Goal: Task Accomplishment & Management: Use online tool/utility

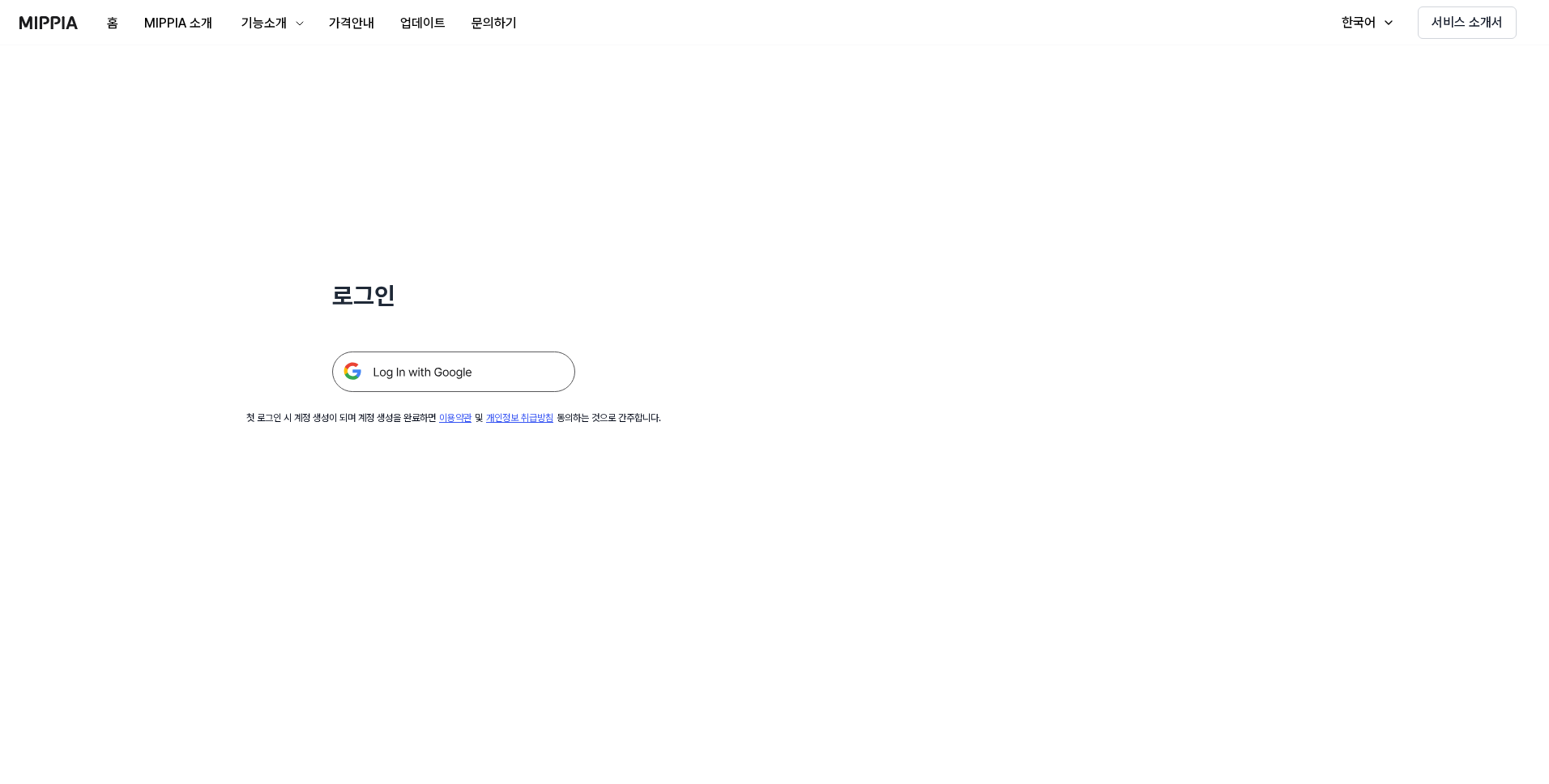
click at [452, 375] on img at bounding box center [453, 372] width 243 height 40
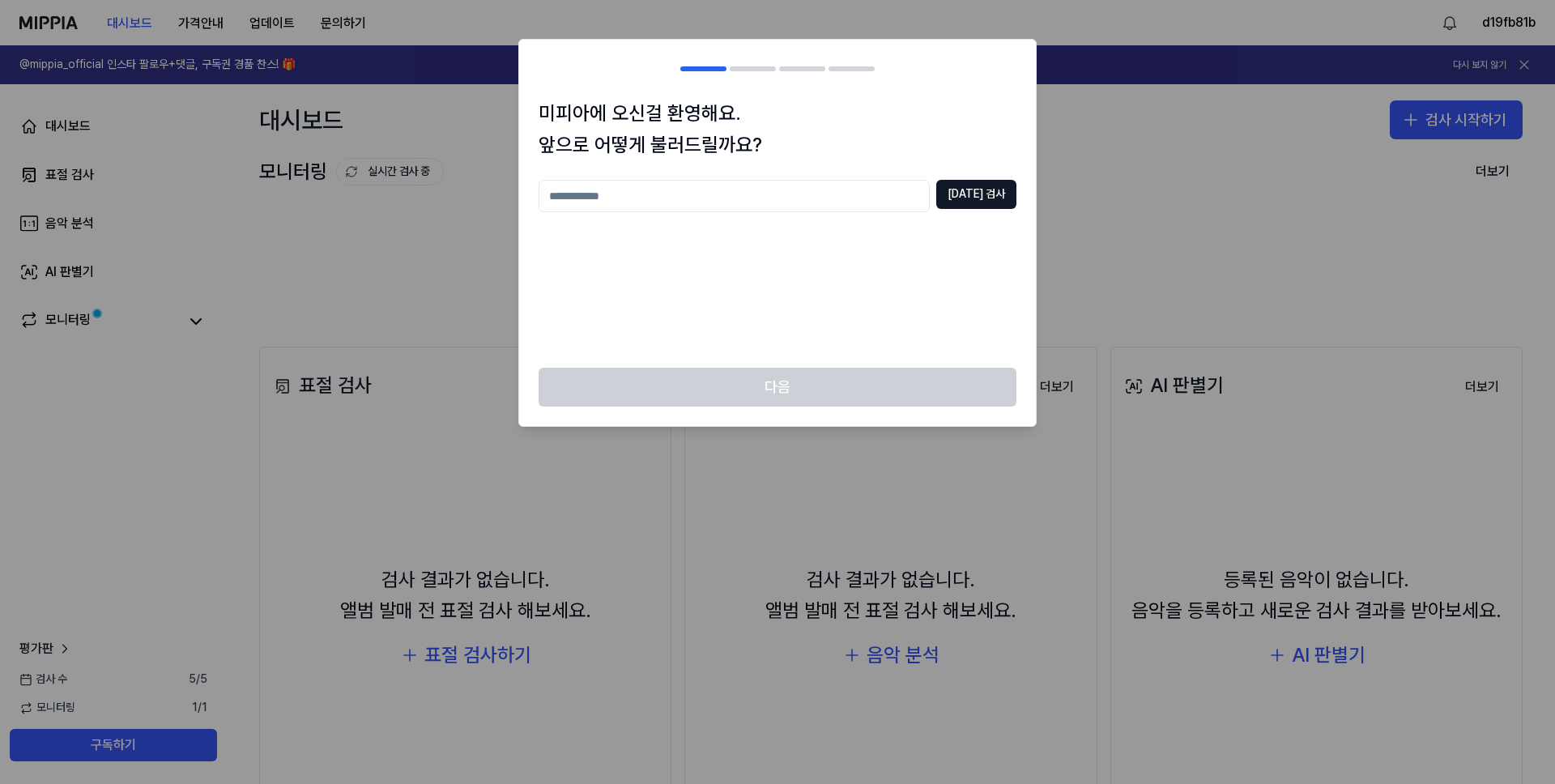
click at [730, 199] on input "text" at bounding box center [735, 196] width 391 height 33
click at [585, 198] on input "*******" at bounding box center [735, 196] width 391 height 33
type input "******"
click at [985, 207] on button "중복 검사" at bounding box center [976, 194] width 81 height 29
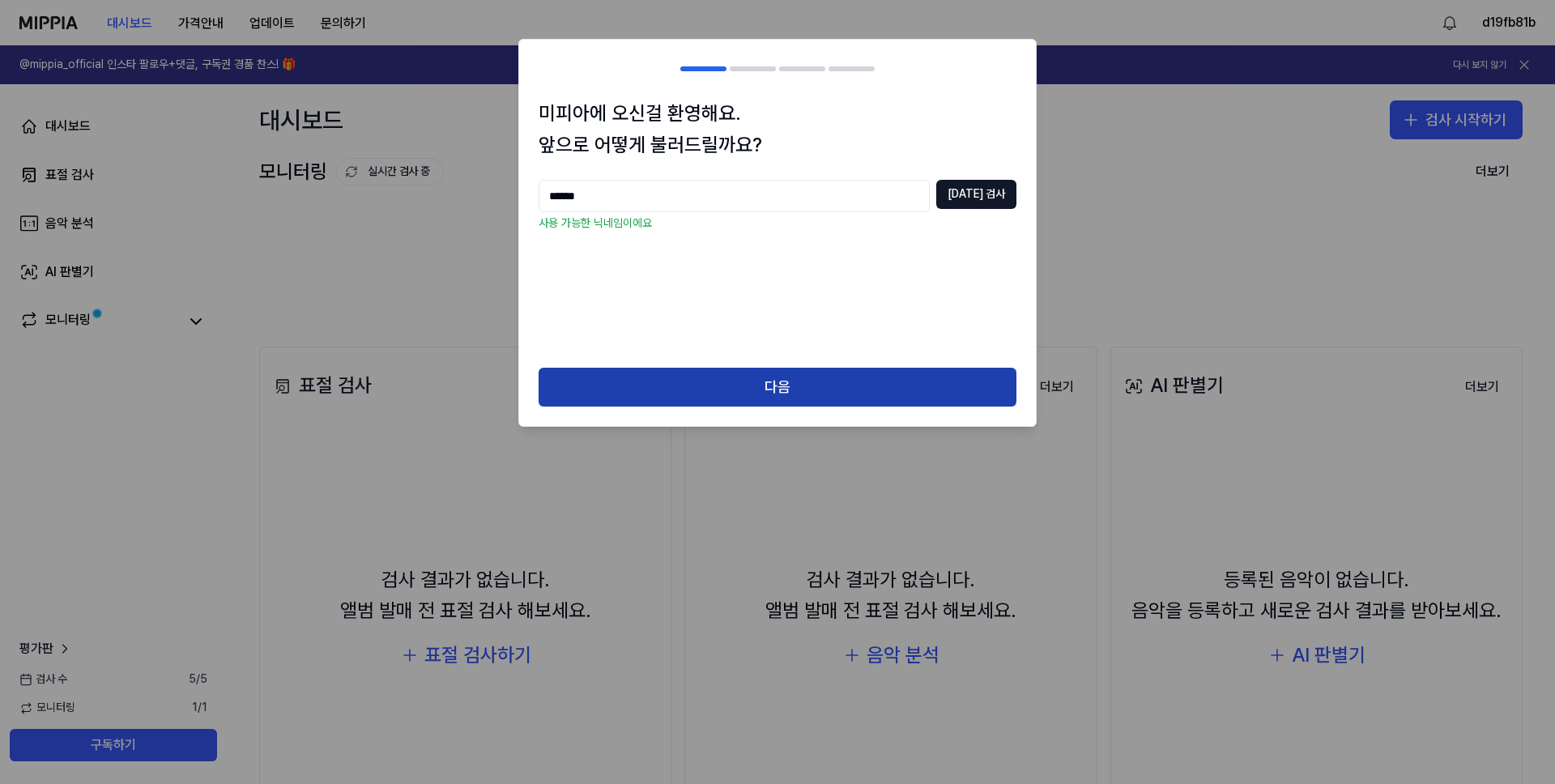
click at [812, 389] on button "다음" at bounding box center [778, 387] width 478 height 39
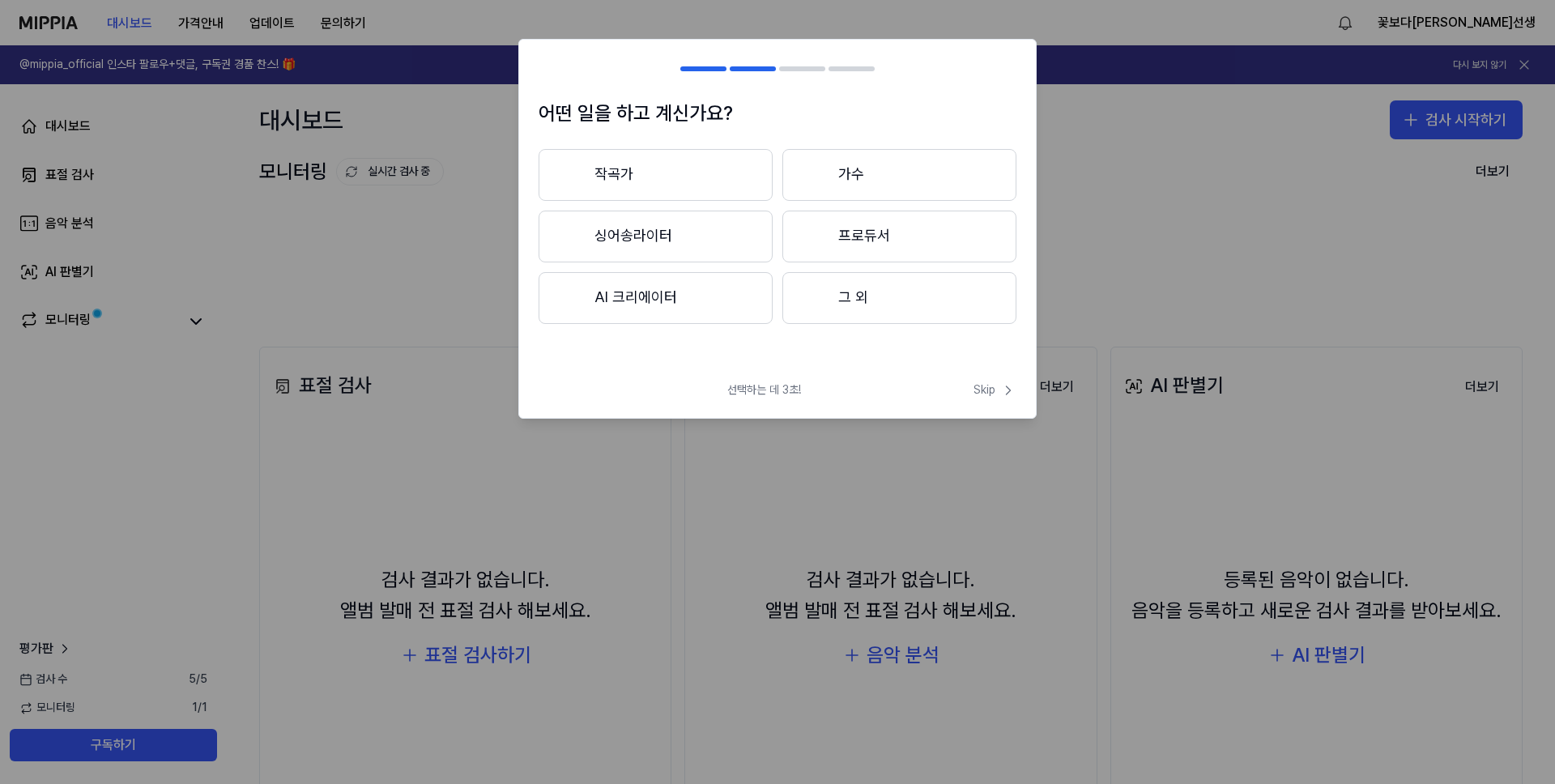
click at [688, 165] on button "작곡가" at bounding box center [656, 175] width 234 height 52
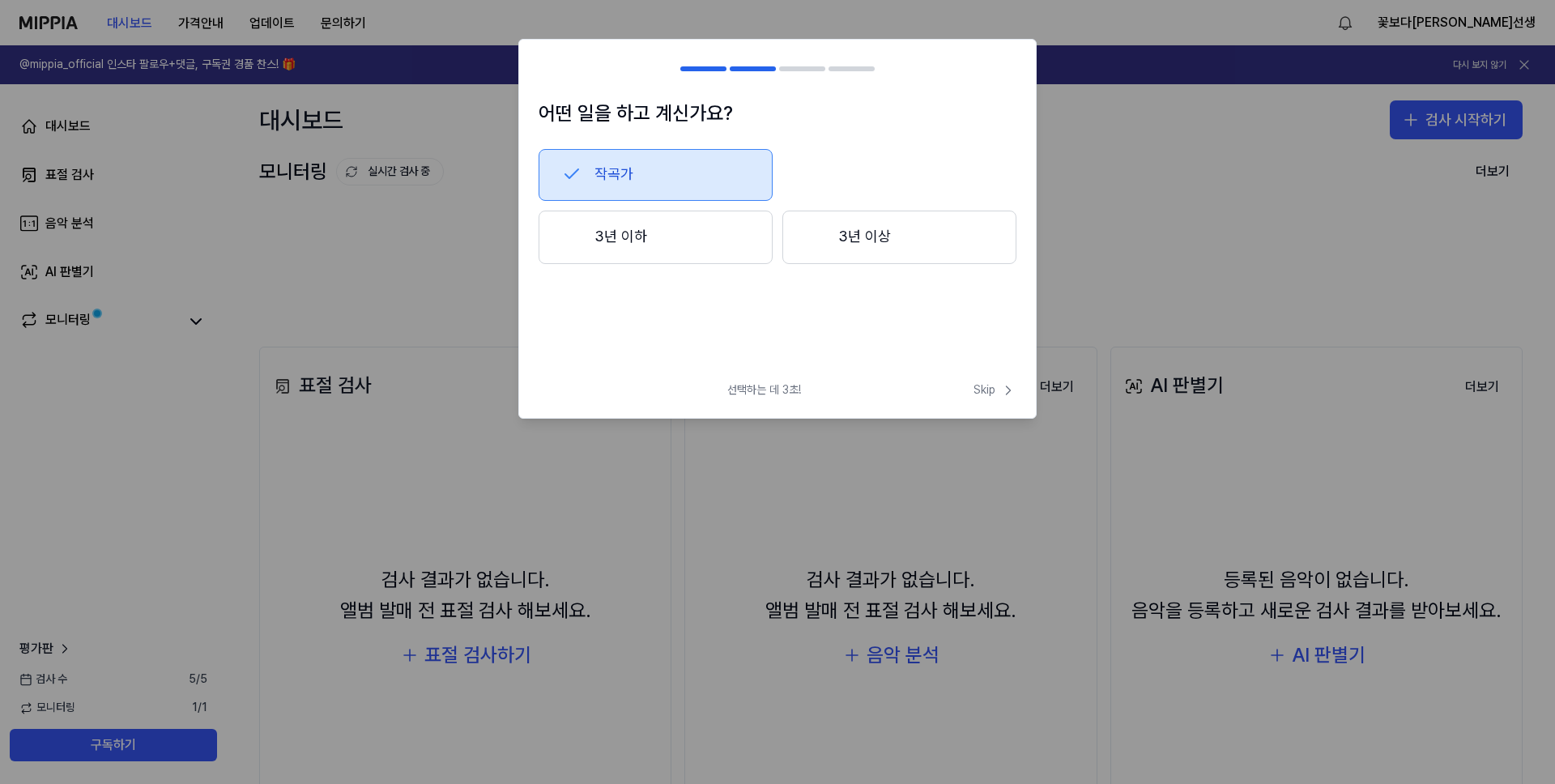
click at [670, 237] on button "3년 이하" at bounding box center [656, 238] width 234 height 54
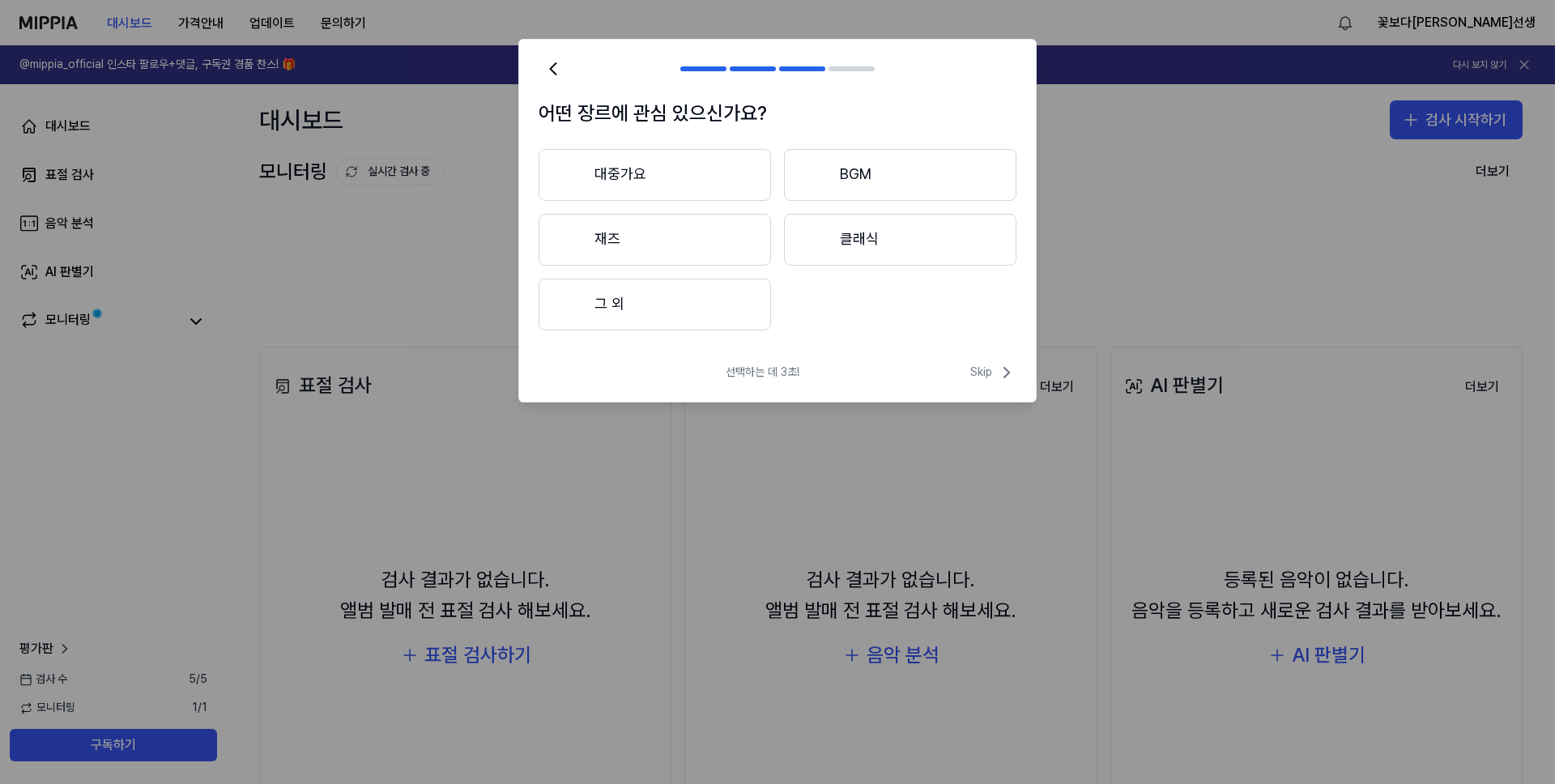
click at [670, 237] on button "재즈" at bounding box center [655, 240] width 233 height 52
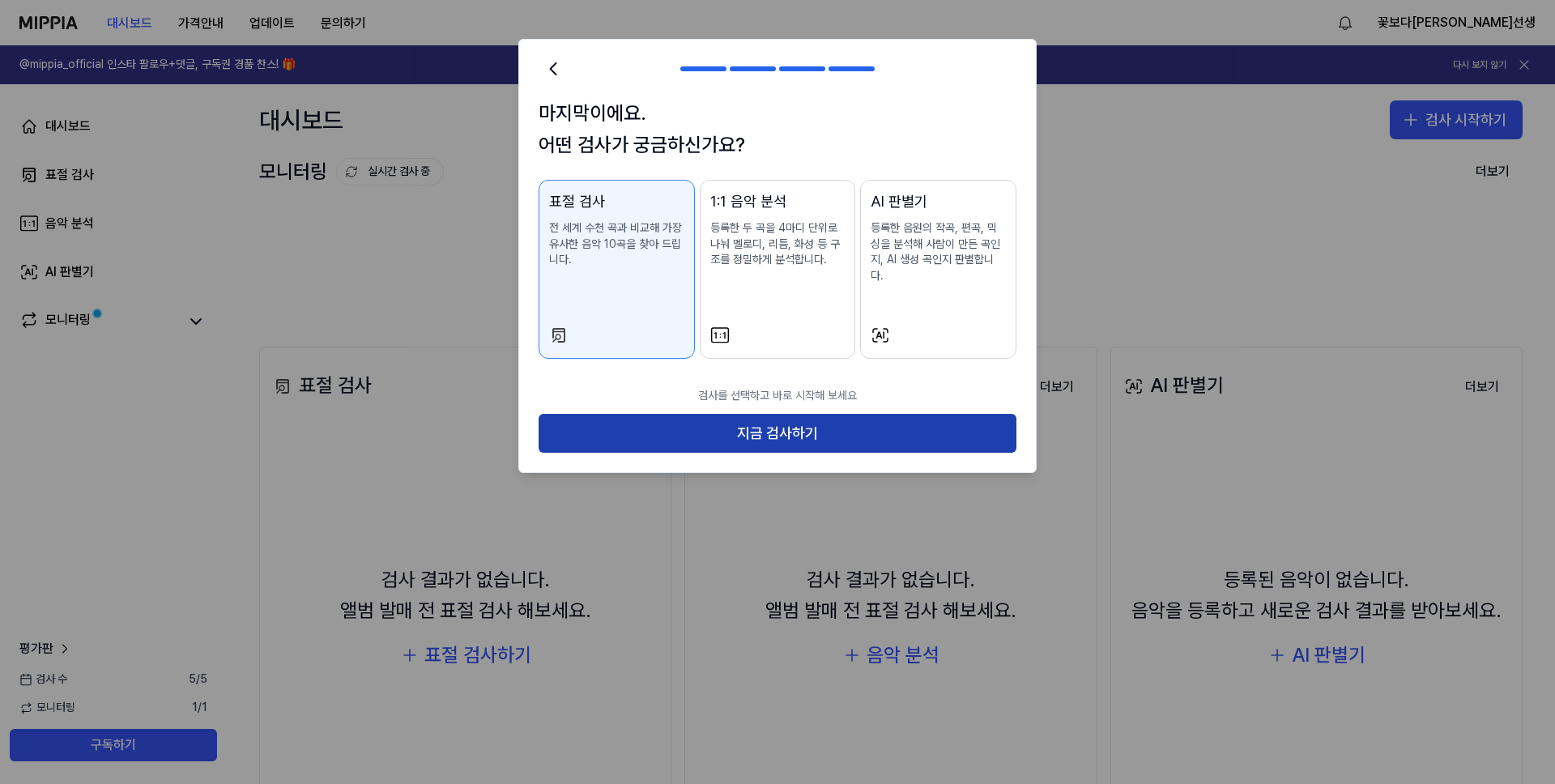
click at [665, 425] on button "지금 검사하기" at bounding box center [778, 433] width 478 height 39
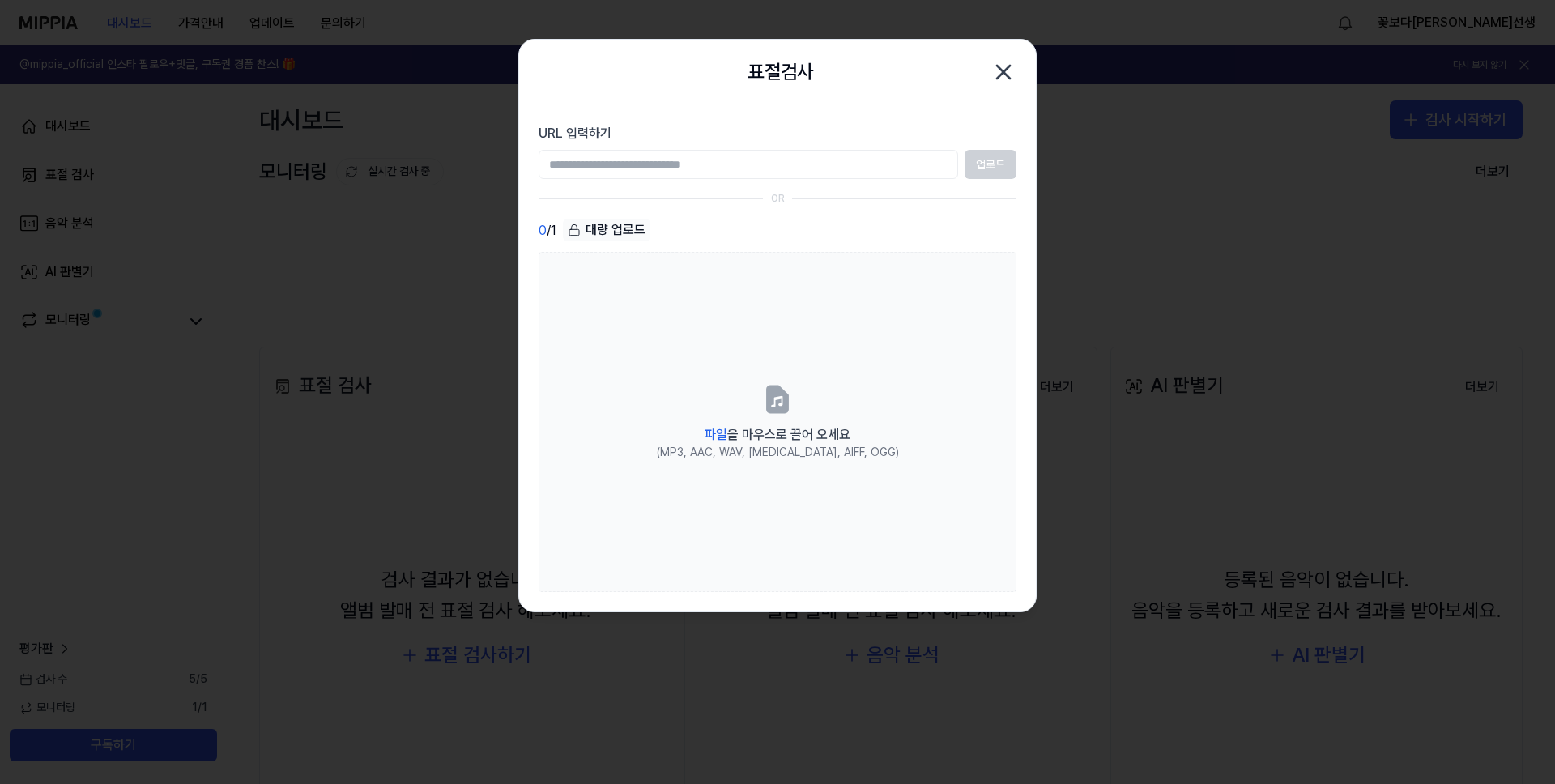
click at [607, 170] on input "URL 입력하기" at bounding box center [749, 164] width 420 height 29
paste input "**********"
type input "**********"
click at [1001, 163] on button "업로드" at bounding box center [991, 164] width 52 height 29
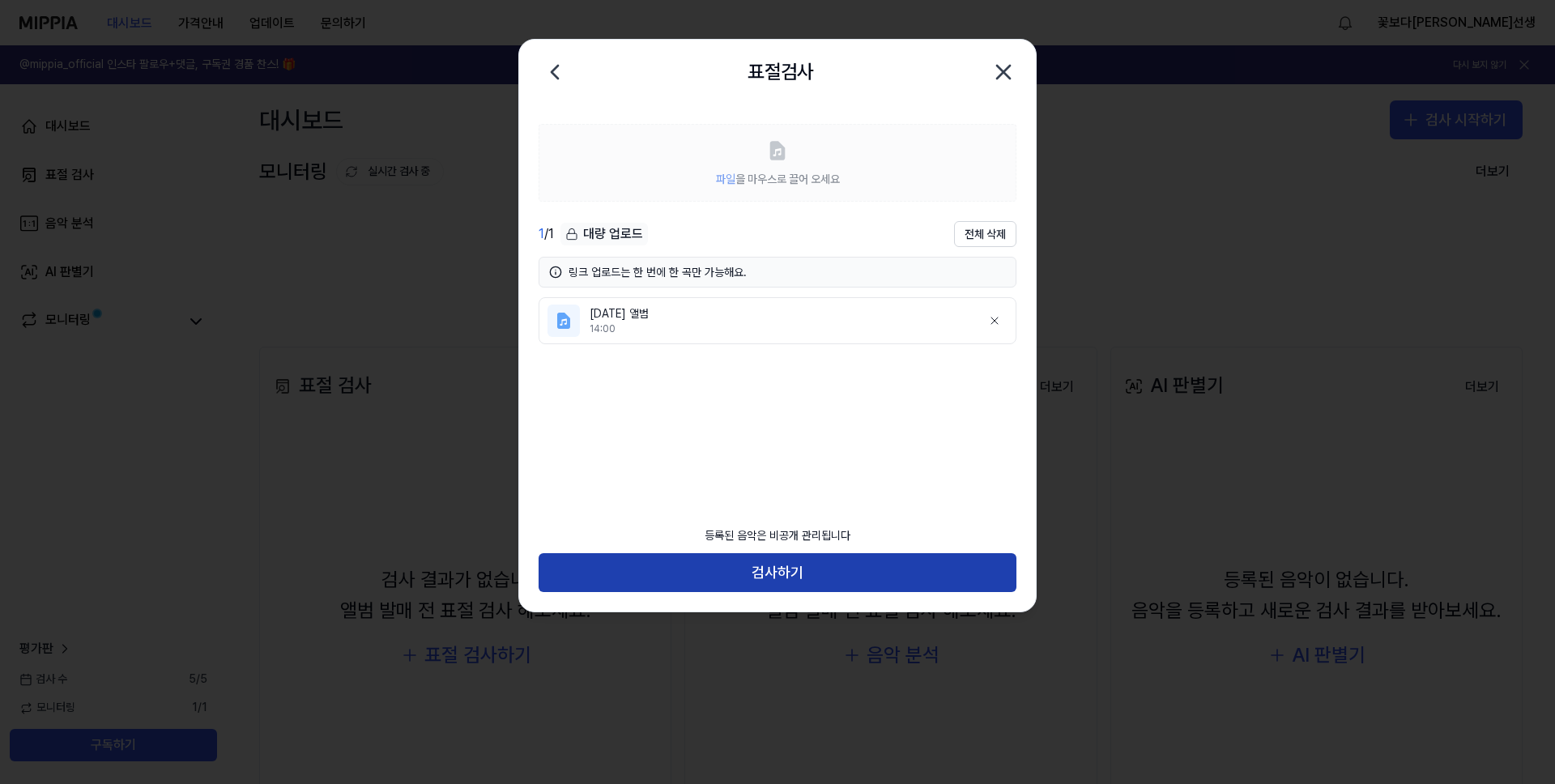
click at [798, 583] on button "검사하기" at bounding box center [778, 572] width 478 height 39
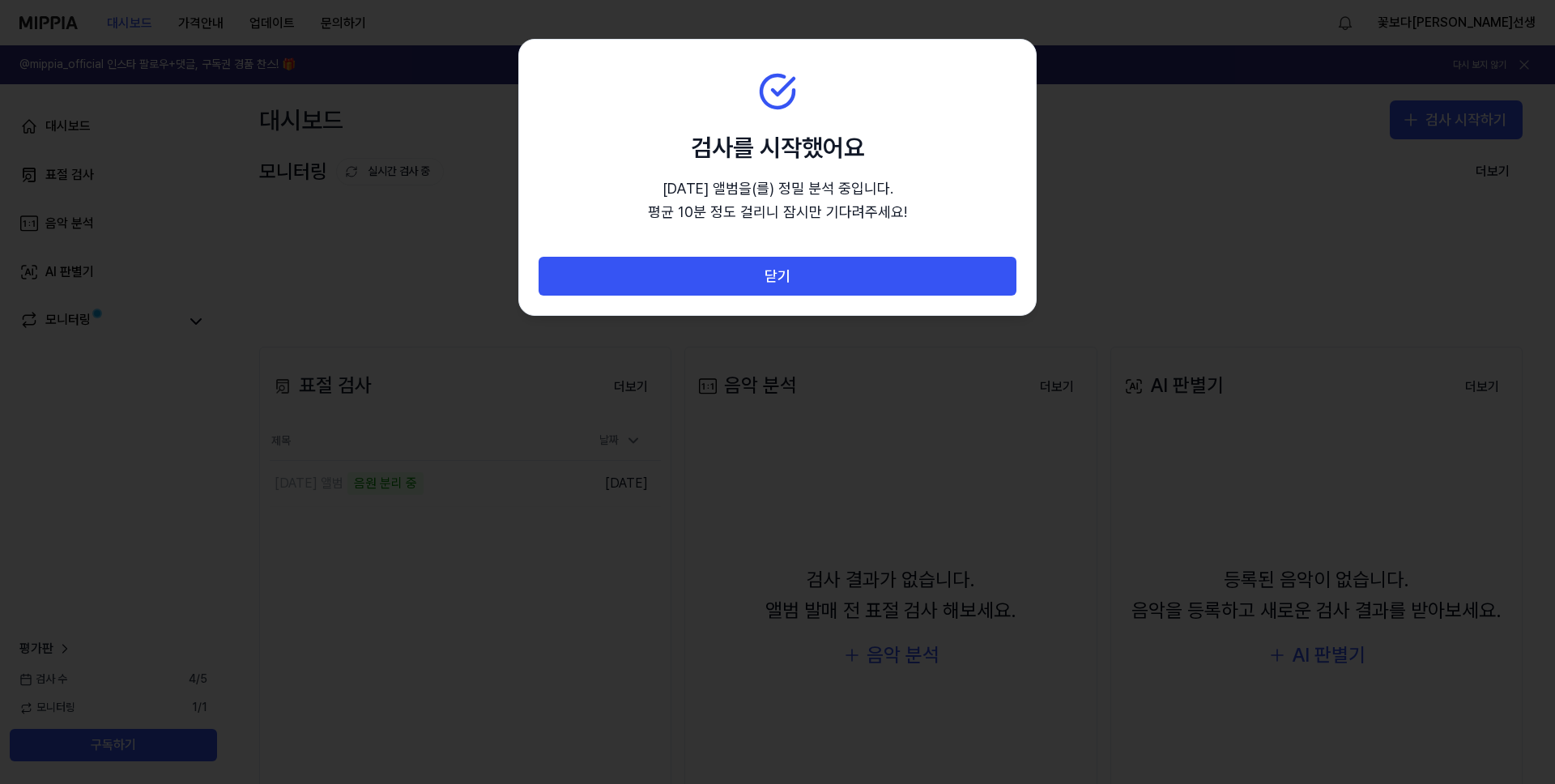
click at [746, 307] on div "닫기" at bounding box center [778, 285] width 517 height 58
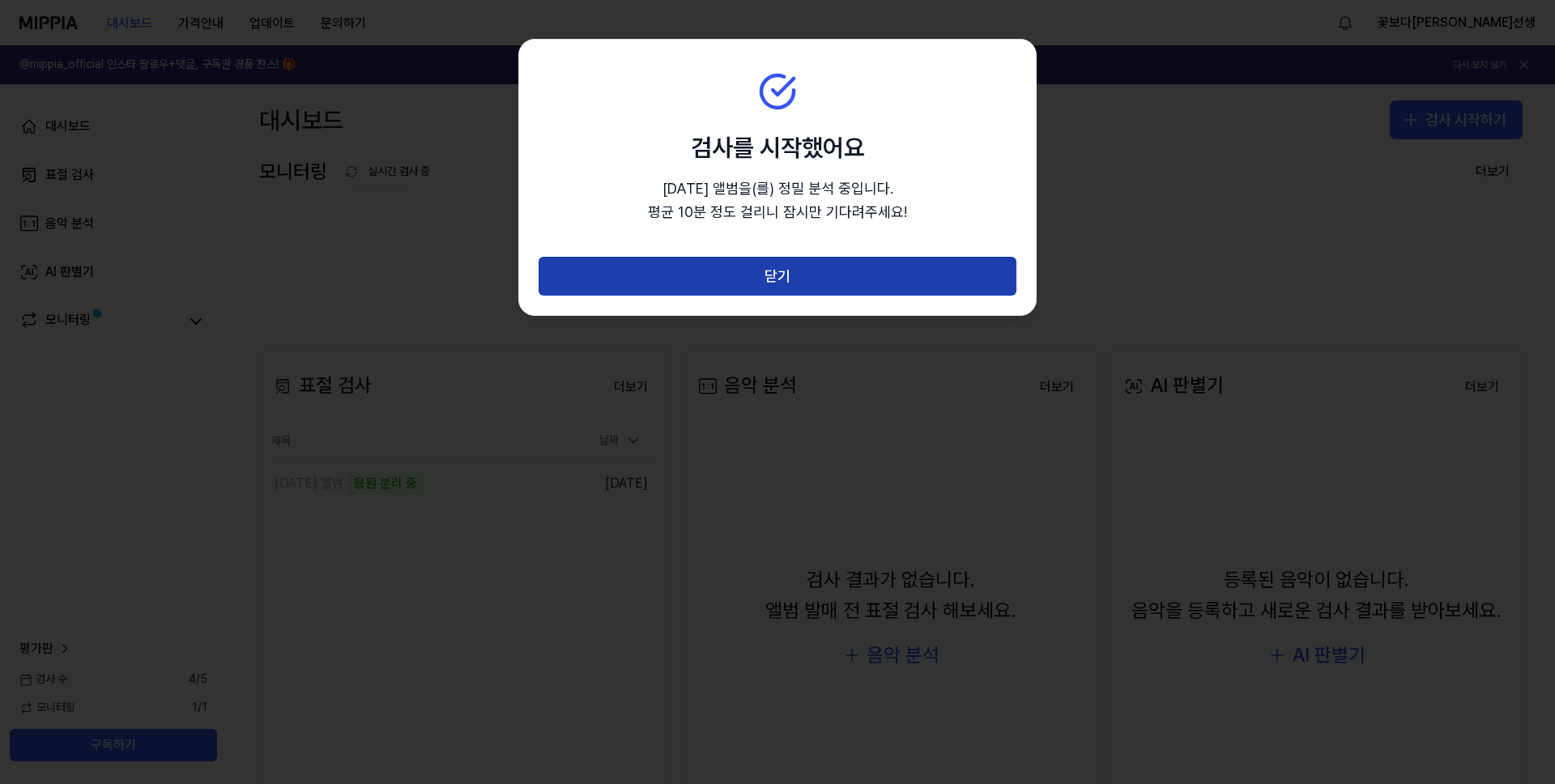
click at [758, 287] on button "닫기" at bounding box center [778, 276] width 478 height 39
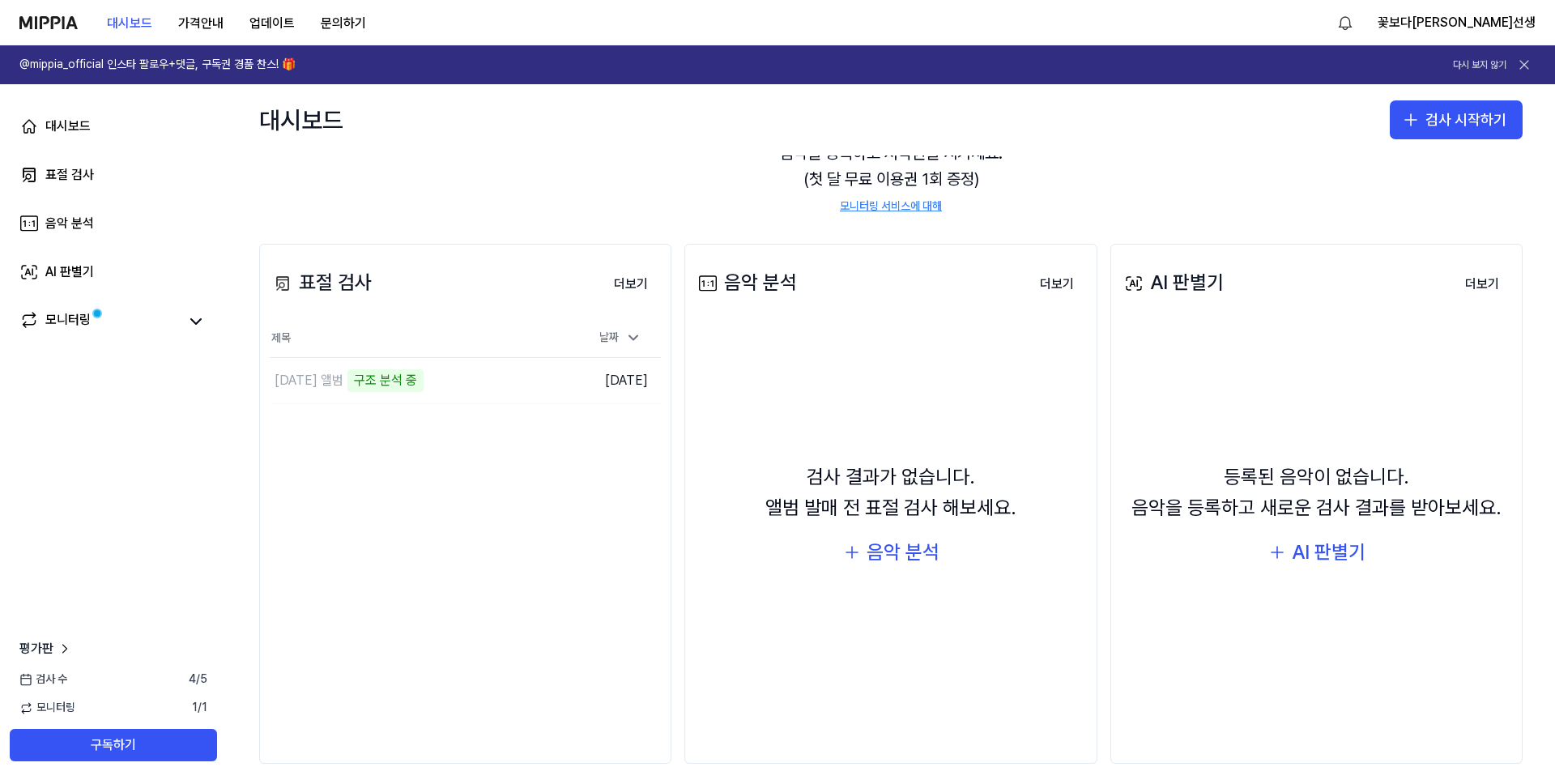
scroll to position [115, 0]
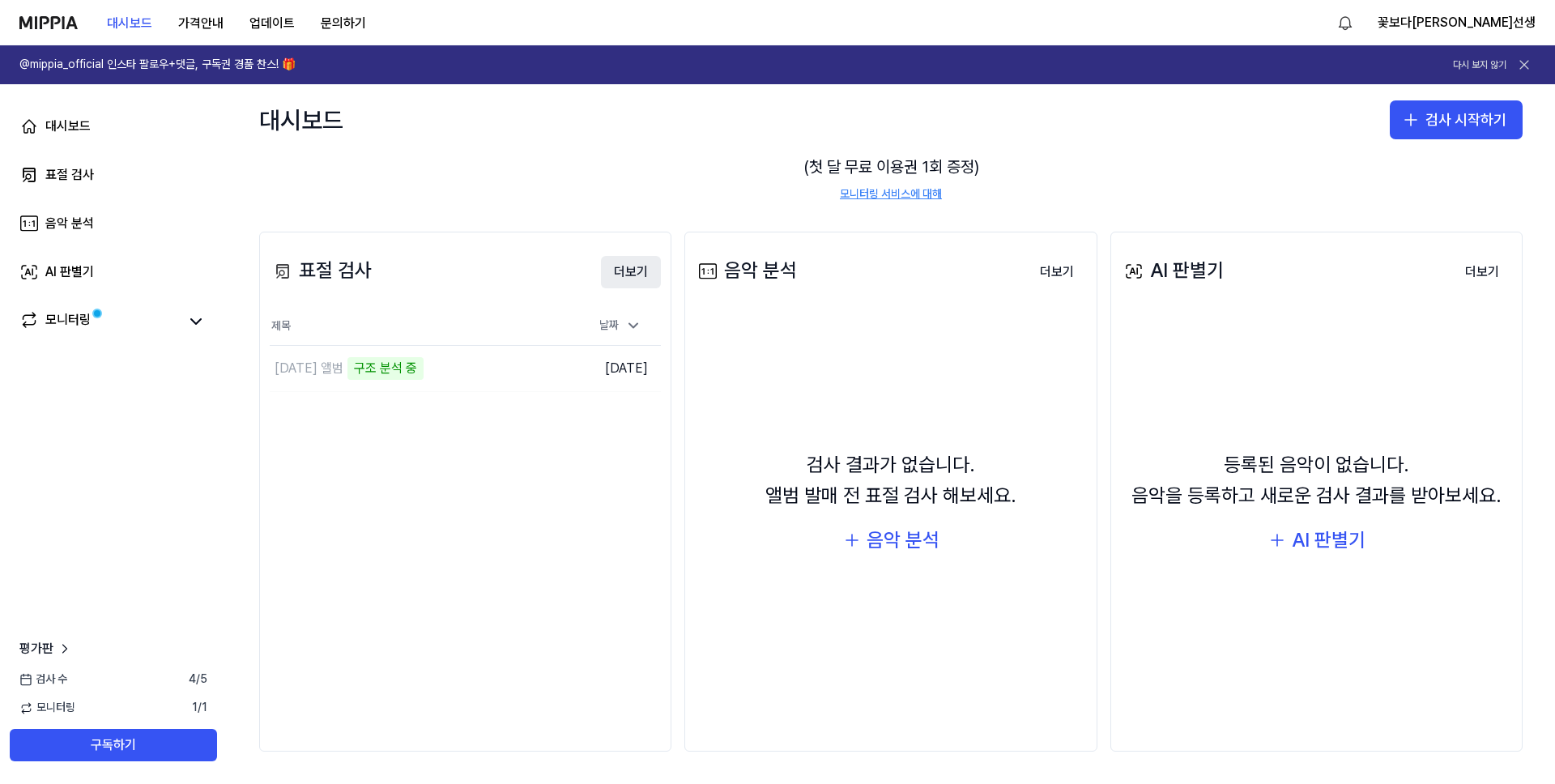
click at [620, 275] on button "더보기" at bounding box center [631, 272] width 60 height 33
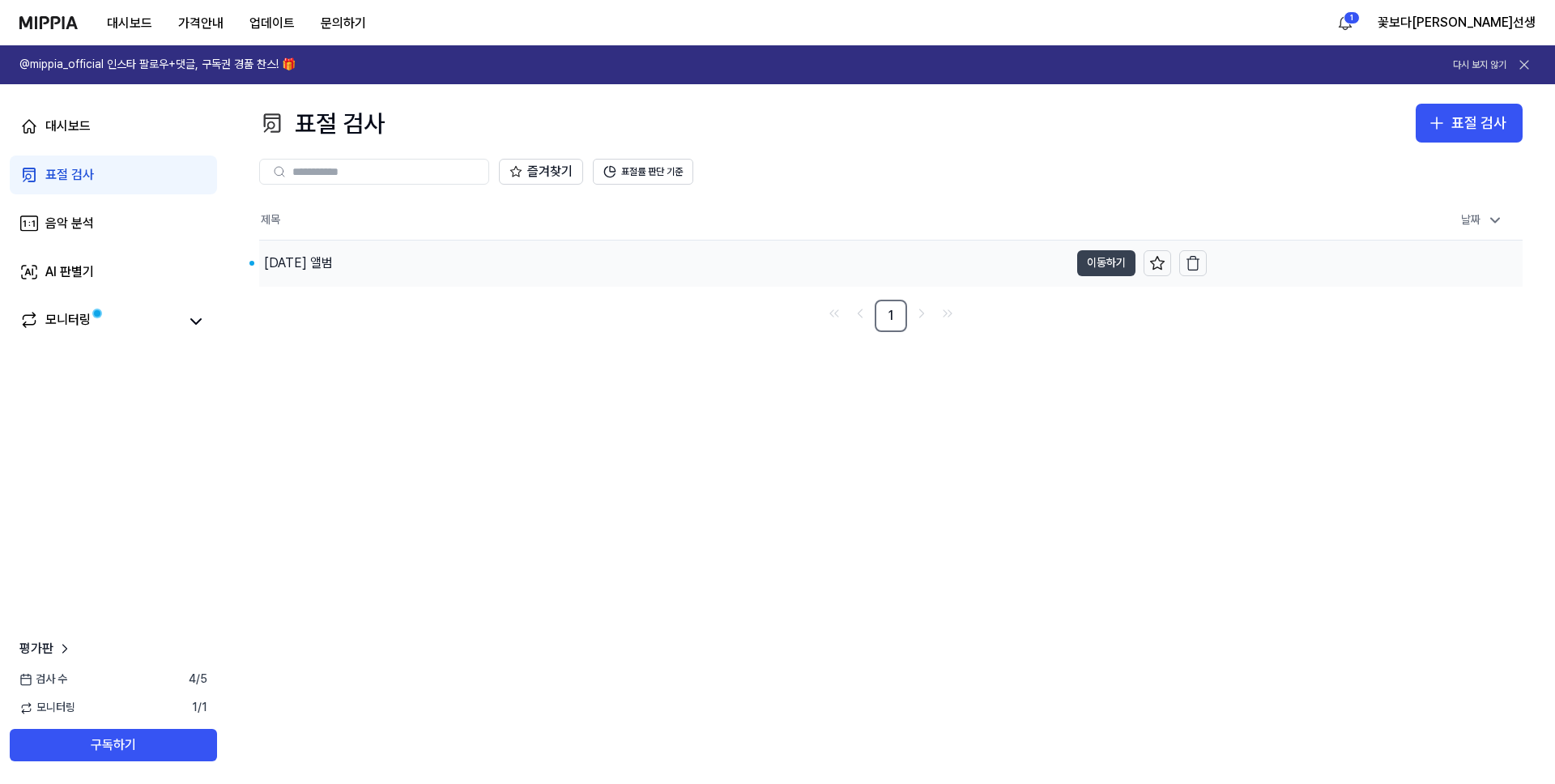
click at [1106, 257] on button "이동하기" at bounding box center [1106, 263] width 58 height 26
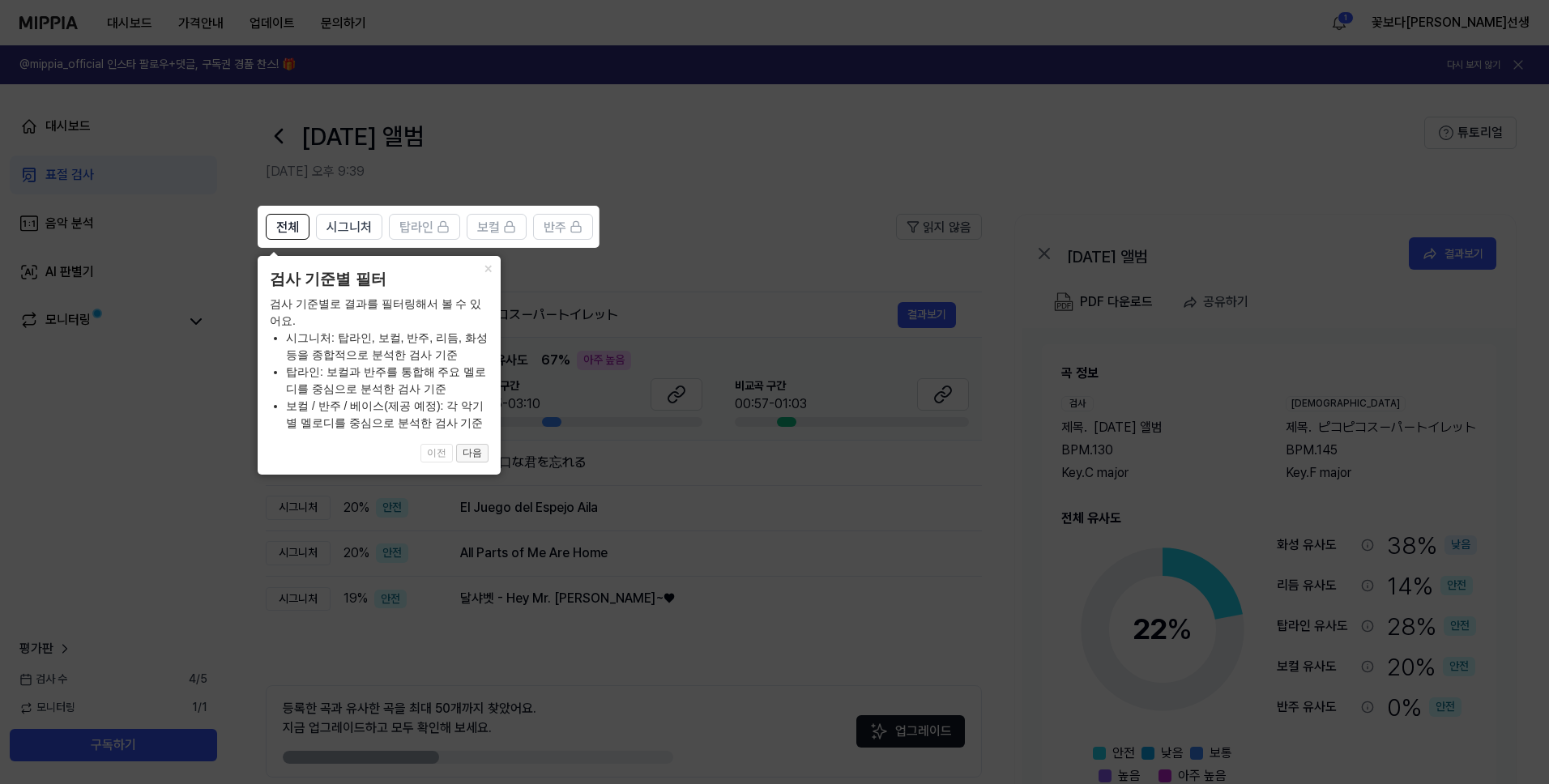
click at [472, 449] on button "다음" at bounding box center [472, 453] width 33 height 19
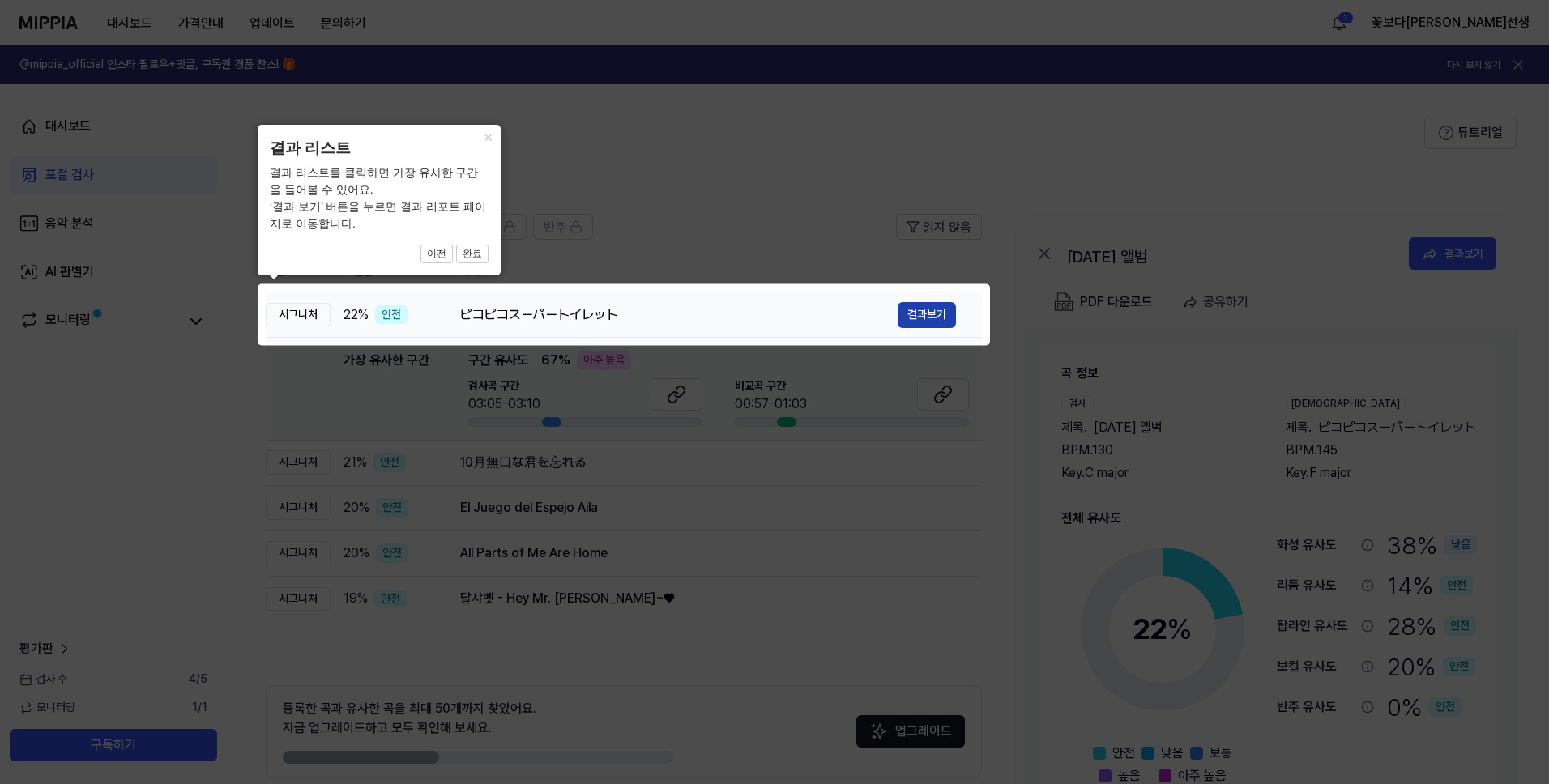
click at [931, 319] on button "결과보기" at bounding box center [926, 315] width 58 height 26
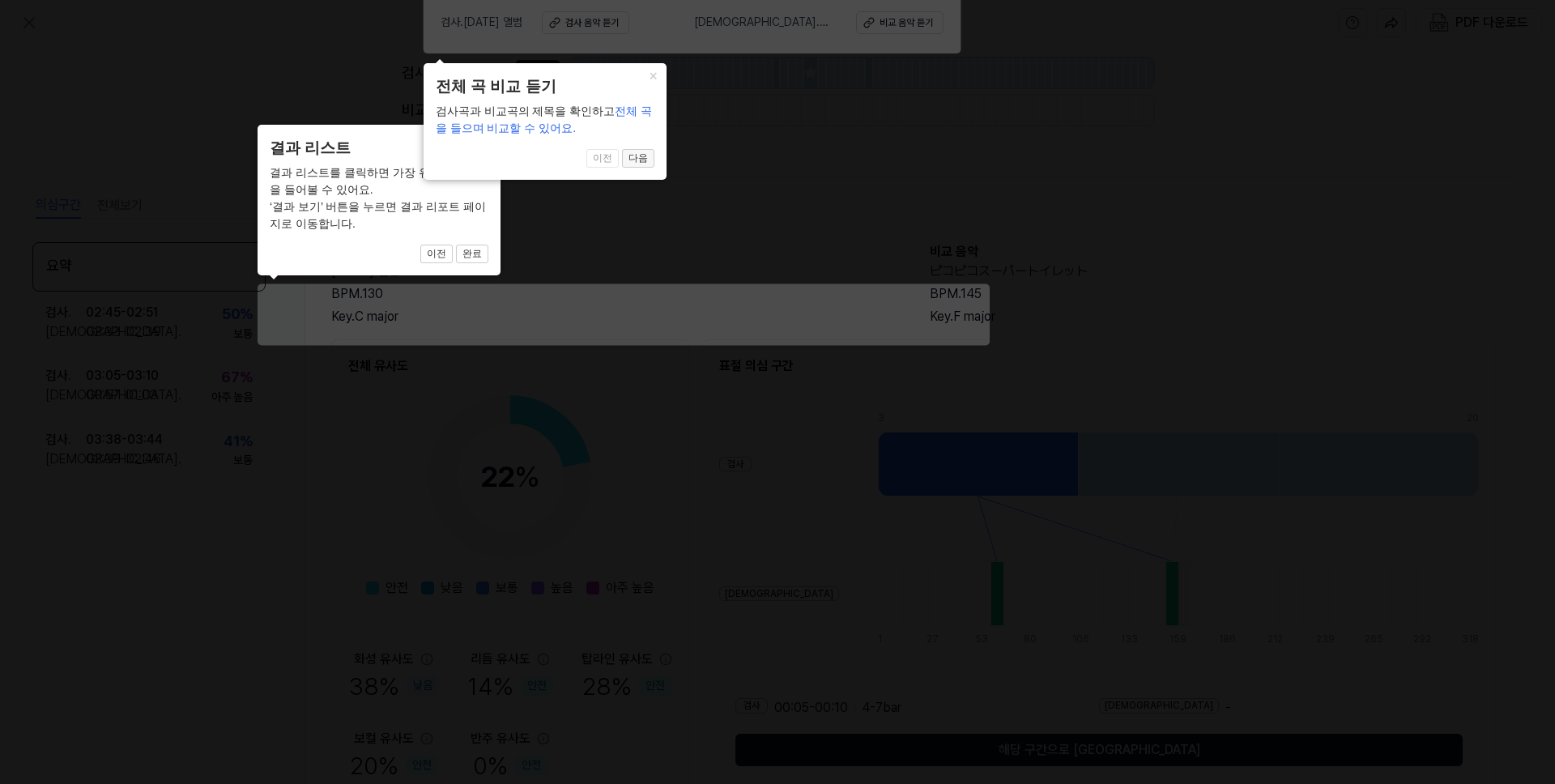
click at [638, 160] on button "다음" at bounding box center [638, 159] width 33 height 19
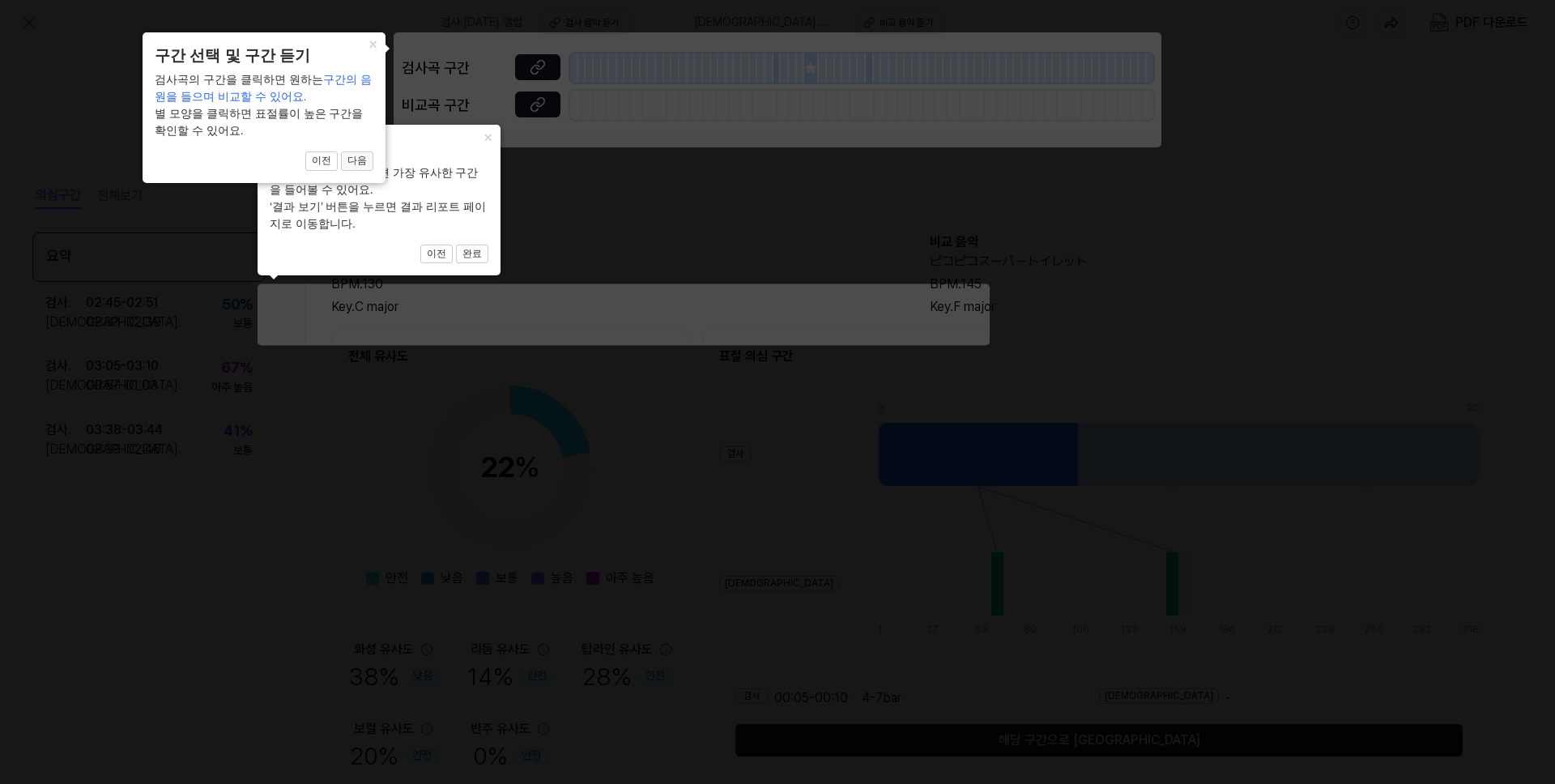
click at [364, 158] on button "다음" at bounding box center [357, 160] width 33 height 19
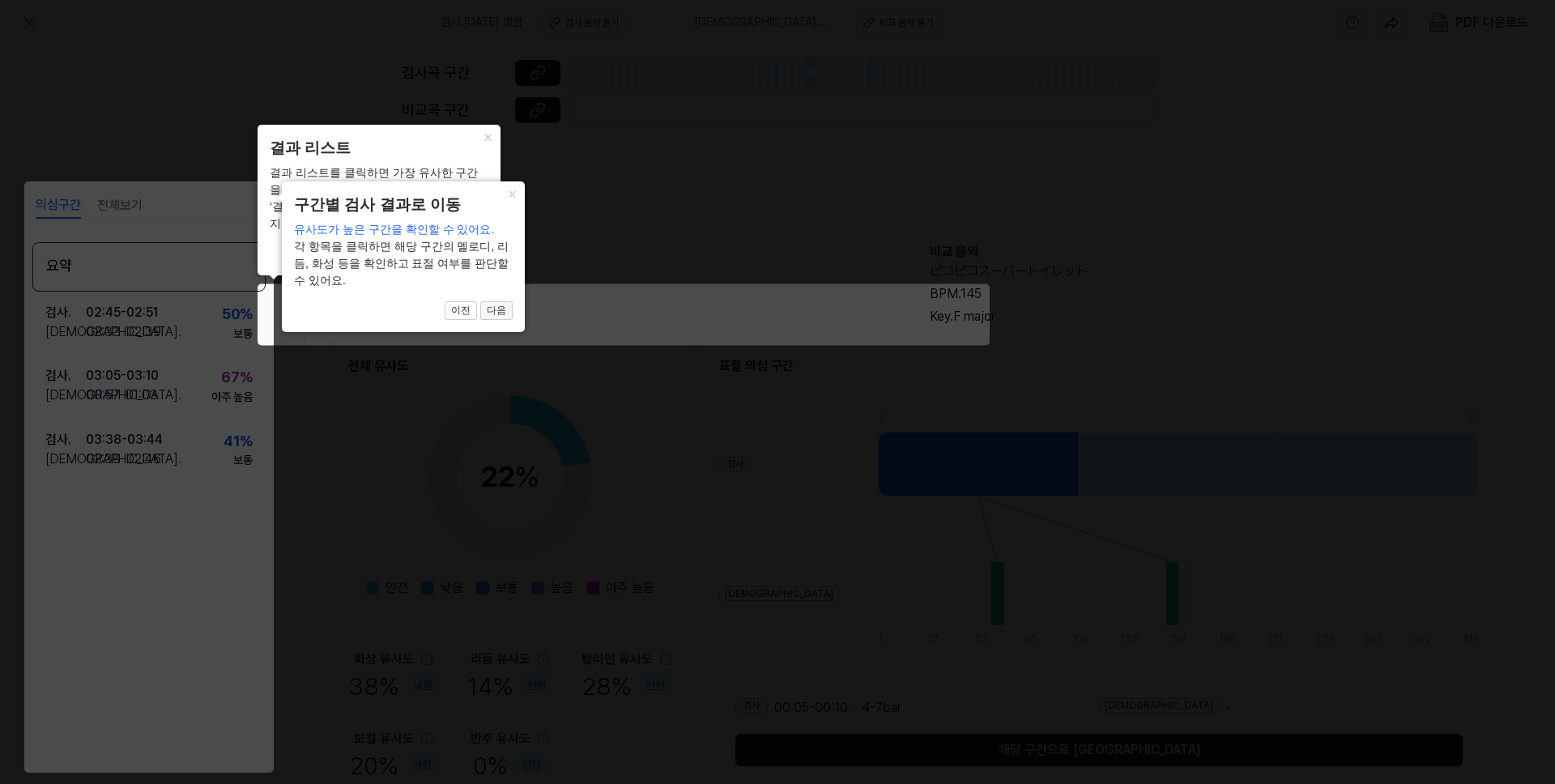
click at [493, 311] on button "다음" at bounding box center [496, 311] width 33 height 19
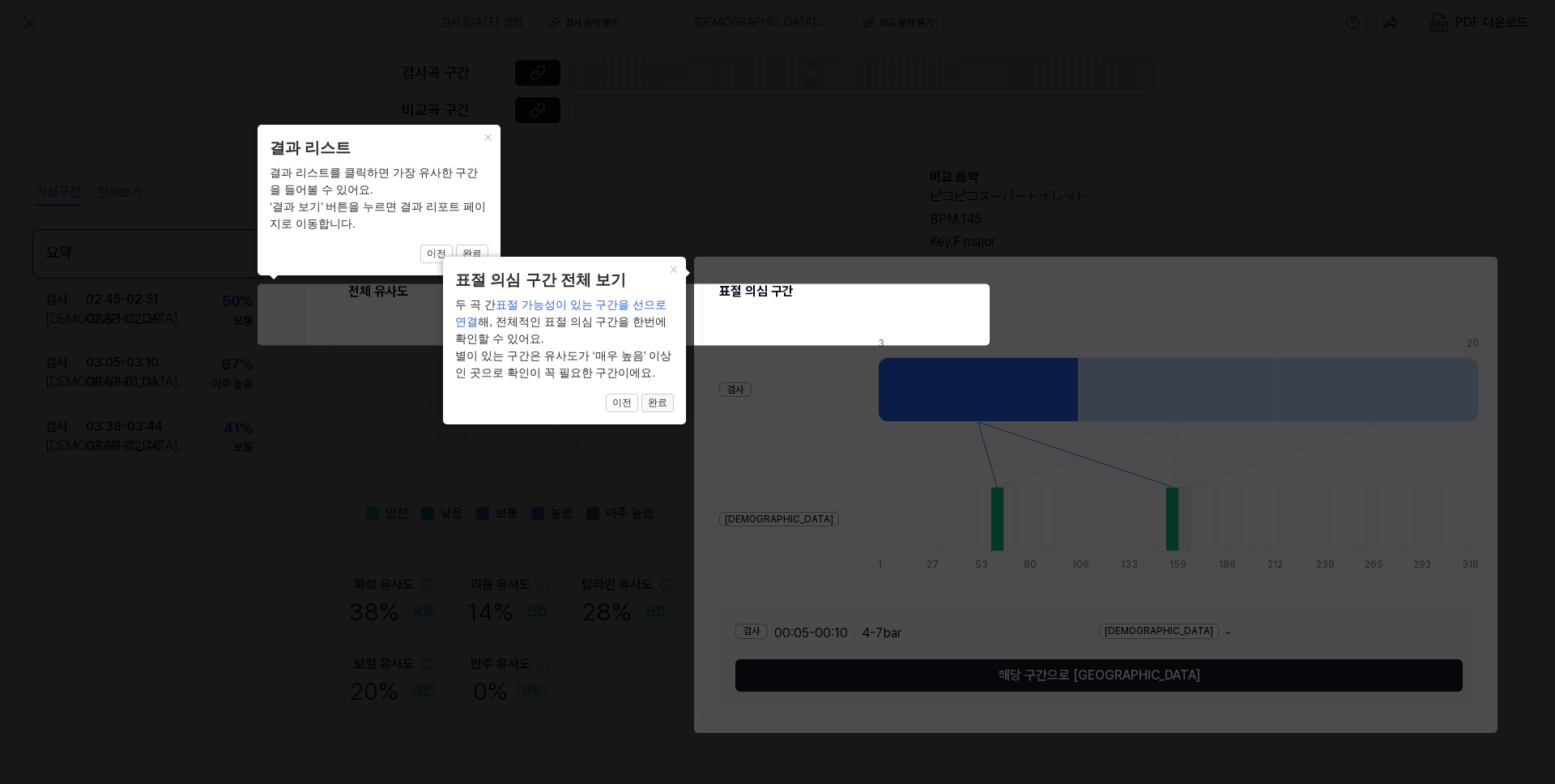
click at [649, 403] on button "완료" at bounding box center [657, 403] width 33 height 19
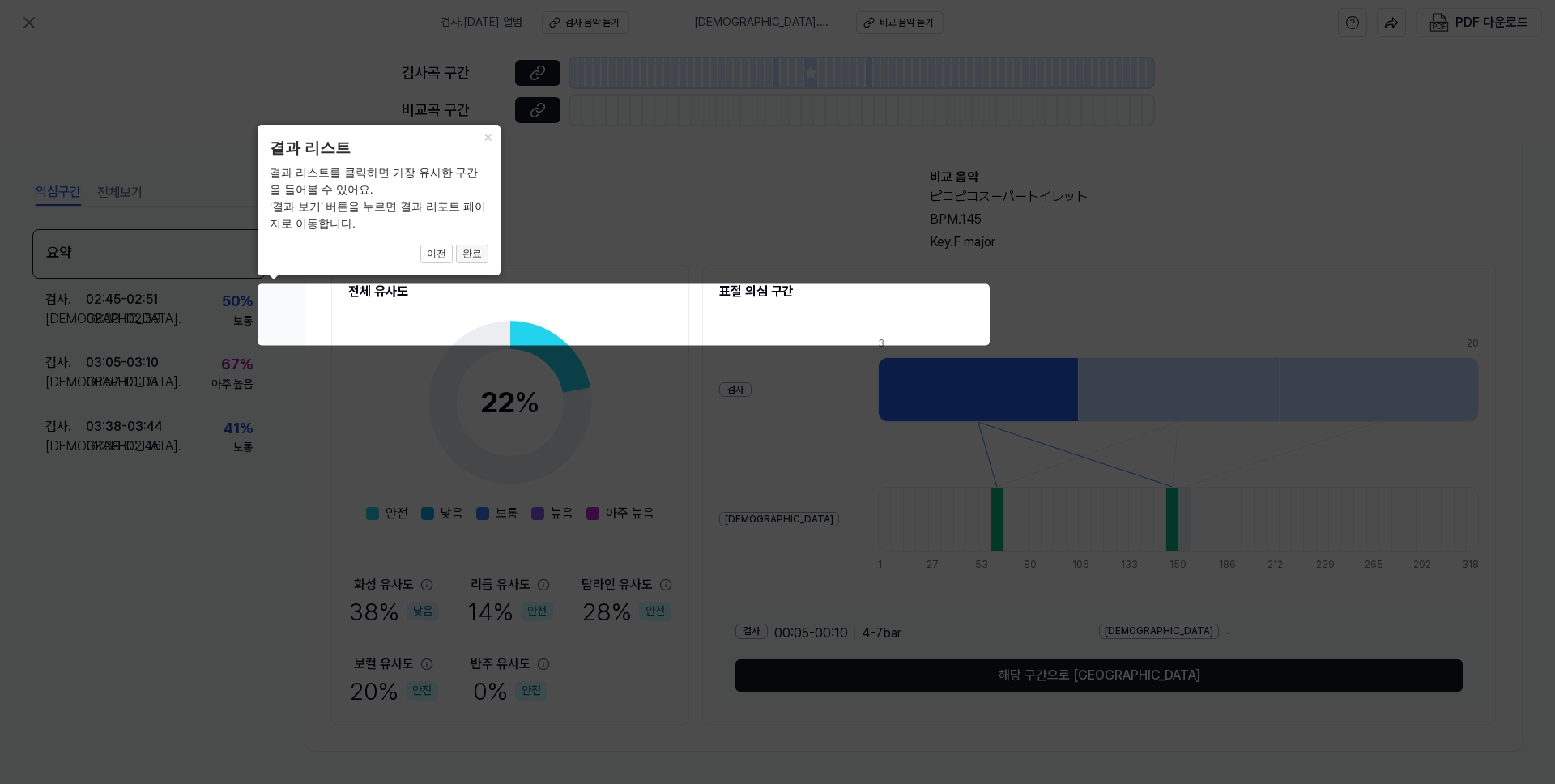
click at [467, 258] on button "완료" at bounding box center [472, 253] width 33 height 19
click at [469, 253] on button "완료" at bounding box center [472, 253] width 33 height 19
click at [471, 248] on button "완료" at bounding box center [472, 253] width 33 height 19
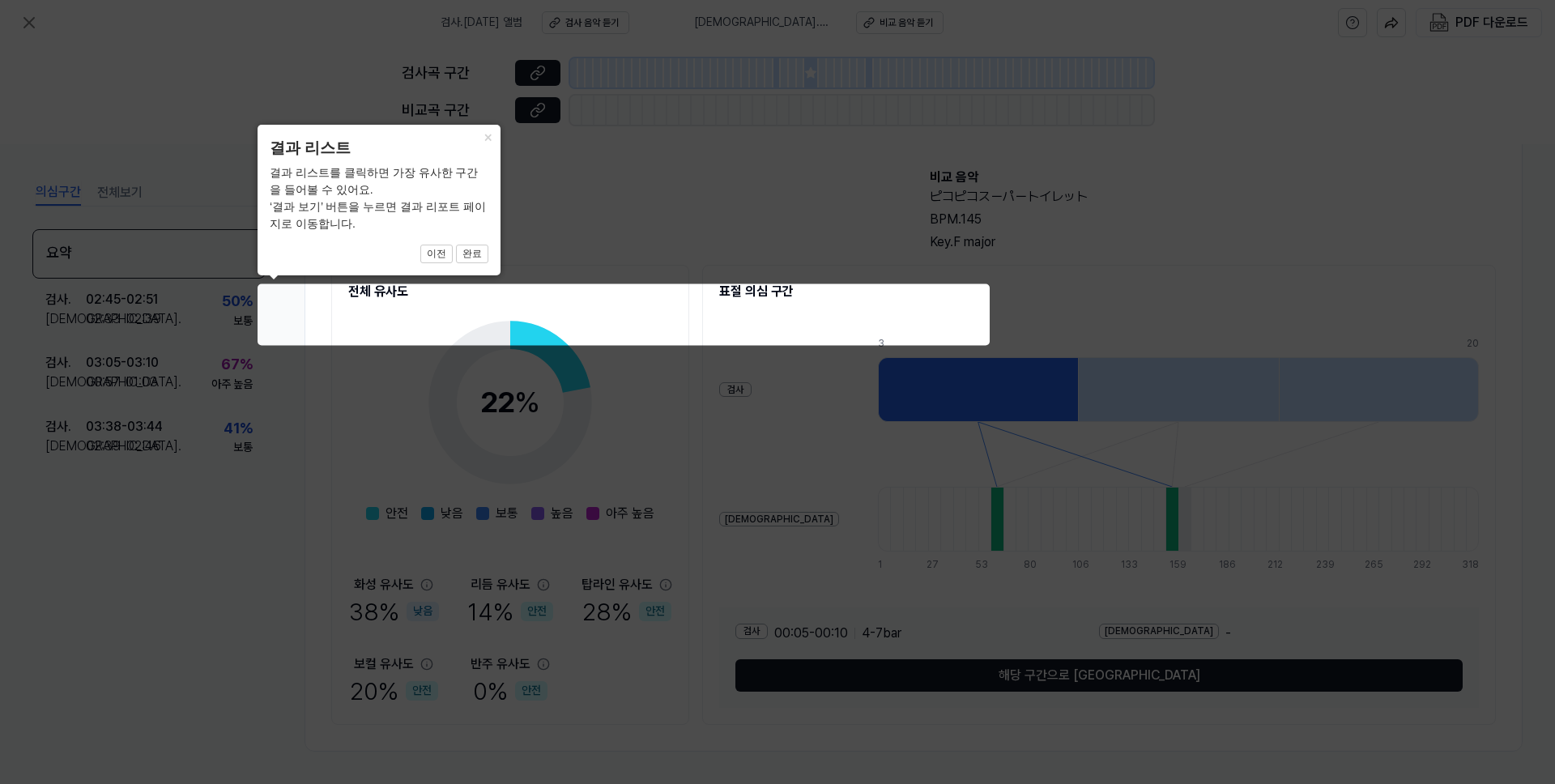
click at [621, 265] on icon at bounding box center [778, 392] width 1555 height 784
click at [467, 248] on button "완료" at bounding box center [472, 253] width 33 height 19
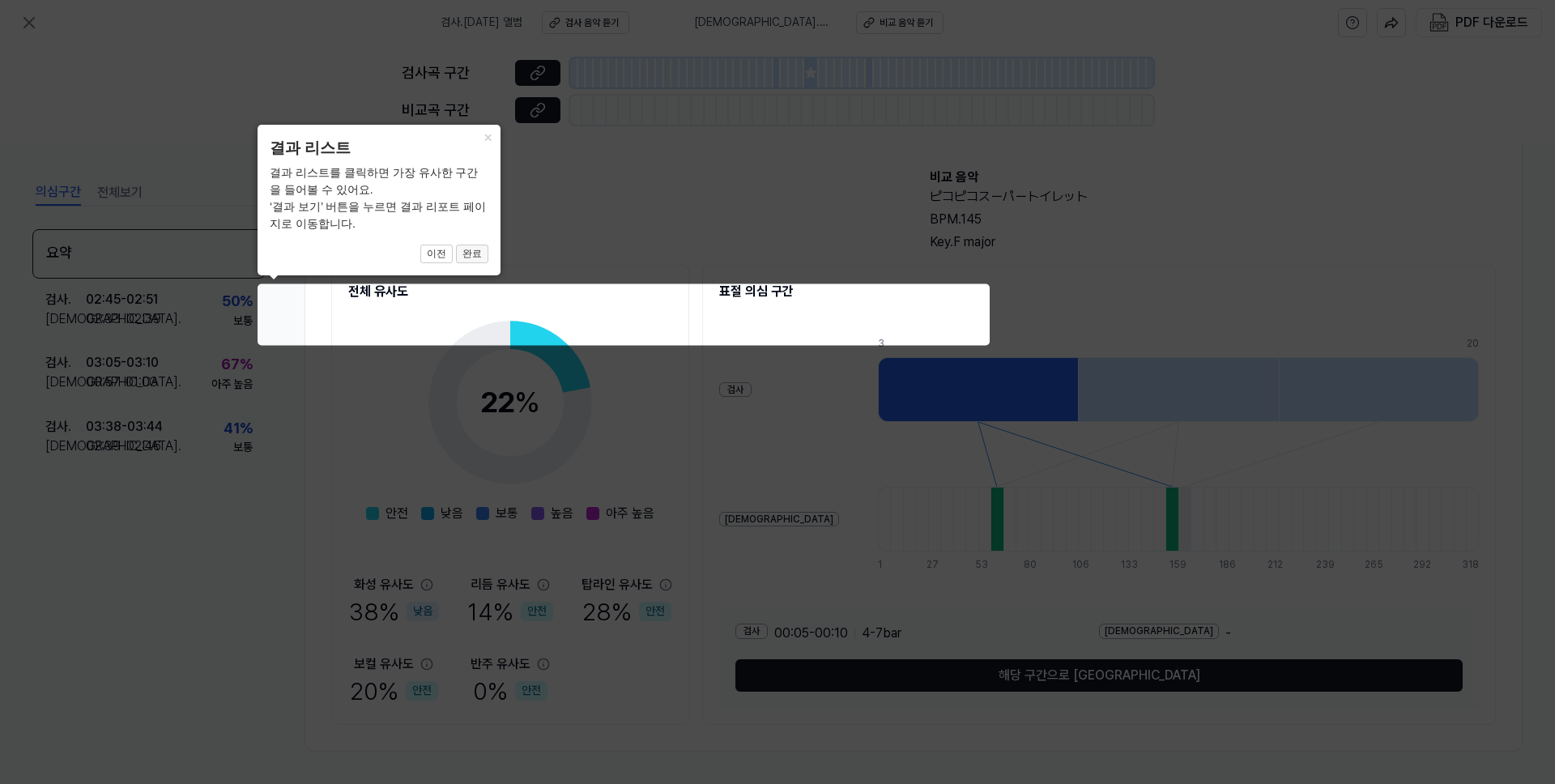
click at [467, 248] on button "완료" at bounding box center [472, 253] width 33 height 19
click at [949, 647] on icon at bounding box center [778, 392] width 1555 height 784
click at [745, 290] on icon at bounding box center [778, 392] width 1555 height 784
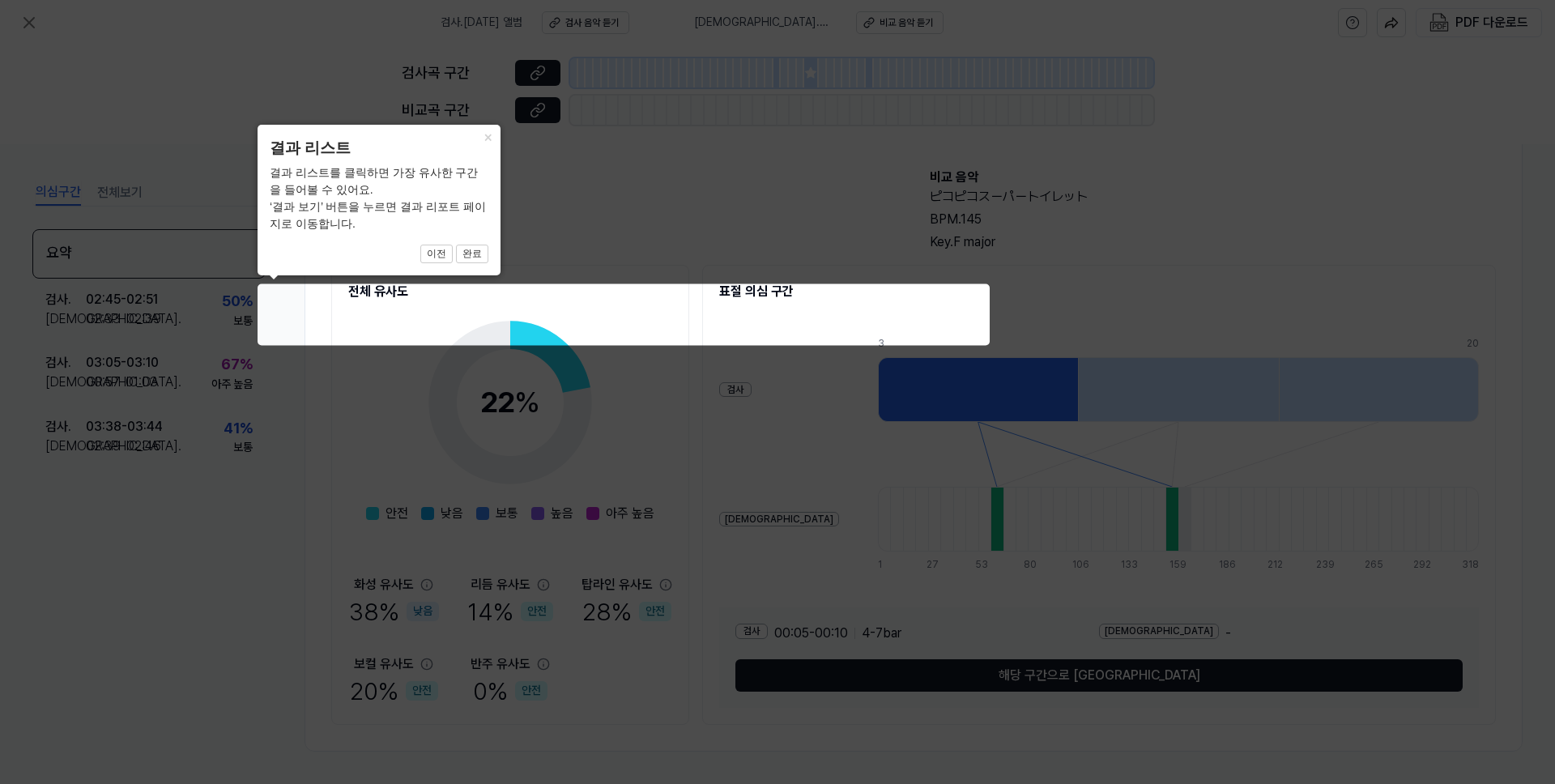
click at [754, 213] on icon at bounding box center [778, 392] width 1555 height 784
click at [468, 258] on button "완료" at bounding box center [472, 253] width 33 height 19
click at [469, 259] on button "완료" at bounding box center [472, 253] width 33 height 19
click at [651, 183] on icon at bounding box center [778, 392] width 1555 height 784
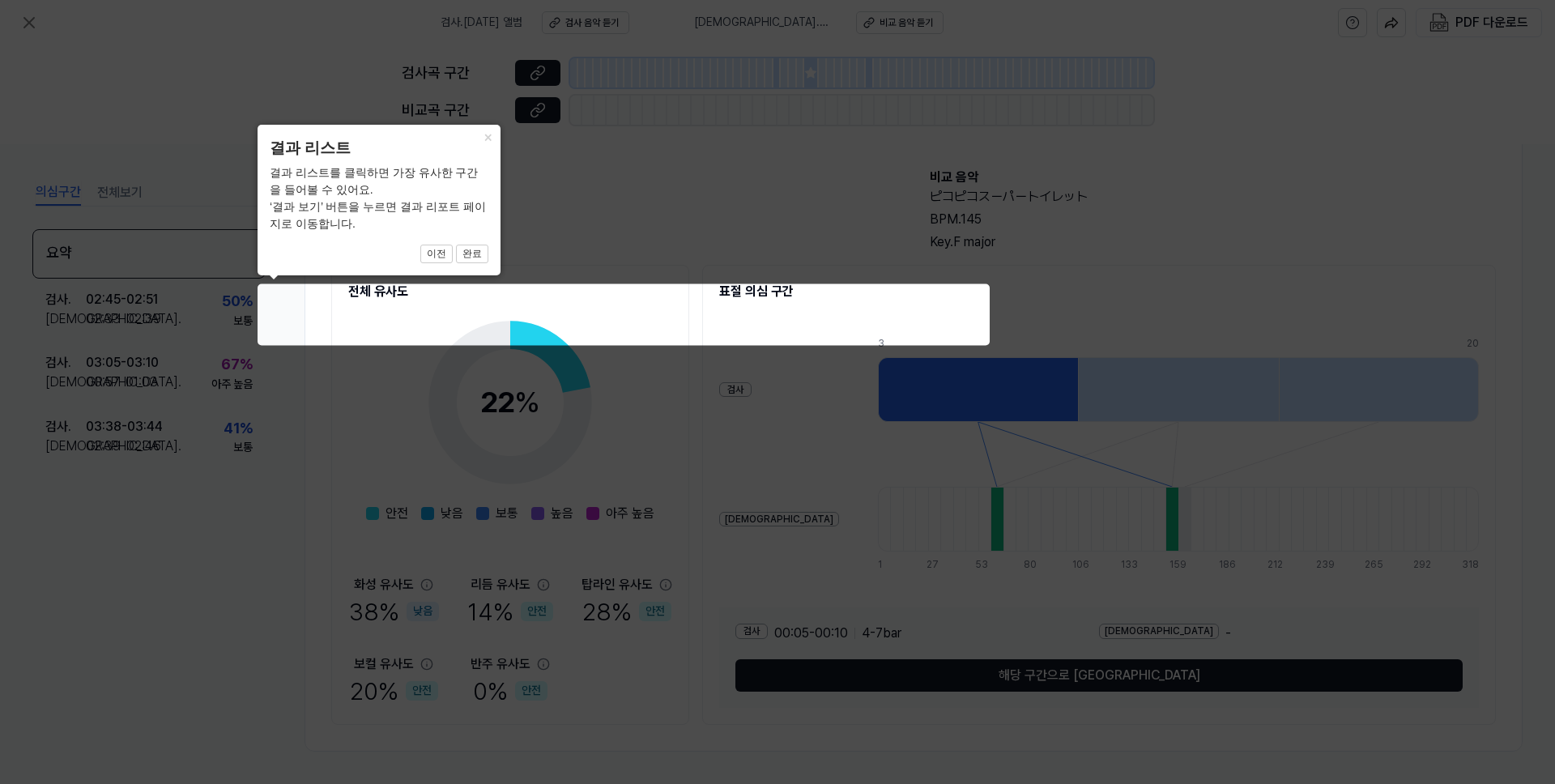
click at [651, 183] on icon at bounding box center [778, 392] width 1555 height 784
click at [926, 331] on icon at bounding box center [778, 392] width 1555 height 784
click at [948, 316] on icon at bounding box center [778, 392] width 1555 height 784
click at [971, 292] on icon at bounding box center [778, 392] width 1555 height 784
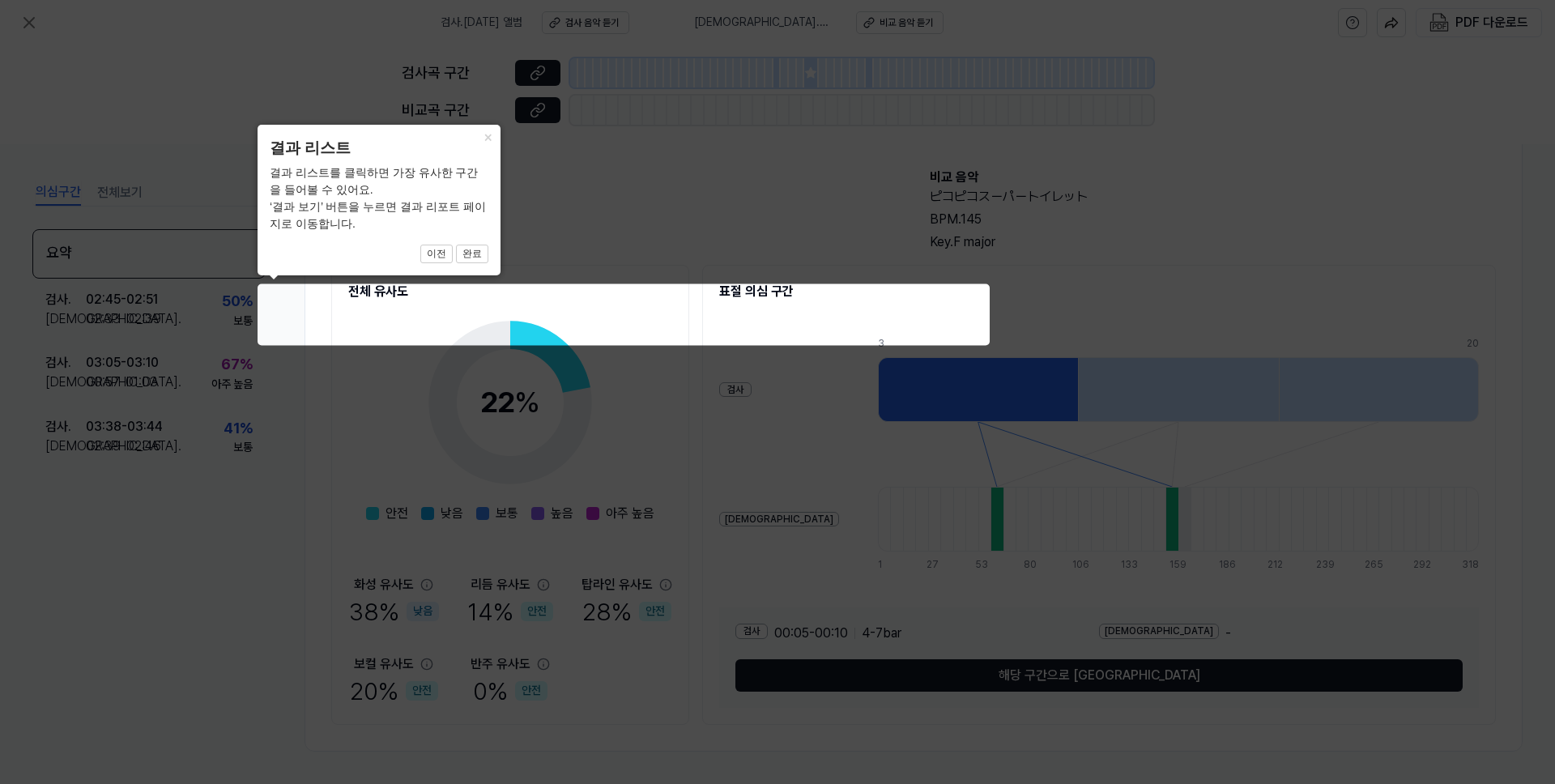
click at [986, 263] on icon at bounding box center [778, 392] width 1555 height 784
click at [732, 248] on icon at bounding box center [778, 392] width 1555 height 784
click at [435, 254] on button "이전" at bounding box center [437, 253] width 33 height 19
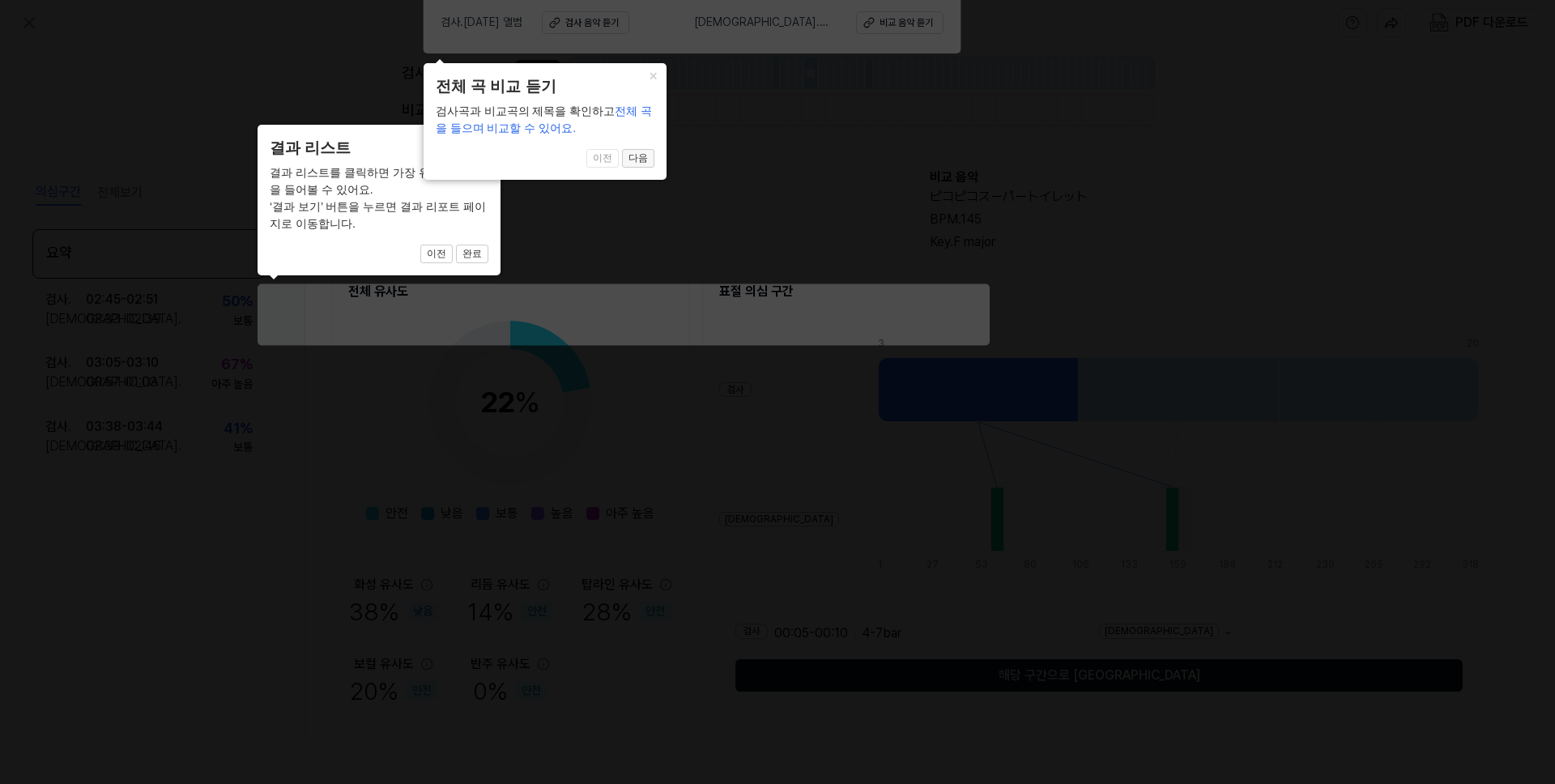
click at [635, 159] on button "다음" at bounding box center [638, 159] width 33 height 19
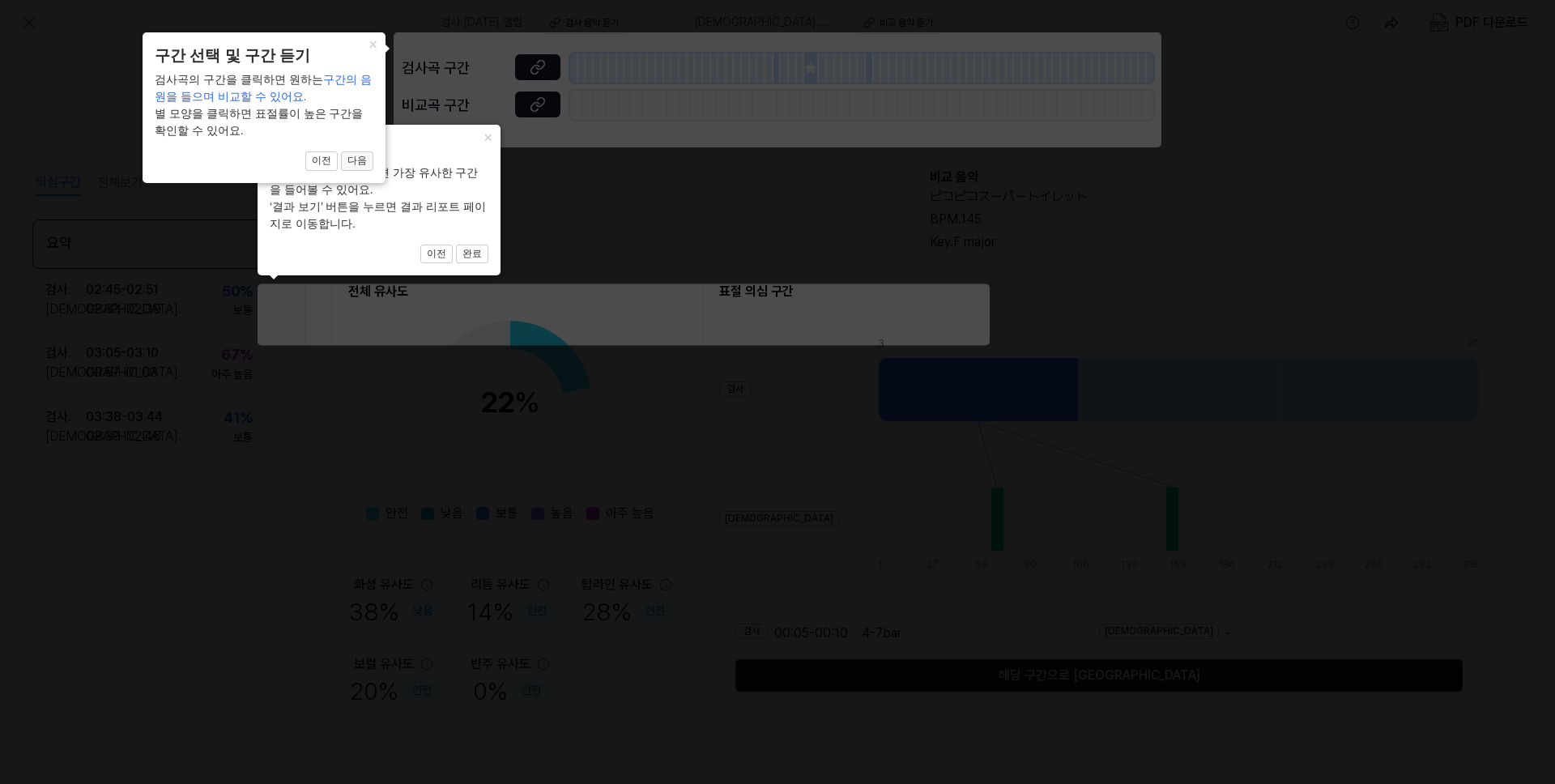
click at [358, 163] on button "다음" at bounding box center [357, 160] width 33 height 19
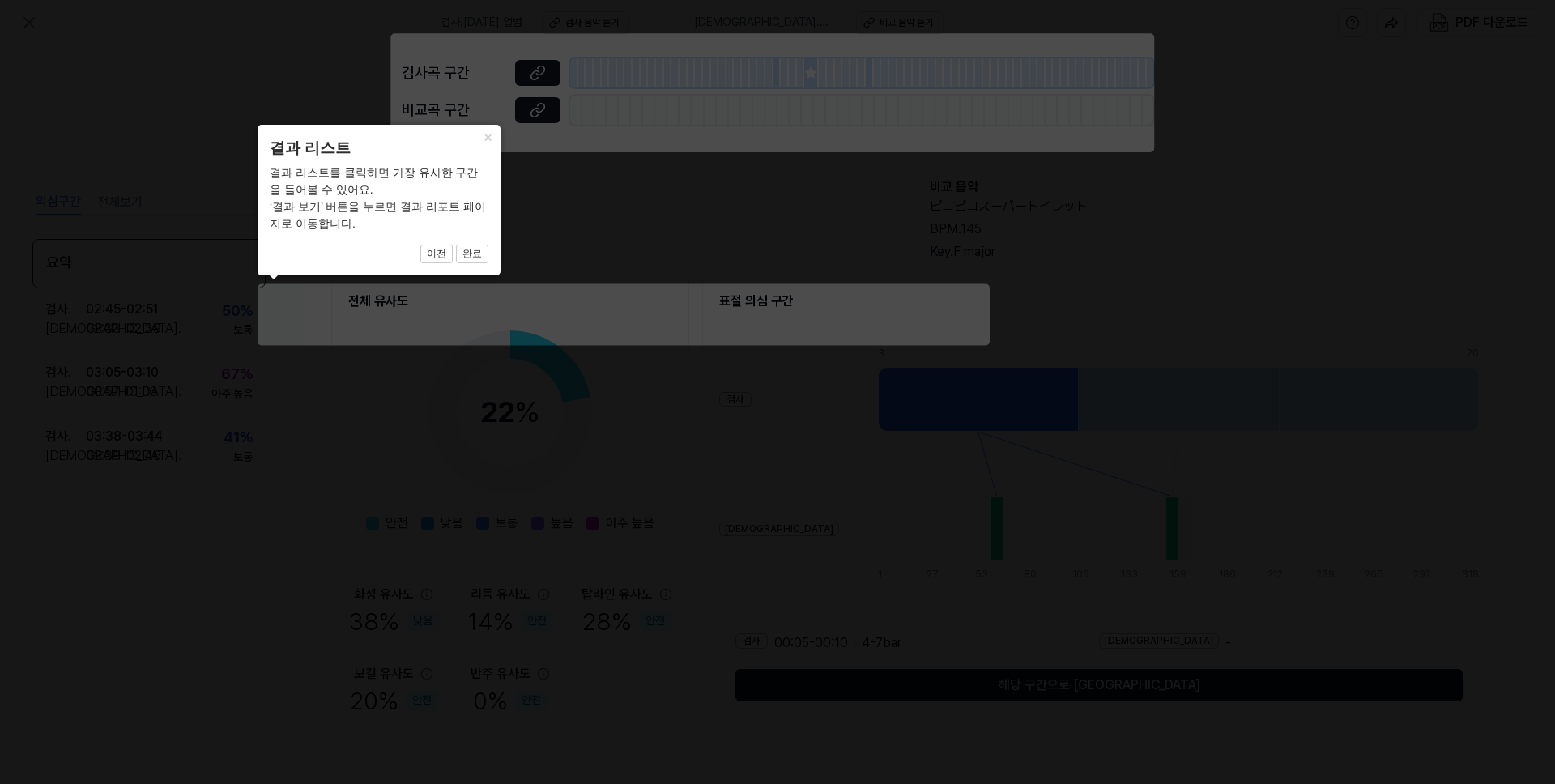
scroll to position [75, 0]
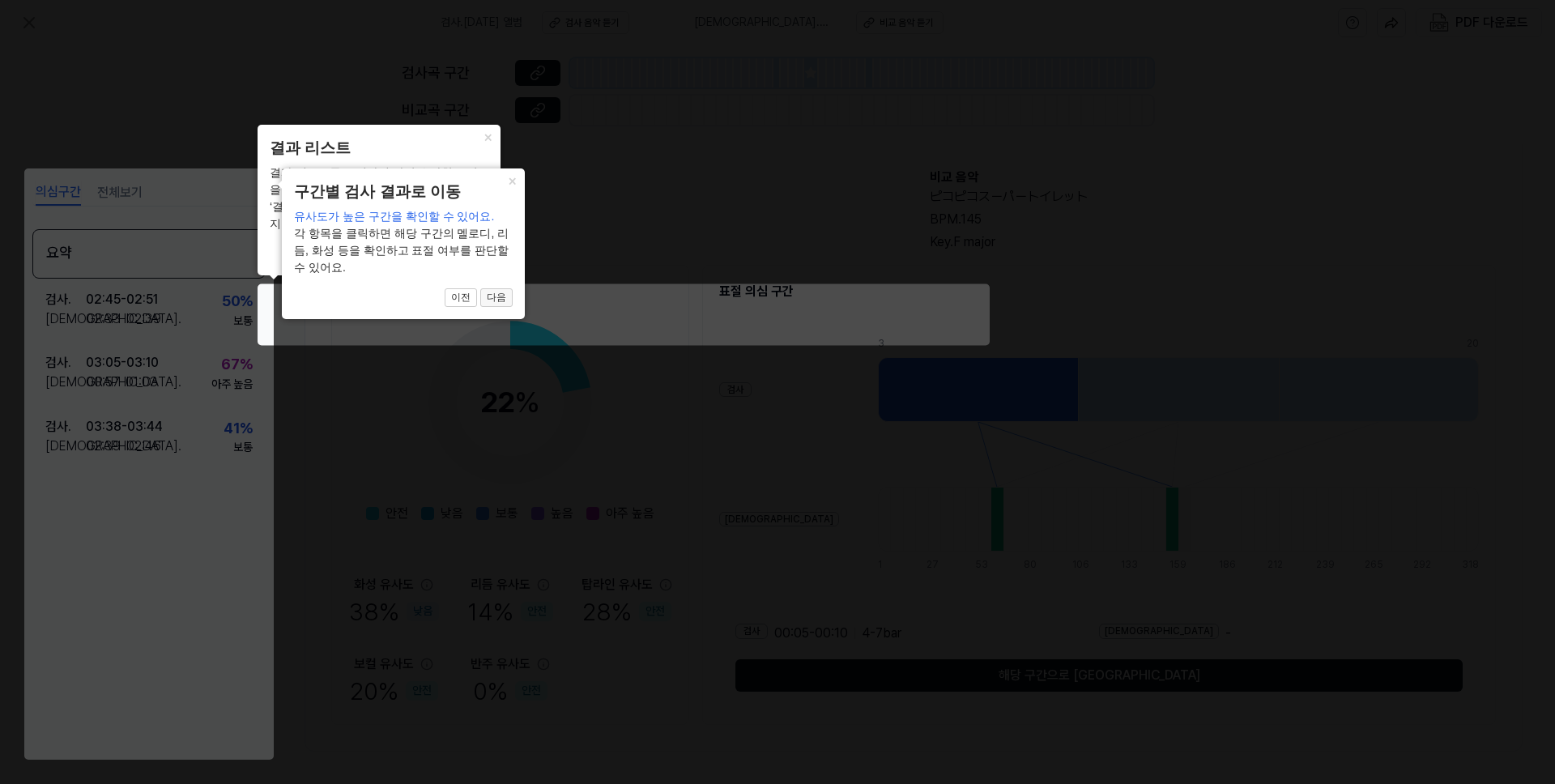
click at [491, 300] on button "다음" at bounding box center [496, 297] width 33 height 19
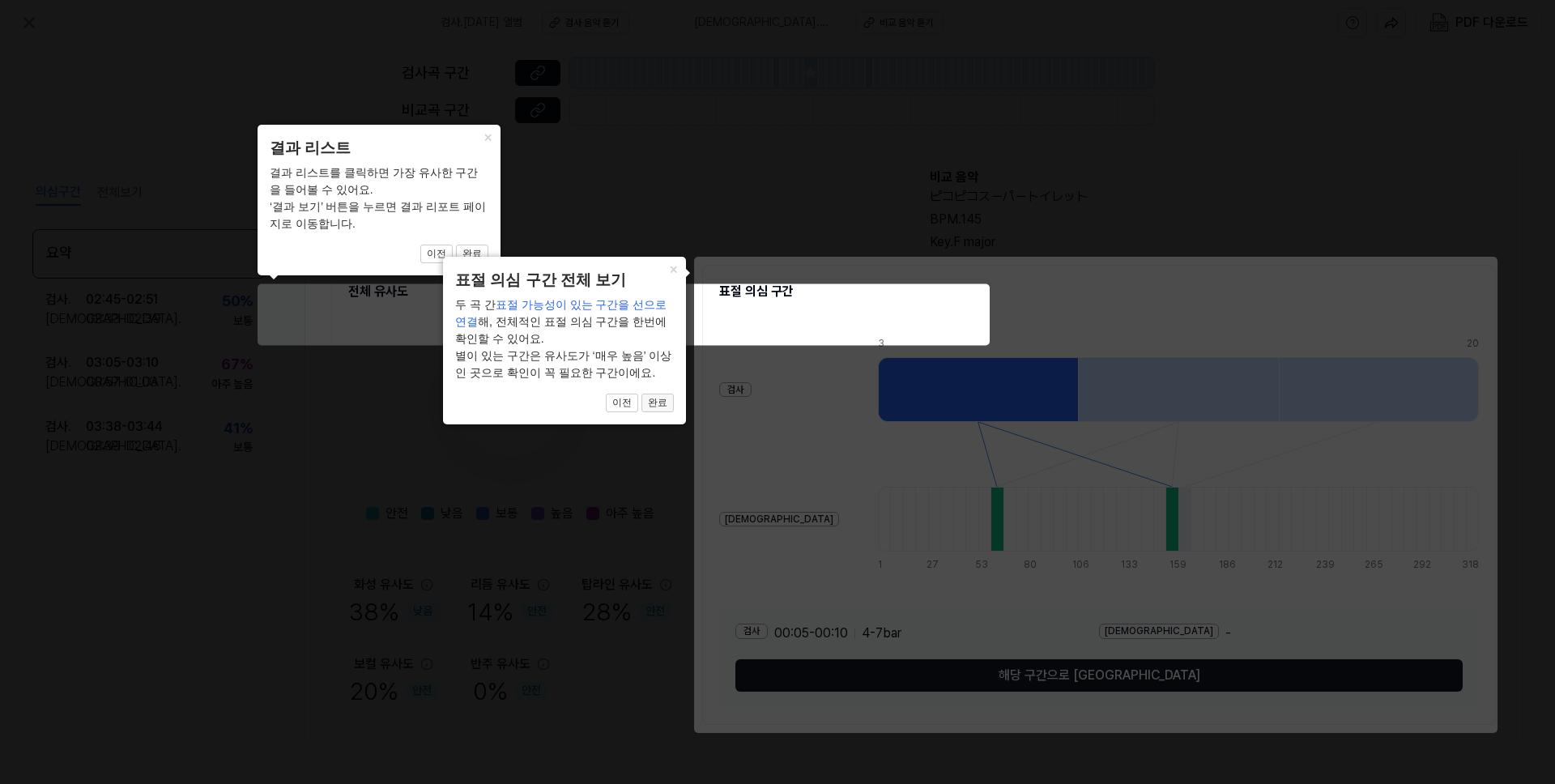
click at [651, 409] on button "완료" at bounding box center [657, 403] width 33 height 19
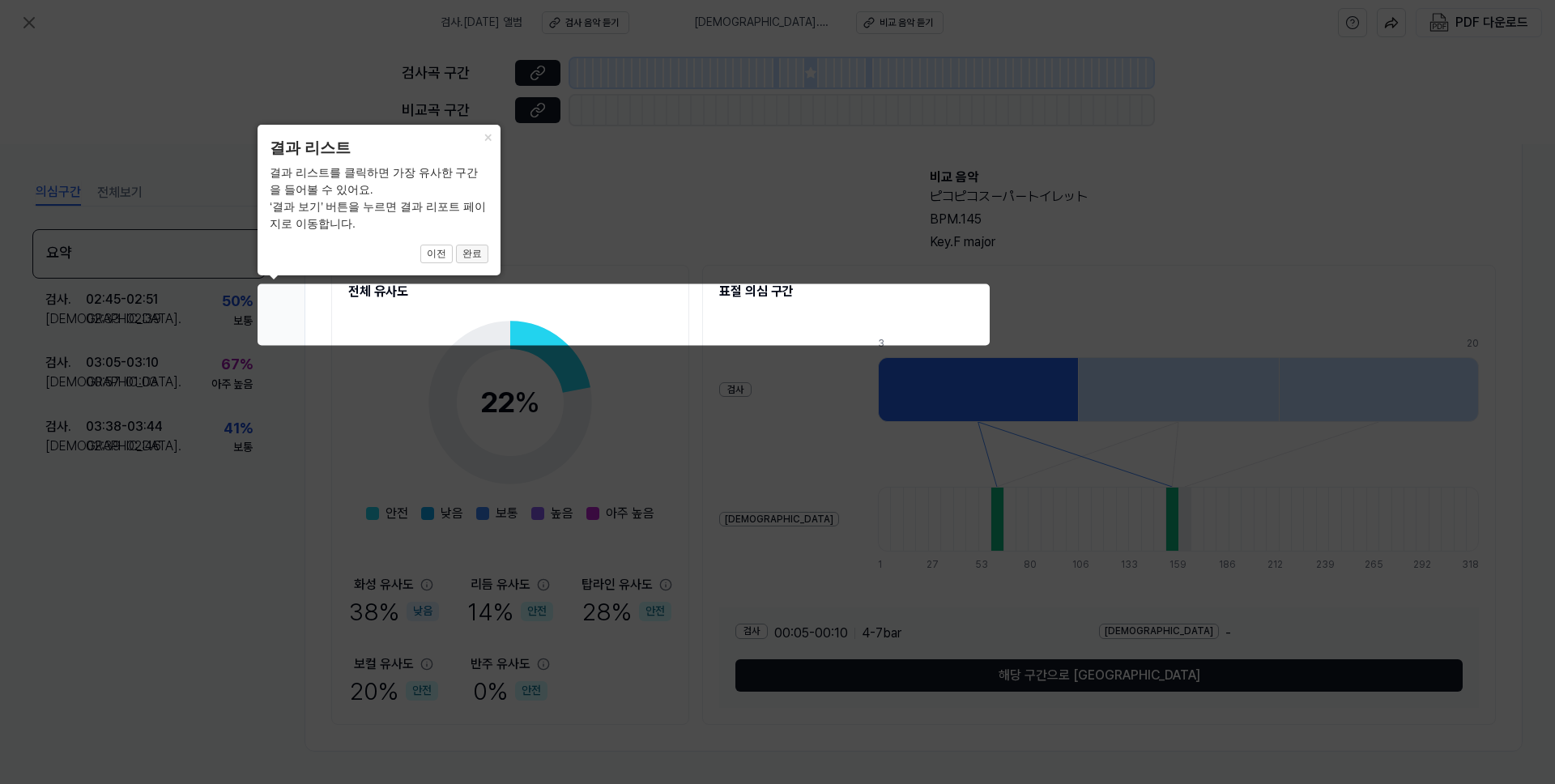
click at [469, 254] on button "완료" at bounding box center [472, 253] width 33 height 19
click at [485, 311] on icon at bounding box center [778, 392] width 1555 height 784
click at [662, 395] on icon at bounding box center [778, 392] width 1555 height 784
click at [605, 653] on icon at bounding box center [778, 392] width 1555 height 784
click at [926, 713] on icon at bounding box center [778, 392] width 1555 height 784
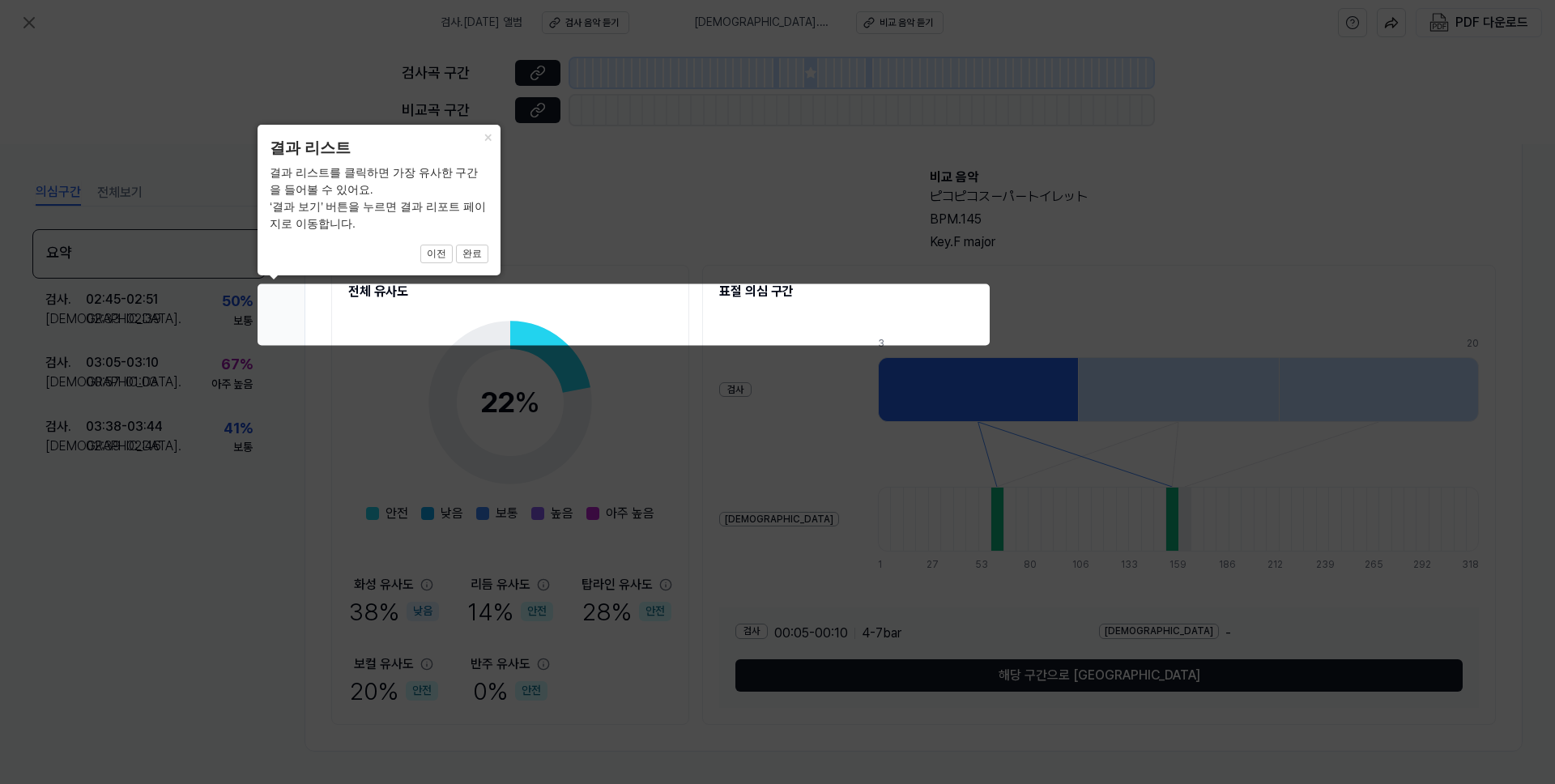
click at [1086, 438] on icon at bounding box center [778, 392] width 1555 height 784
click at [847, 302] on icon at bounding box center [778, 392] width 1555 height 784
click at [375, 310] on icon at bounding box center [778, 392] width 1555 height 784
click at [427, 223] on div "결과 리스트를 클릭하면 가장 유사한 구간을 들어볼 수 있어요. ‘결과 보기’ 버튼을 누르면 결과 리포트 페이지로 이동합니다." at bounding box center [379, 198] width 218 height 68
click at [275, 255] on span "이전 완료" at bounding box center [379, 253] width 218 height 19
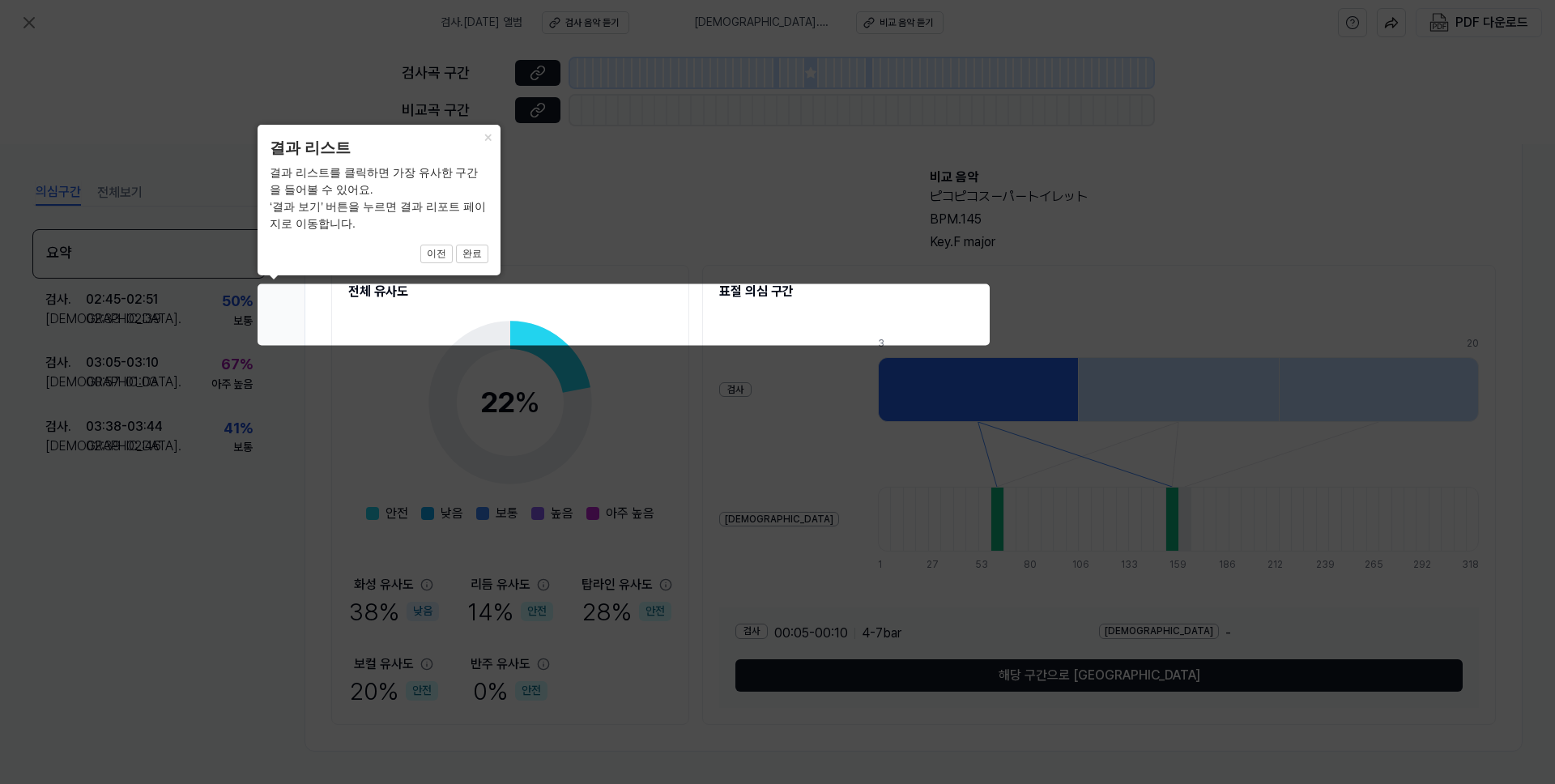
click at [186, 259] on icon at bounding box center [778, 392] width 1555 height 784
click at [356, 127] on div "× 결과 리스트 결과 리스트를 클릭하면 가장 유사한 구간을 들어볼 수 있어요. ‘결과 보기’ 버튼을 누르면 결과 리포트 페이지로 이동합니다. …" at bounding box center [379, 200] width 243 height 150
click at [564, 170] on icon at bounding box center [778, 392] width 1555 height 784
click at [488, 141] on button "×" at bounding box center [487, 136] width 26 height 23
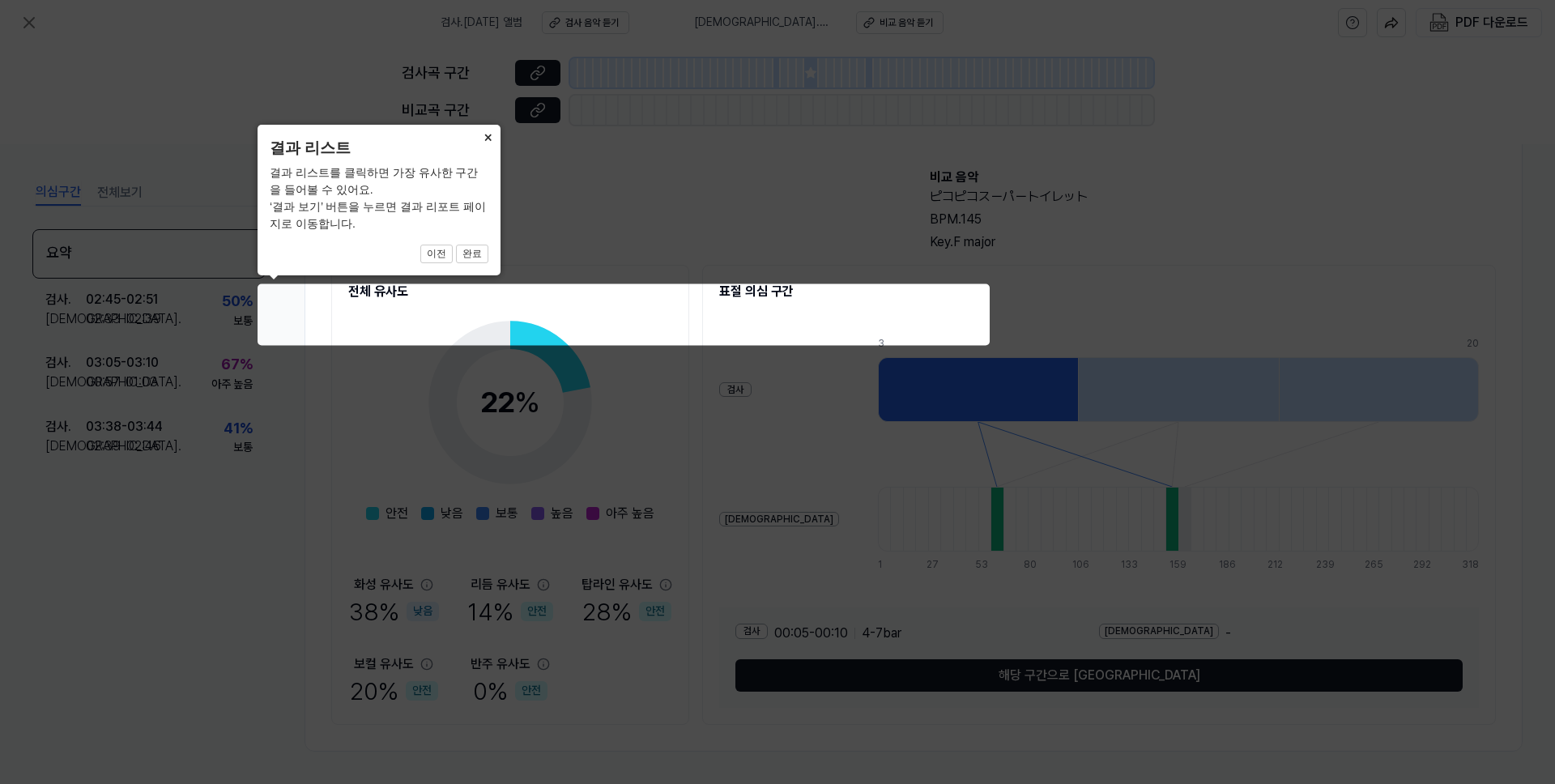
click at [488, 141] on button "×" at bounding box center [487, 136] width 26 height 23
click at [551, 368] on icon at bounding box center [778, 392] width 1555 height 784
click at [572, 319] on icon at bounding box center [778, 392] width 1555 height 784
click at [605, 319] on icon at bounding box center [778, 392] width 1555 height 784
click at [682, 336] on icon at bounding box center [778, 392] width 1555 height 784
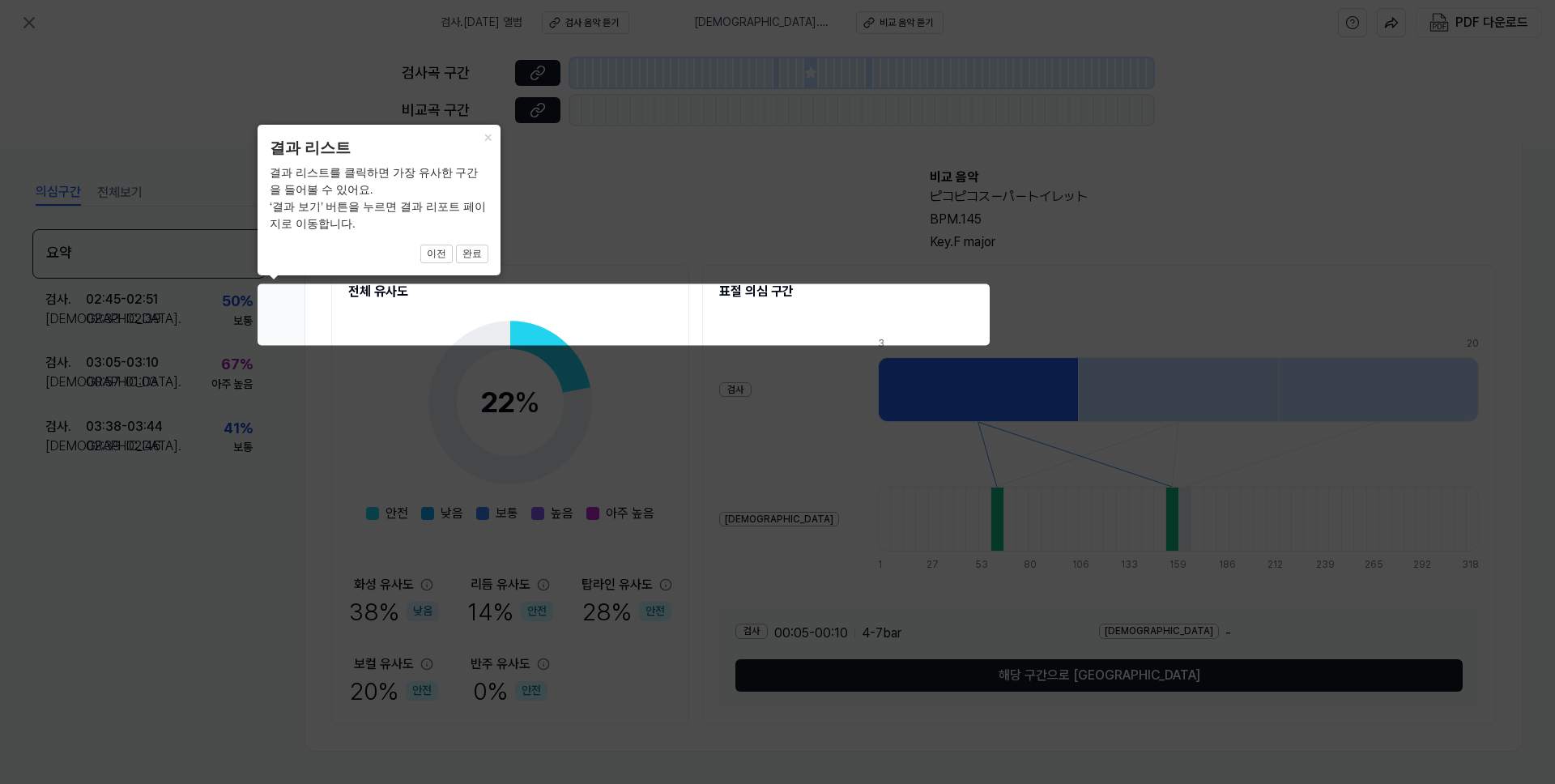
click at [804, 676] on icon at bounding box center [778, 392] width 1555 height 784
click at [927, 584] on icon at bounding box center [778, 392] width 1555 height 784
click at [1137, 47] on icon at bounding box center [778, 392] width 1555 height 784
click at [758, 145] on icon at bounding box center [778, 392] width 1555 height 784
click at [483, 133] on button "×" at bounding box center [487, 136] width 26 height 23
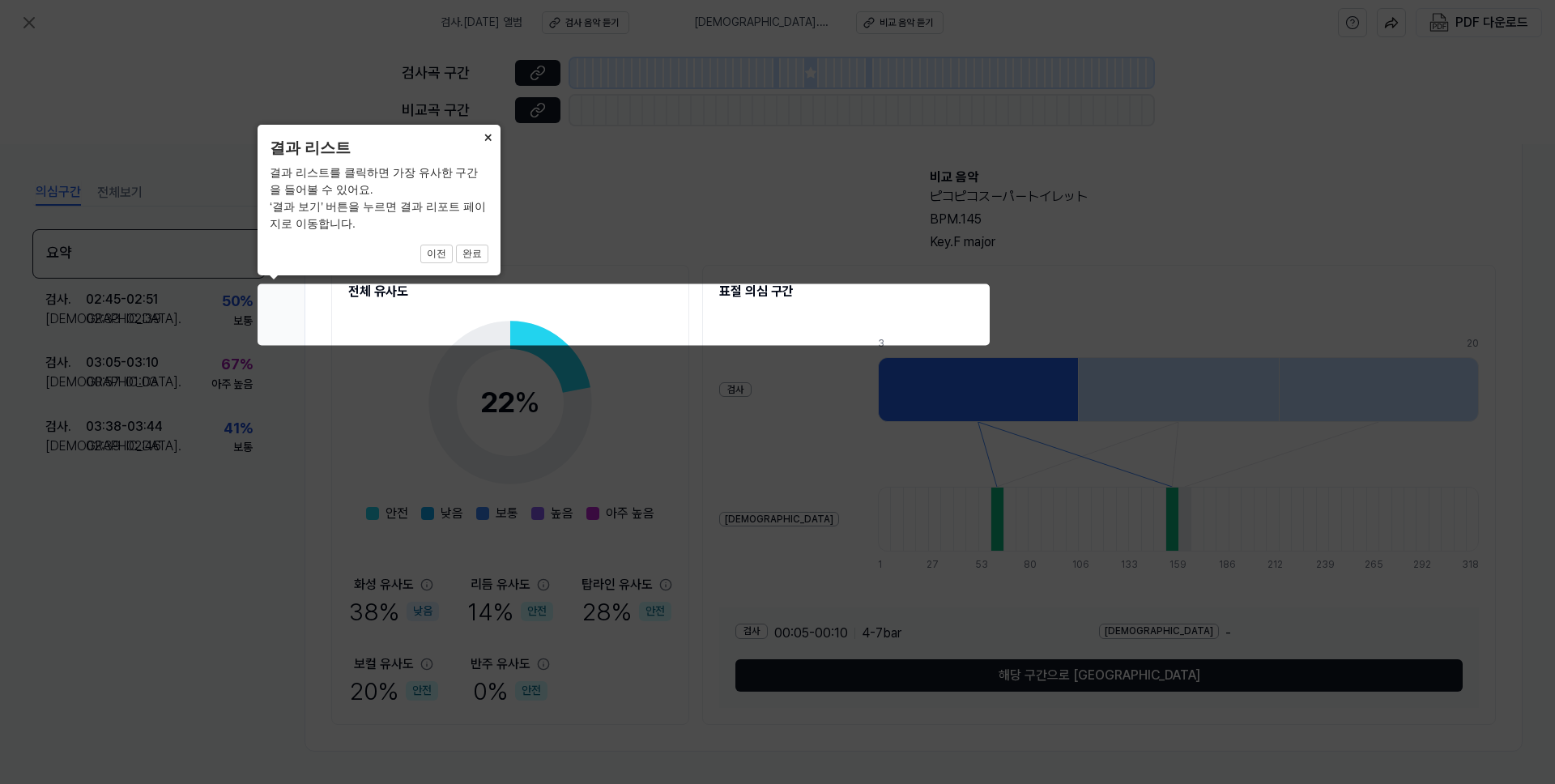
click at [484, 134] on button "×" at bounding box center [487, 136] width 26 height 23
click at [463, 246] on button "완료" at bounding box center [472, 253] width 33 height 19
click at [484, 311] on icon at bounding box center [778, 392] width 1555 height 784
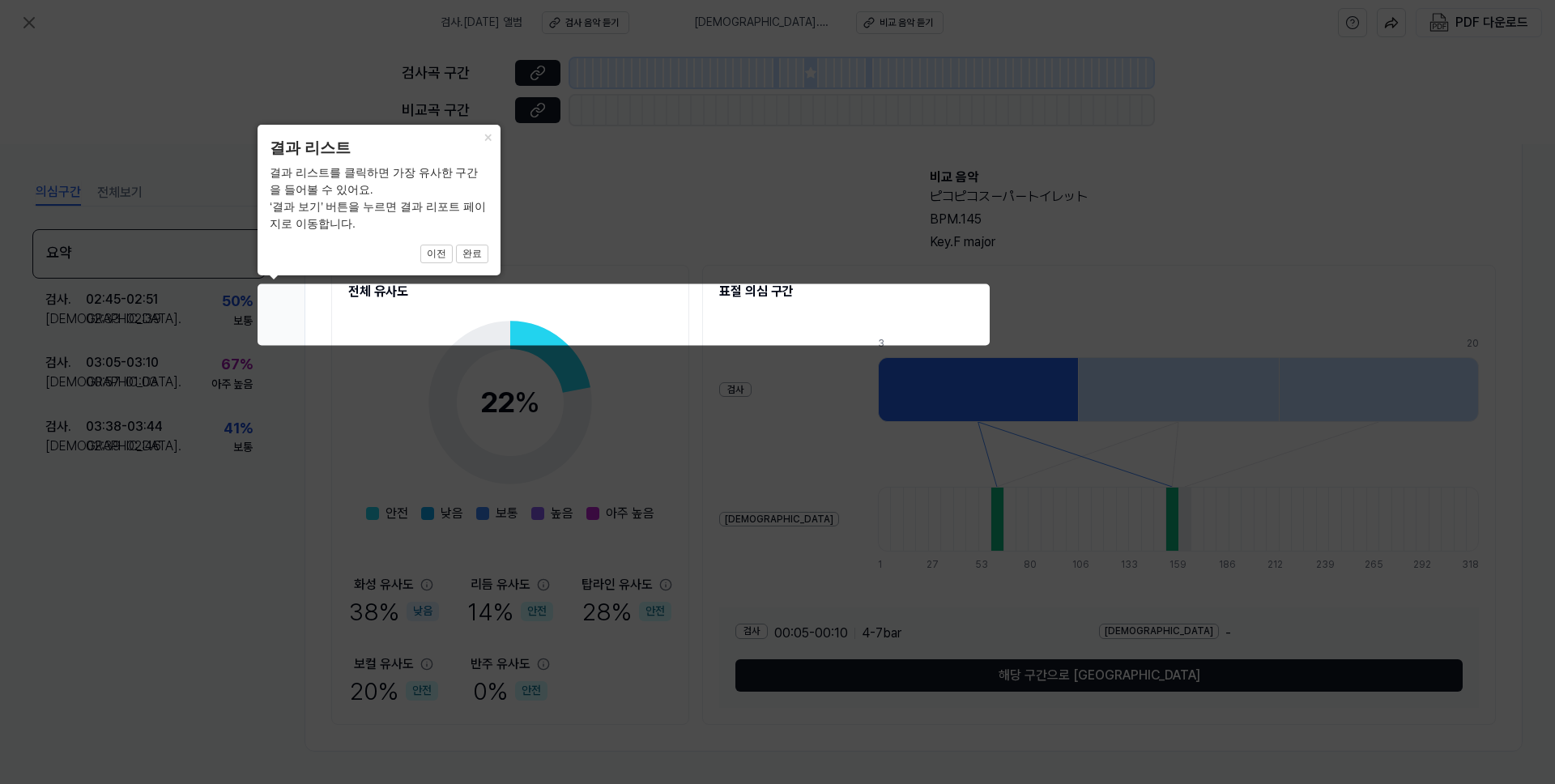
click at [676, 331] on icon at bounding box center [778, 392] width 1555 height 784
click at [731, 319] on icon at bounding box center [778, 392] width 1555 height 784
click at [779, 279] on icon at bounding box center [778, 392] width 1555 height 784
click at [791, 182] on icon at bounding box center [778, 392] width 1555 height 784
click at [542, 113] on icon at bounding box center [778, 392] width 1555 height 784
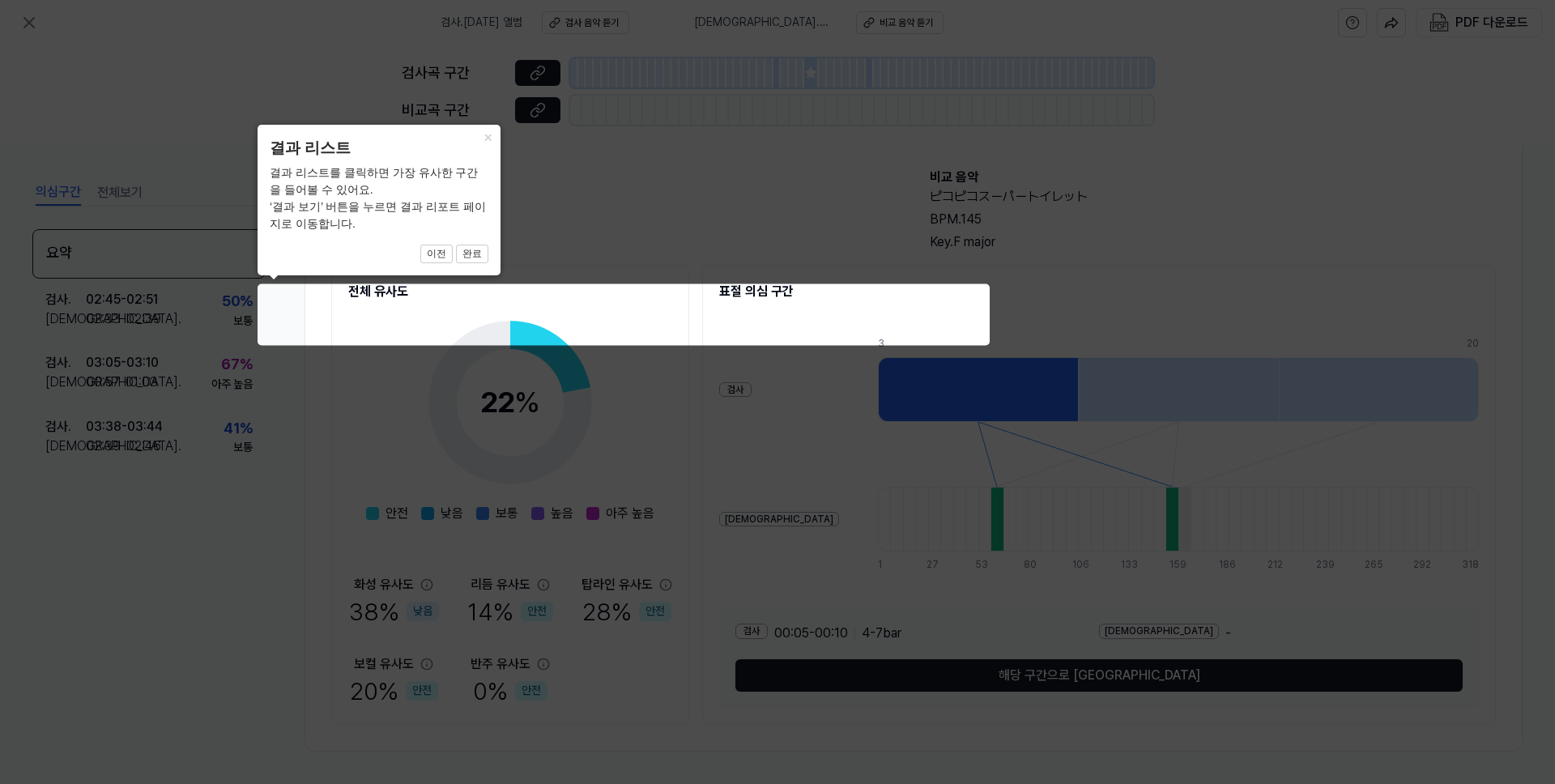
click at [443, 140] on header "결과 리스트" at bounding box center [379, 149] width 218 height 24
click at [239, 188] on icon at bounding box center [778, 392] width 1555 height 784
click at [475, 121] on icon at bounding box center [778, 392] width 1555 height 784
click at [544, 99] on icon at bounding box center [778, 392] width 1555 height 784
click at [593, 76] on icon at bounding box center [778, 392] width 1555 height 784
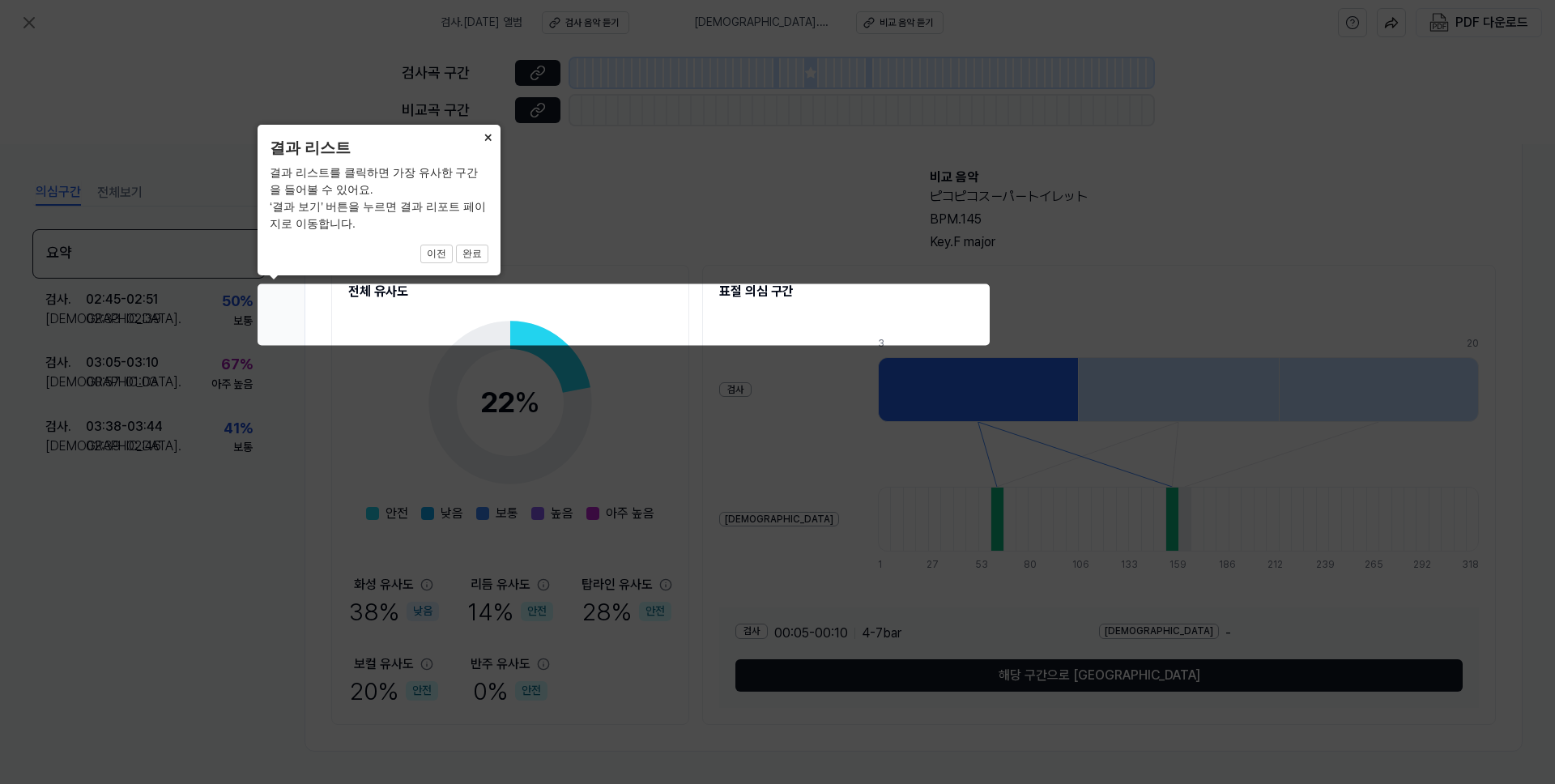
click at [495, 135] on button "×" at bounding box center [487, 136] width 26 height 23
click at [488, 140] on button "×" at bounding box center [487, 136] width 26 height 23
click at [584, 27] on icon at bounding box center [778, 392] width 1555 height 784
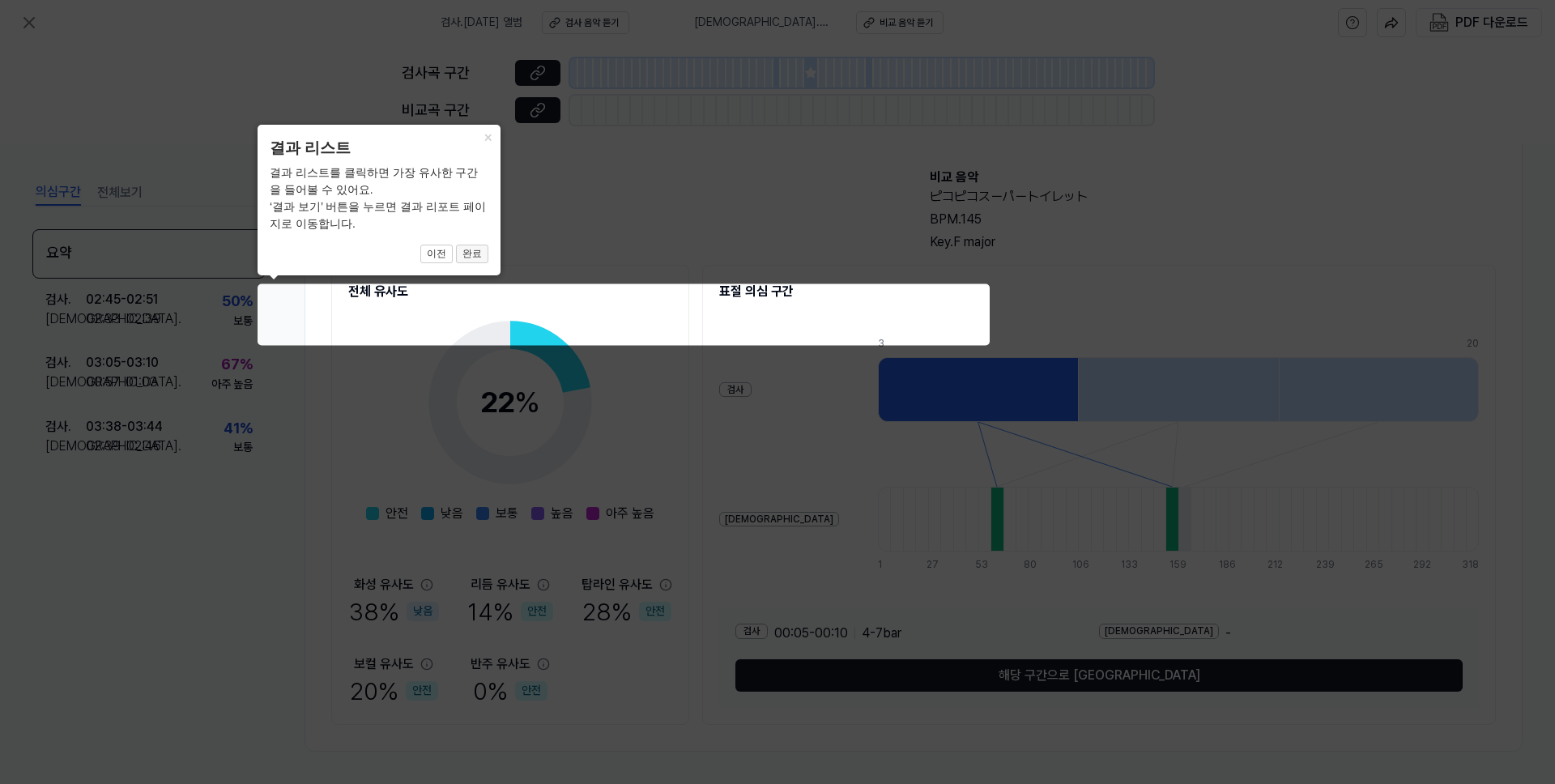
click at [474, 252] on button "완료" at bounding box center [472, 253] width 33 height 19
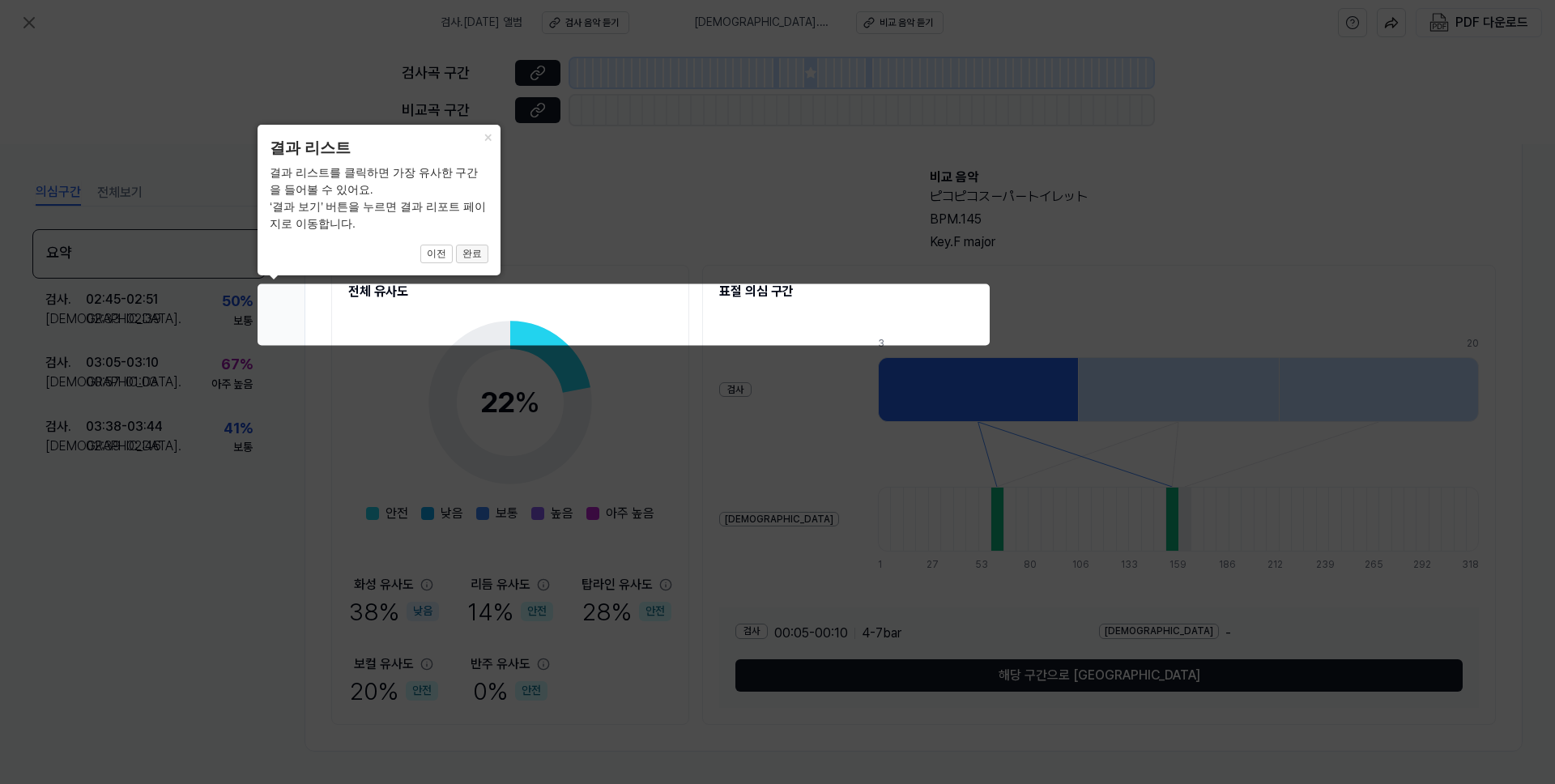
click at [474, 252] on button "완료" at bounding box center [472, 253] width 33 height 19
click at [446, 295] on icon at bounding box center [778, 392] width 1555 height 784
click at [579, 315] on icon at bounding box center [778, 392] width 1555 height 784
click at [490, 410] on icon at bounding box center [778, 392] width 1555 height 784
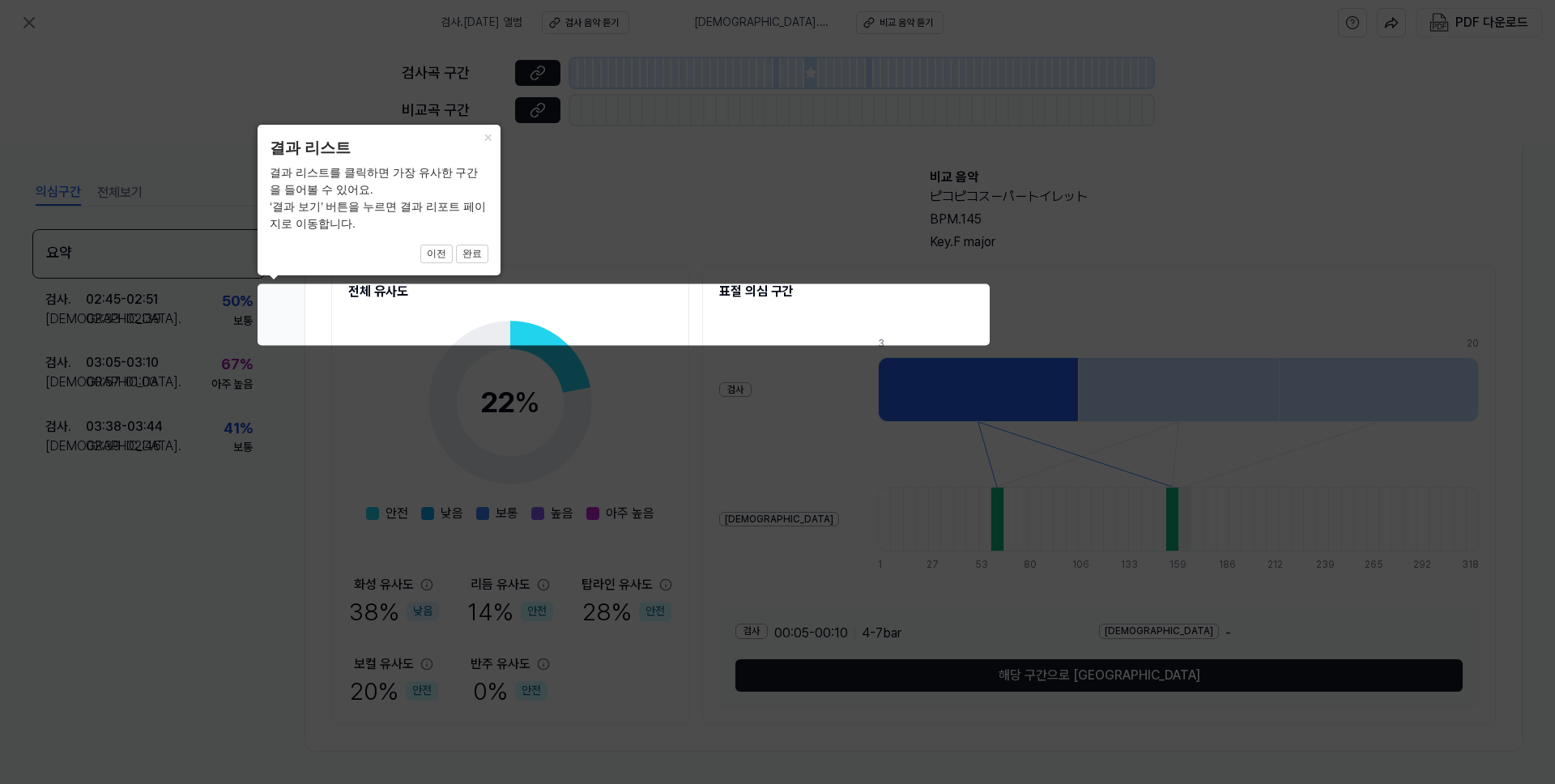
click at [254, 436] on icon at bounding box center [778, 392] width 1555 height 784
click at [42, 379] on icon at bounding box center [778, 392] width 1555 height 784
click at [134, 197] on icon at bounding box center [778, 392] width 1555 height 784
click at [485, 138] on button "×" at bounding box center [487, 136] width 26 height 23
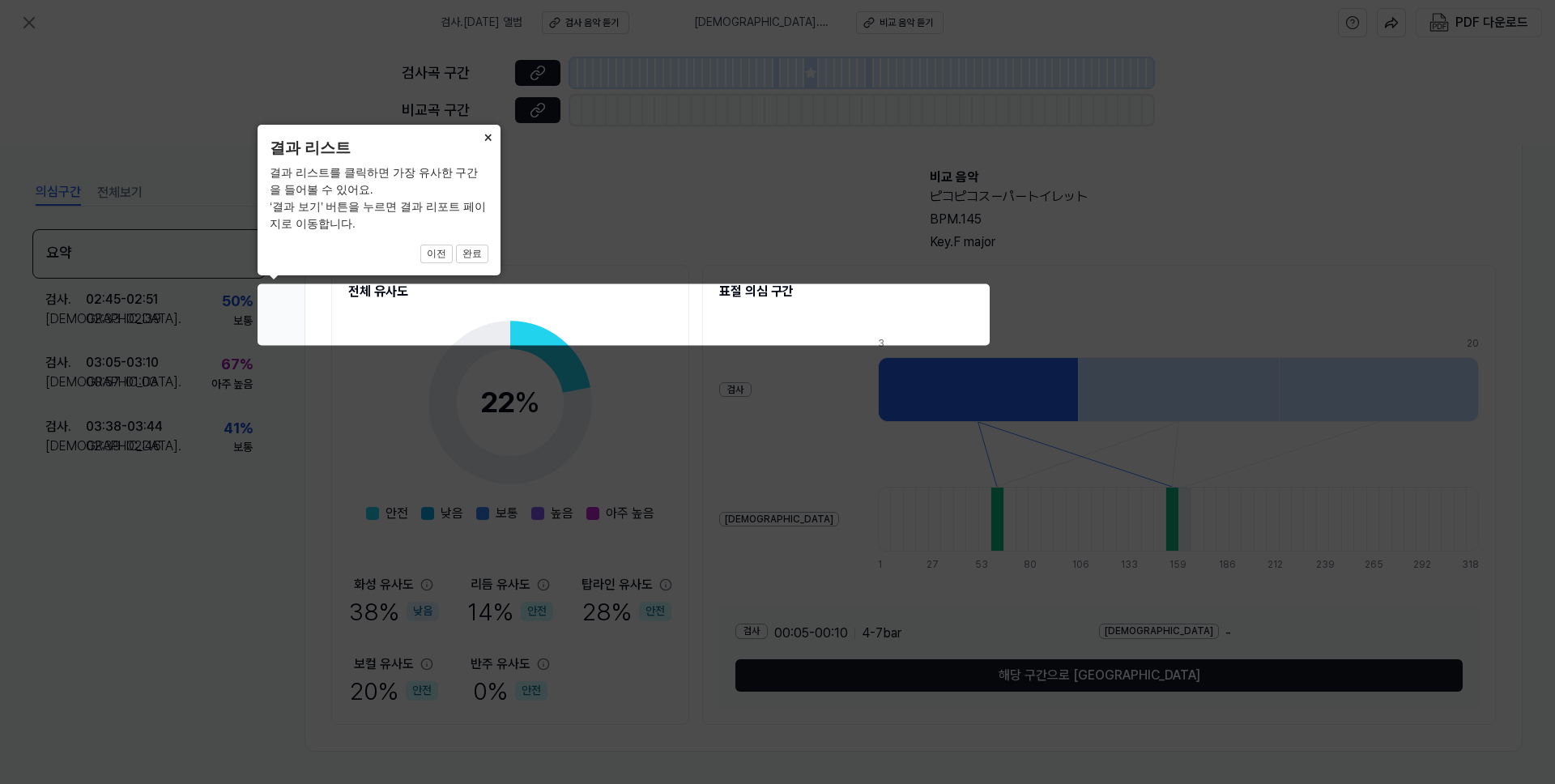
click at [485, 138] on button "×" at bounding box center [487, 136] width 26 height 23
click at [439, 254] on button "이전" at bounding box center [437, 253] width 33 height 19
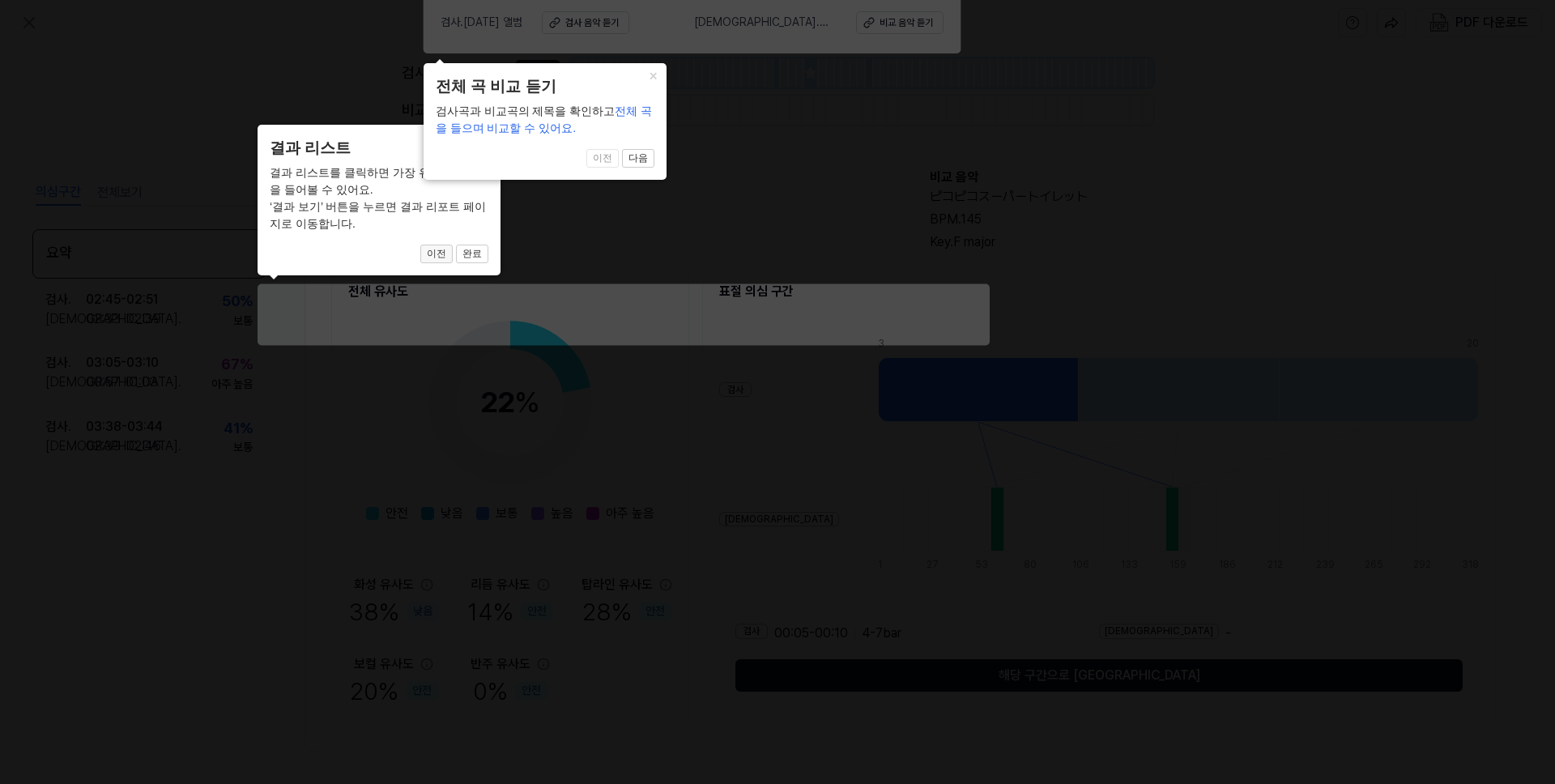
click at [439, 254] on button "이전" at bounding box center [437, 253] width 33 height 19
click at [645, 159] on button "다음" at bounding box center [638, 159] width 33 height 19
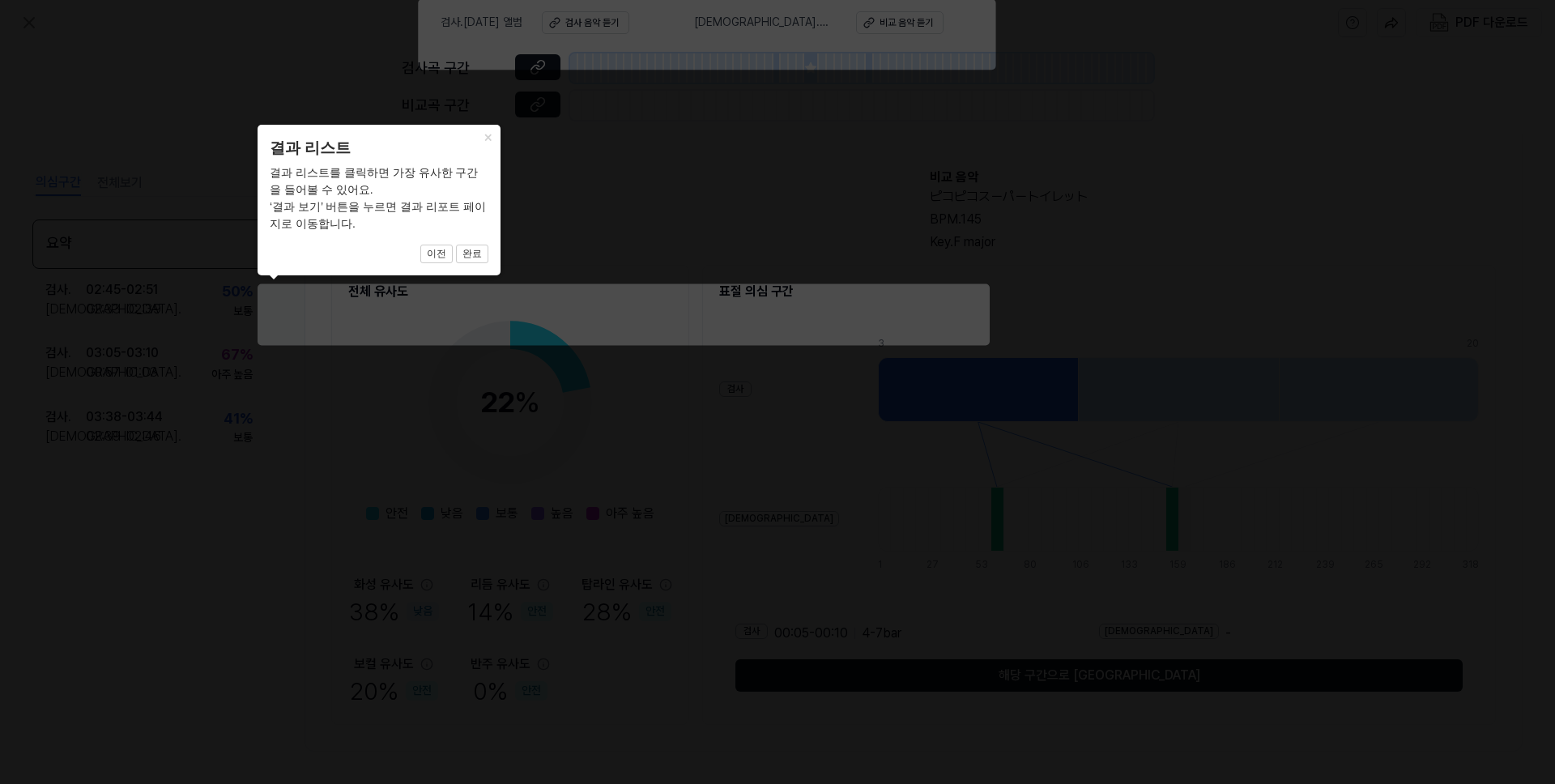
scroll to position [65, 0]
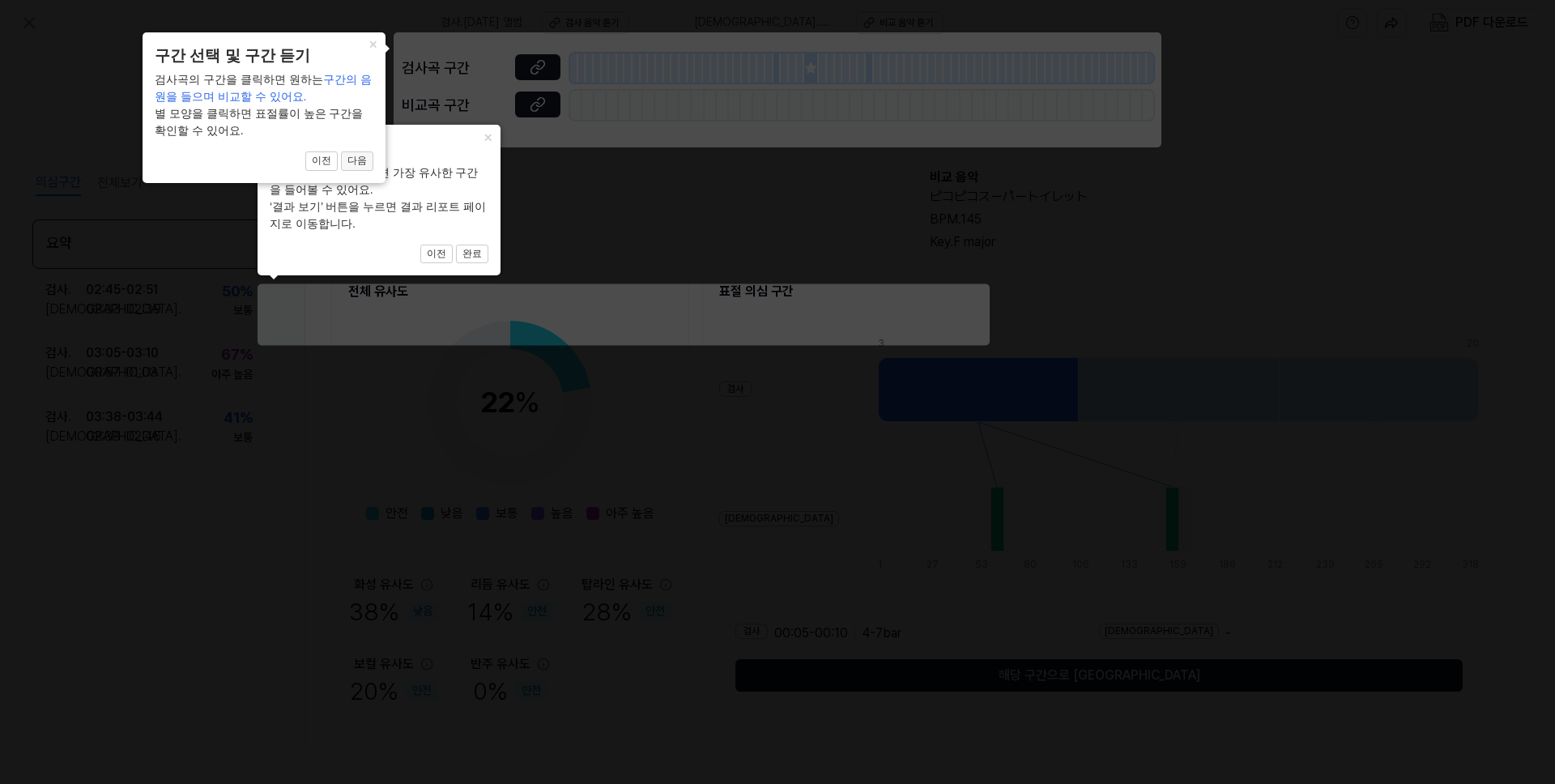
click at [355, 168] on button "다음" at bounding box center [357, 160] width 33 height 19
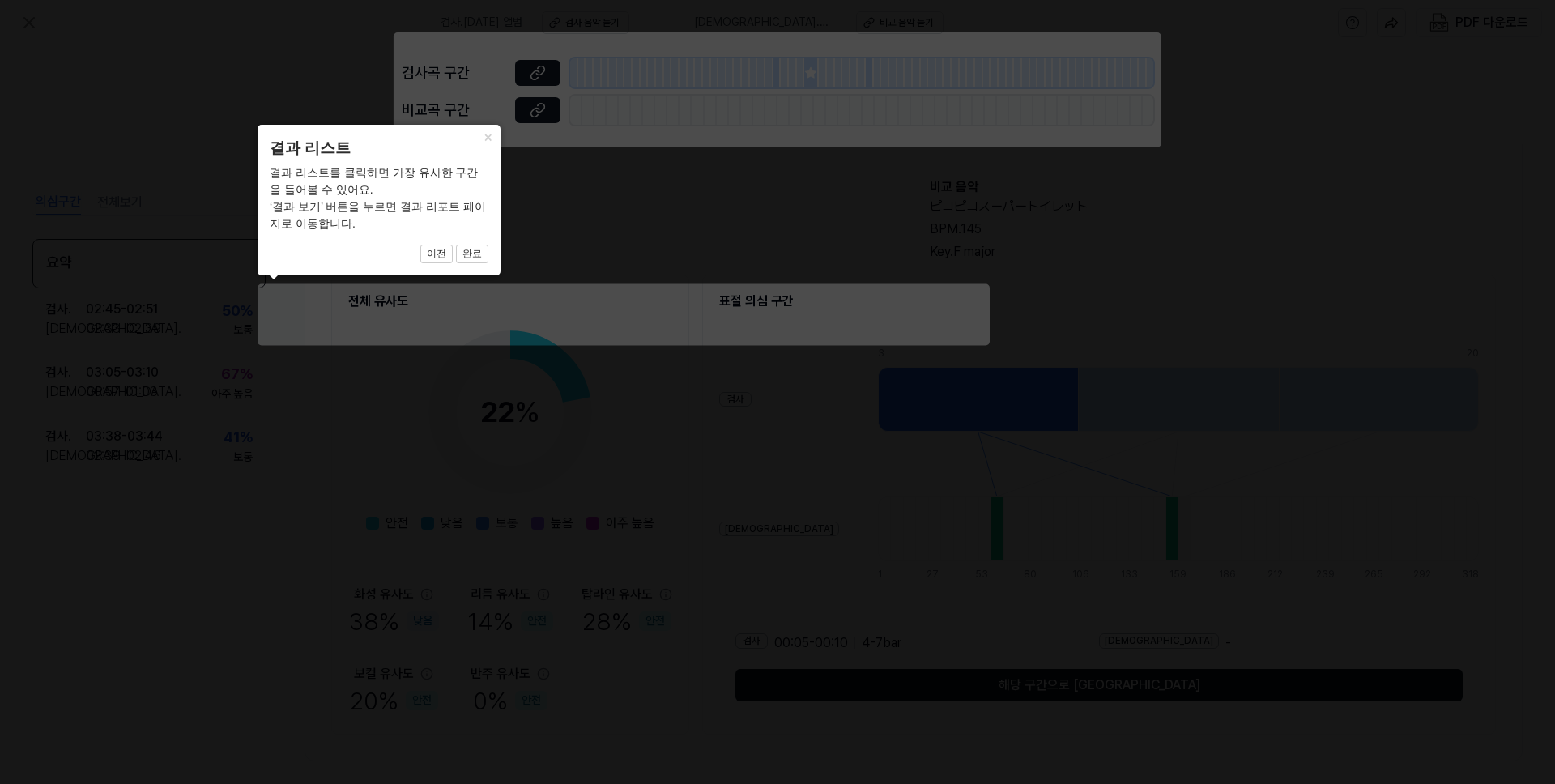
scroll to position [75, 0]
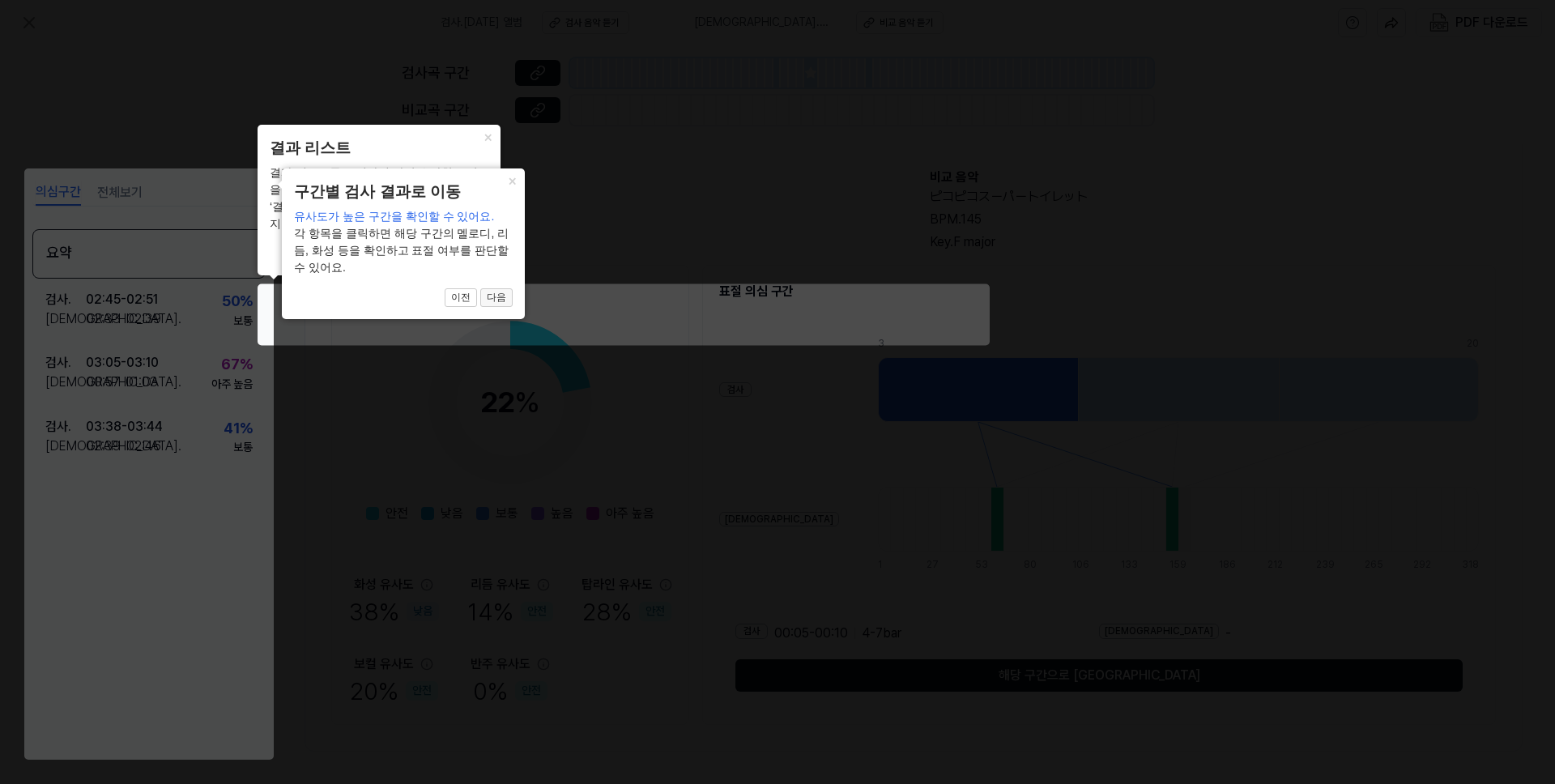
click at [496, 297] on button "다음" at bounding box center [496, 297] width 33 height 19
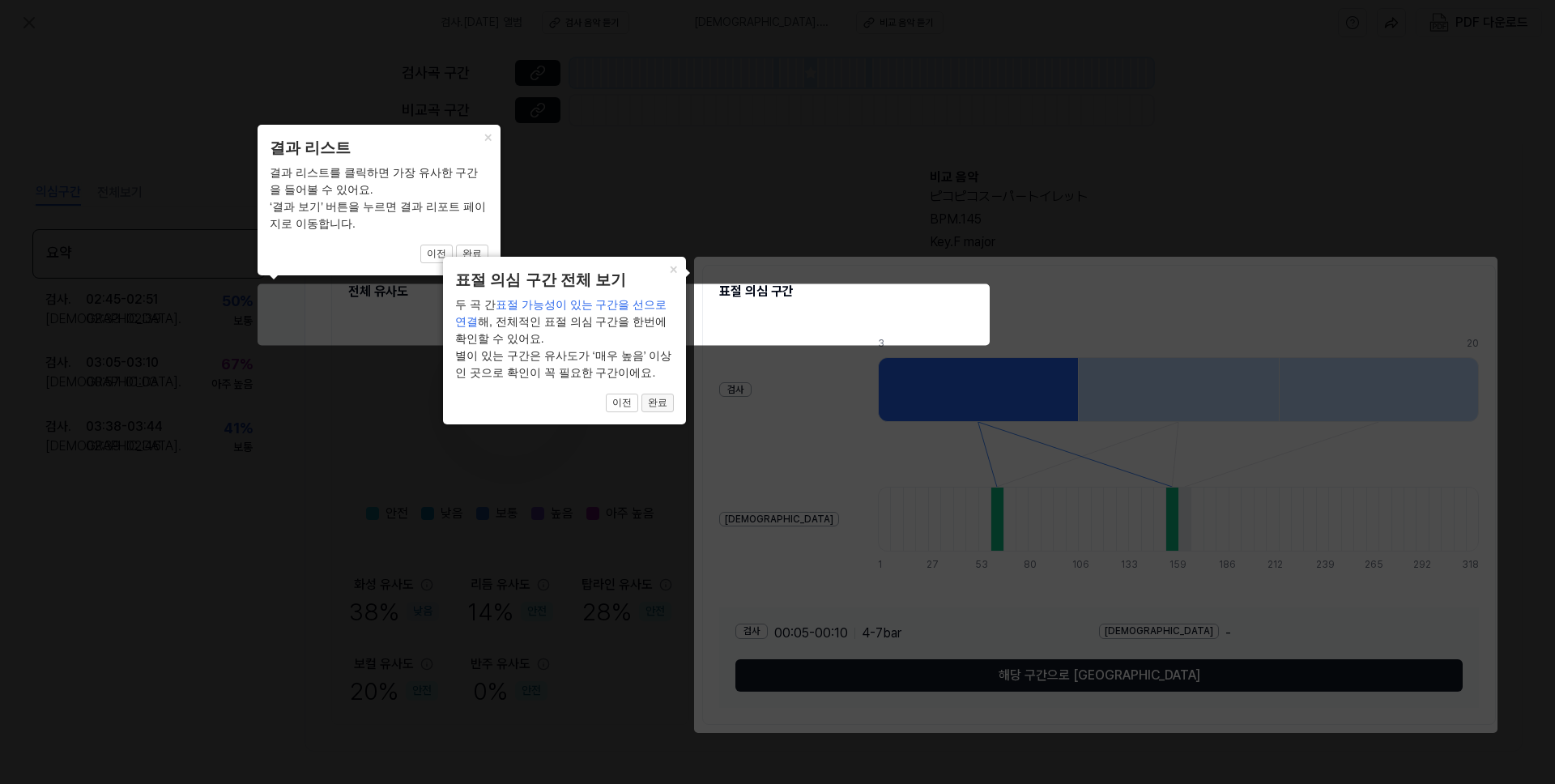
click at [669, 406] on button "완료" at bounding box center [657, 403] width 33 height 19
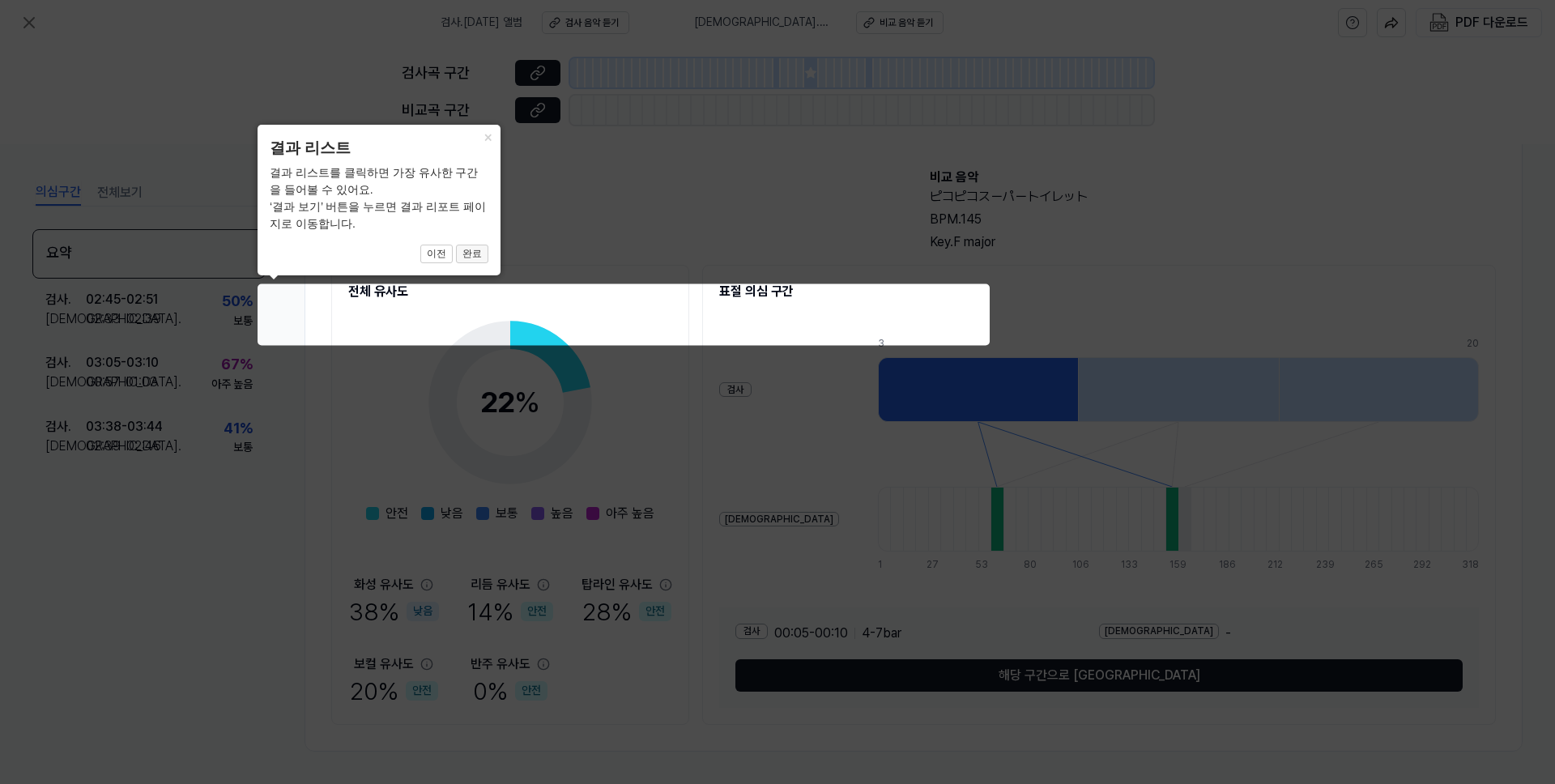
click at [472, 248] on button "완료" at bounding box center [472, 253] width 33 height 19
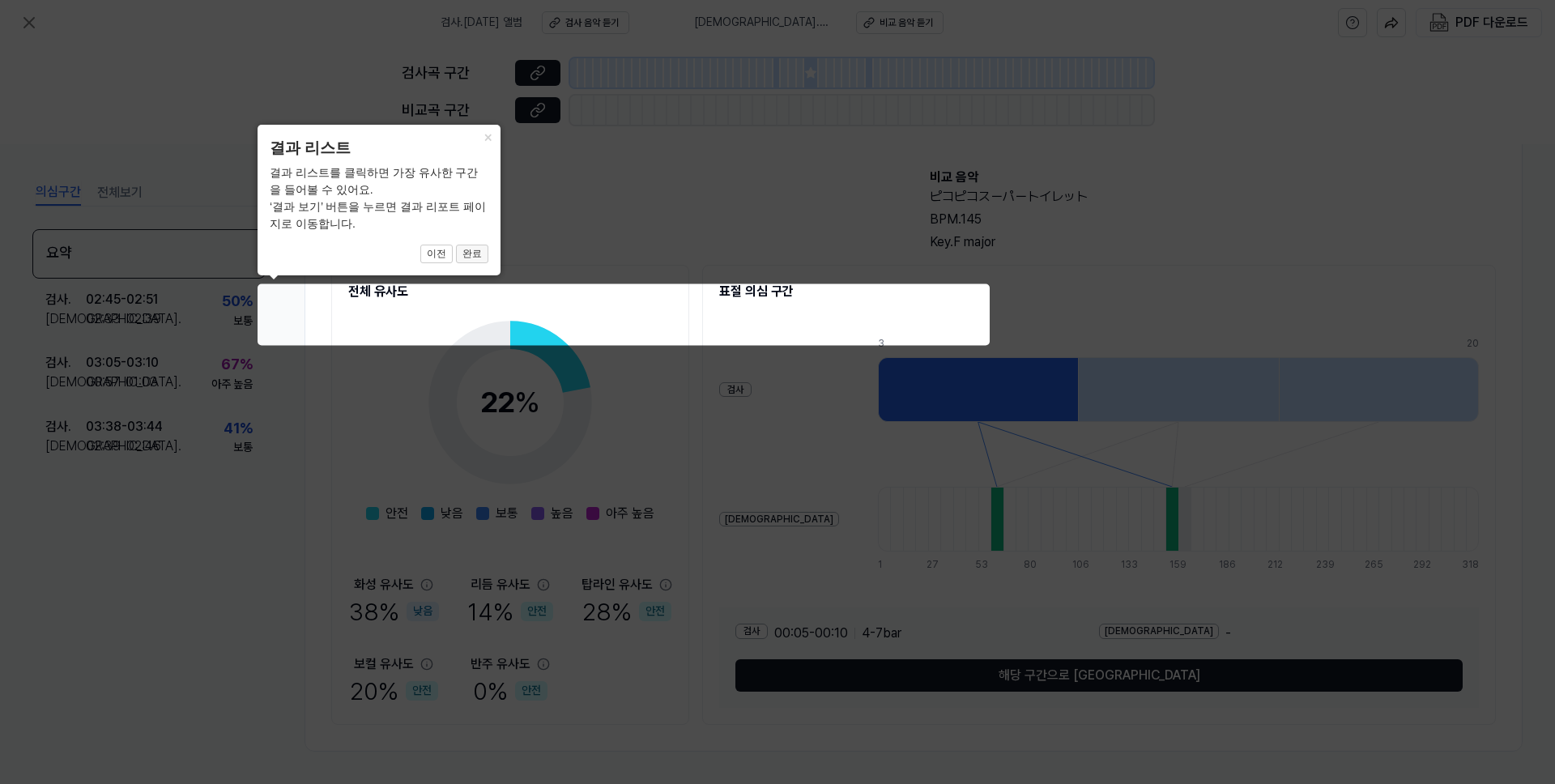
click at [472, 248] on button "완료" at bounding box center [472, 253] width 33 height 19
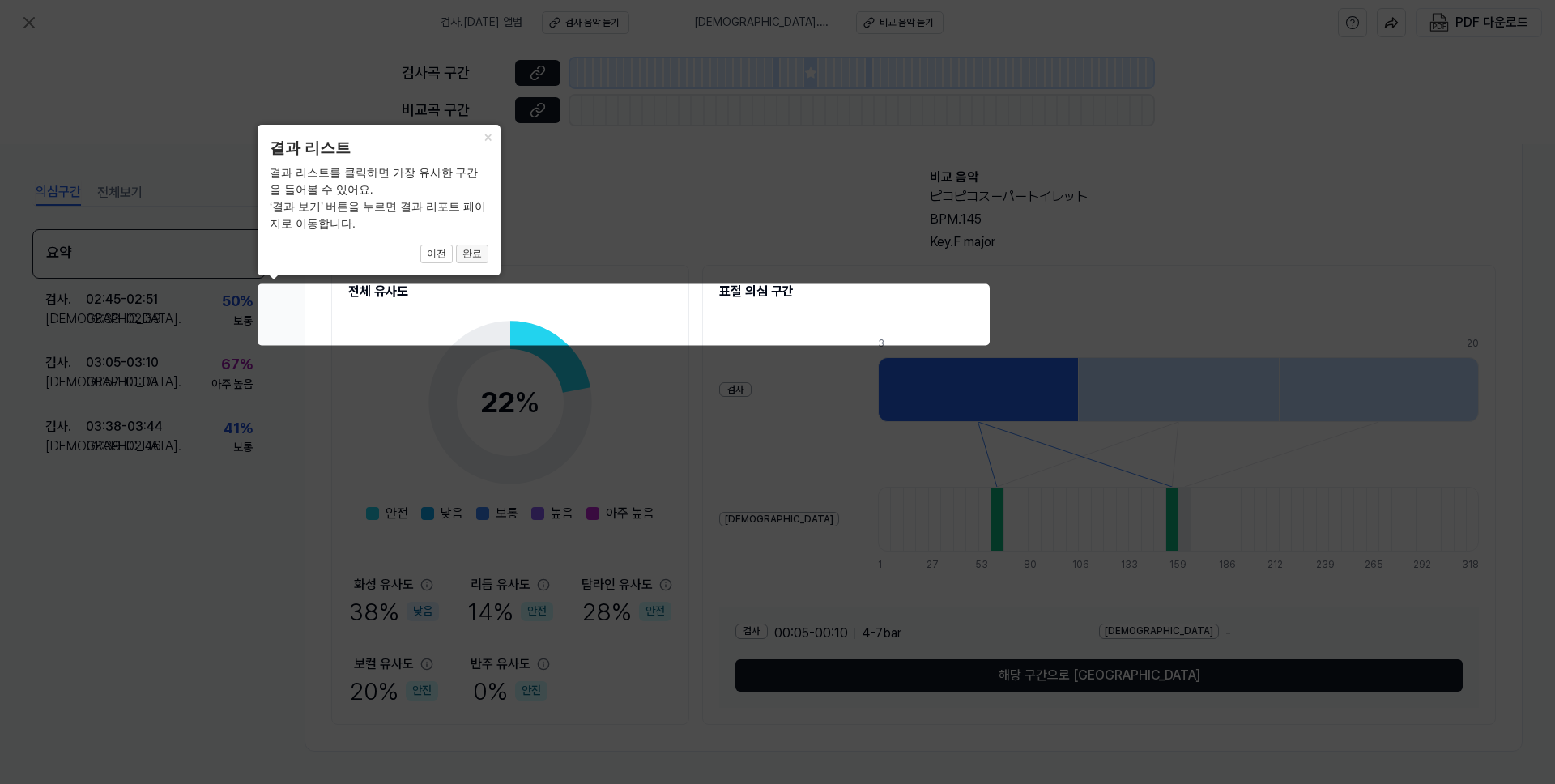
click at [472, 248] on button "완료" at bounding box center [472, 253] width 33 height 19
click at [180, 376] on icon at bounding box center [778, 392] width 1555 height 784
click at [193, 376] on icon at bounding box center [778, 392] width 1555 height 784
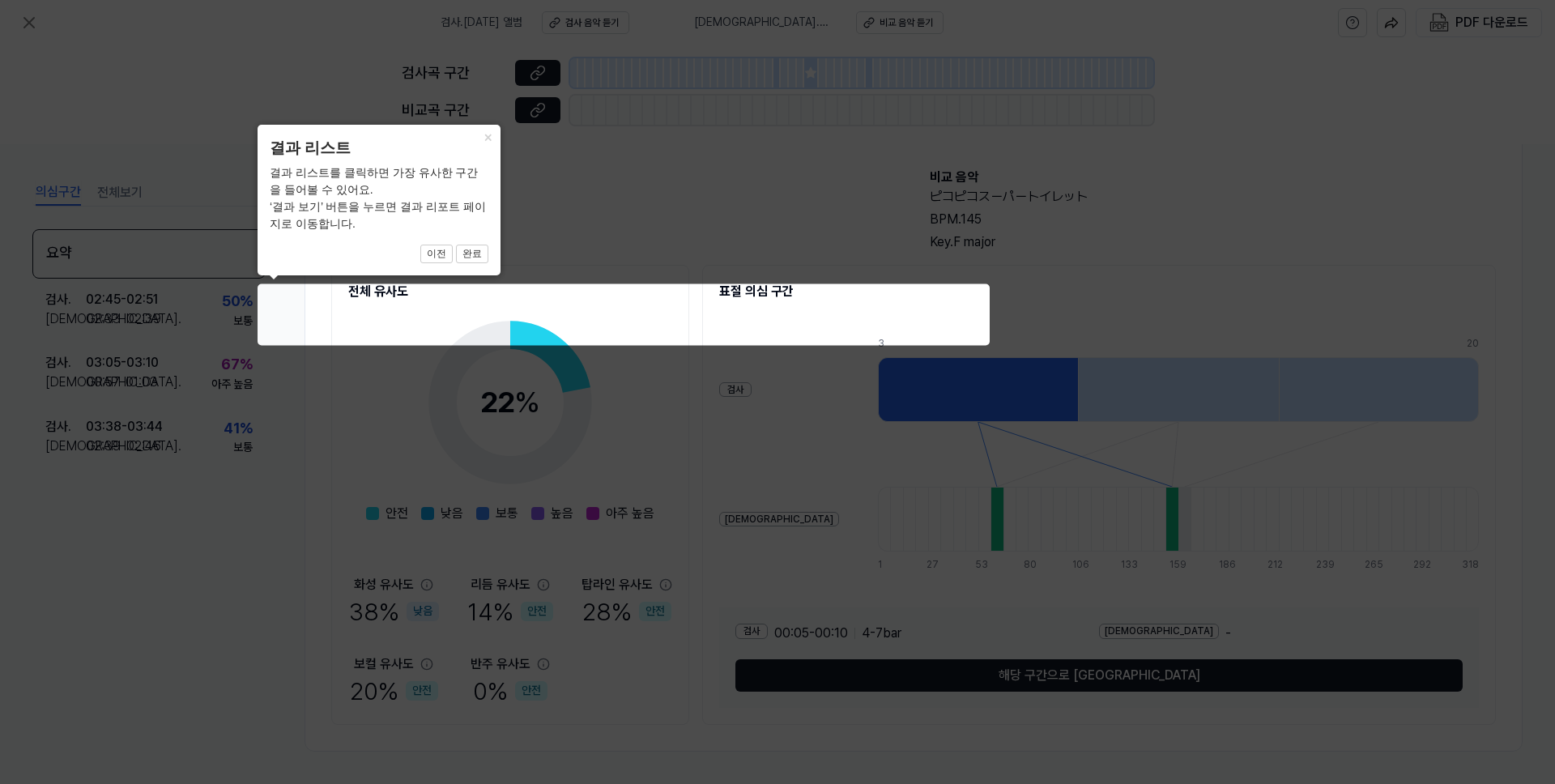
click at [193, 376] on icon at bounding box center [778, 392] width 1555 height 784
click at [556, 498] on icon at bounding box center [778, 392] width 1555 height 784
click at [722, 317] on icon at bounding box center [778, 392] width 1555 height 784
click at [694, 221] on icon at bounding box center [778, 392] width 1555 height 784
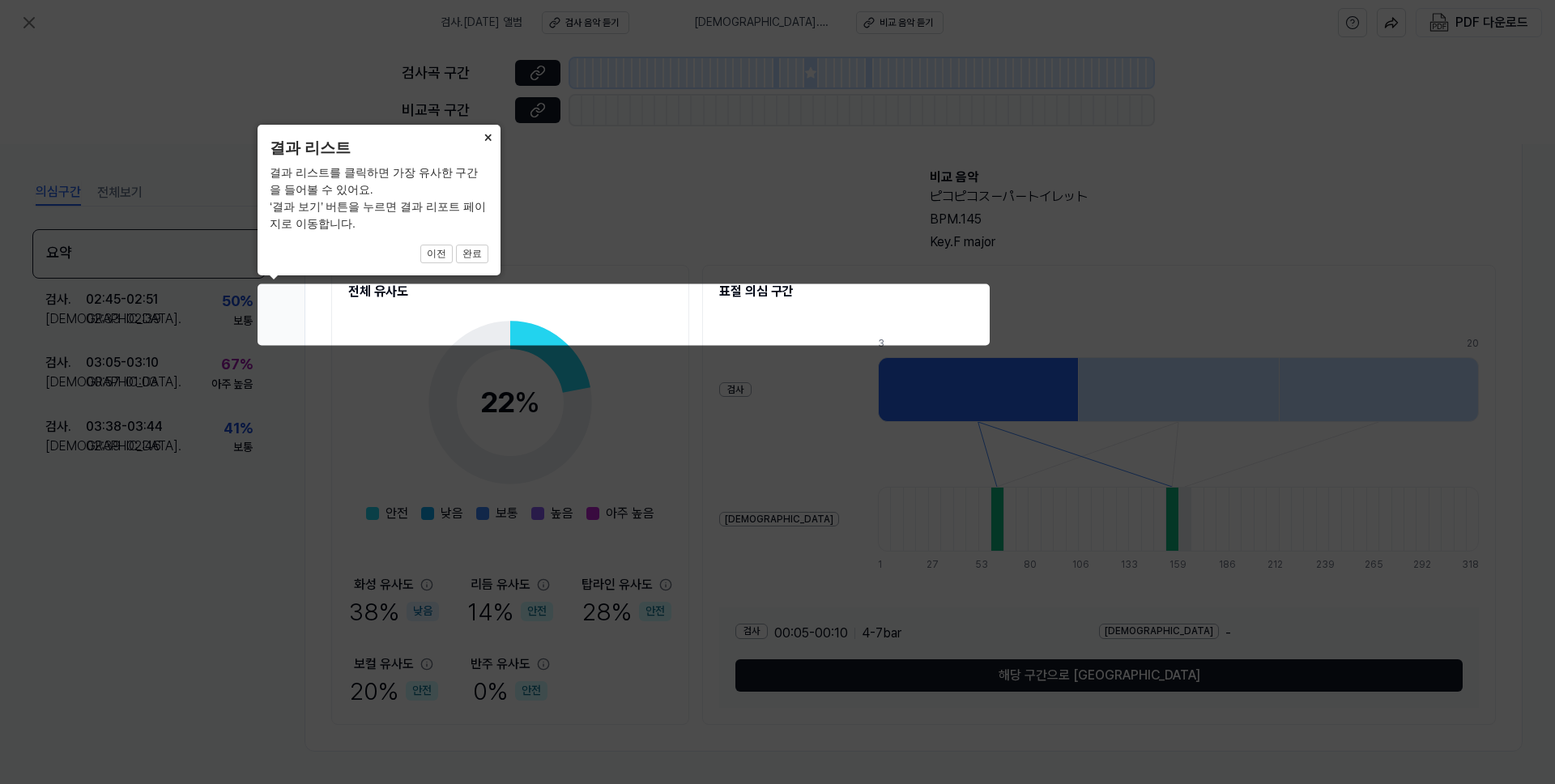
click at [490, 133] on button "×" at bounding box center [487, 136] width 26 height 23
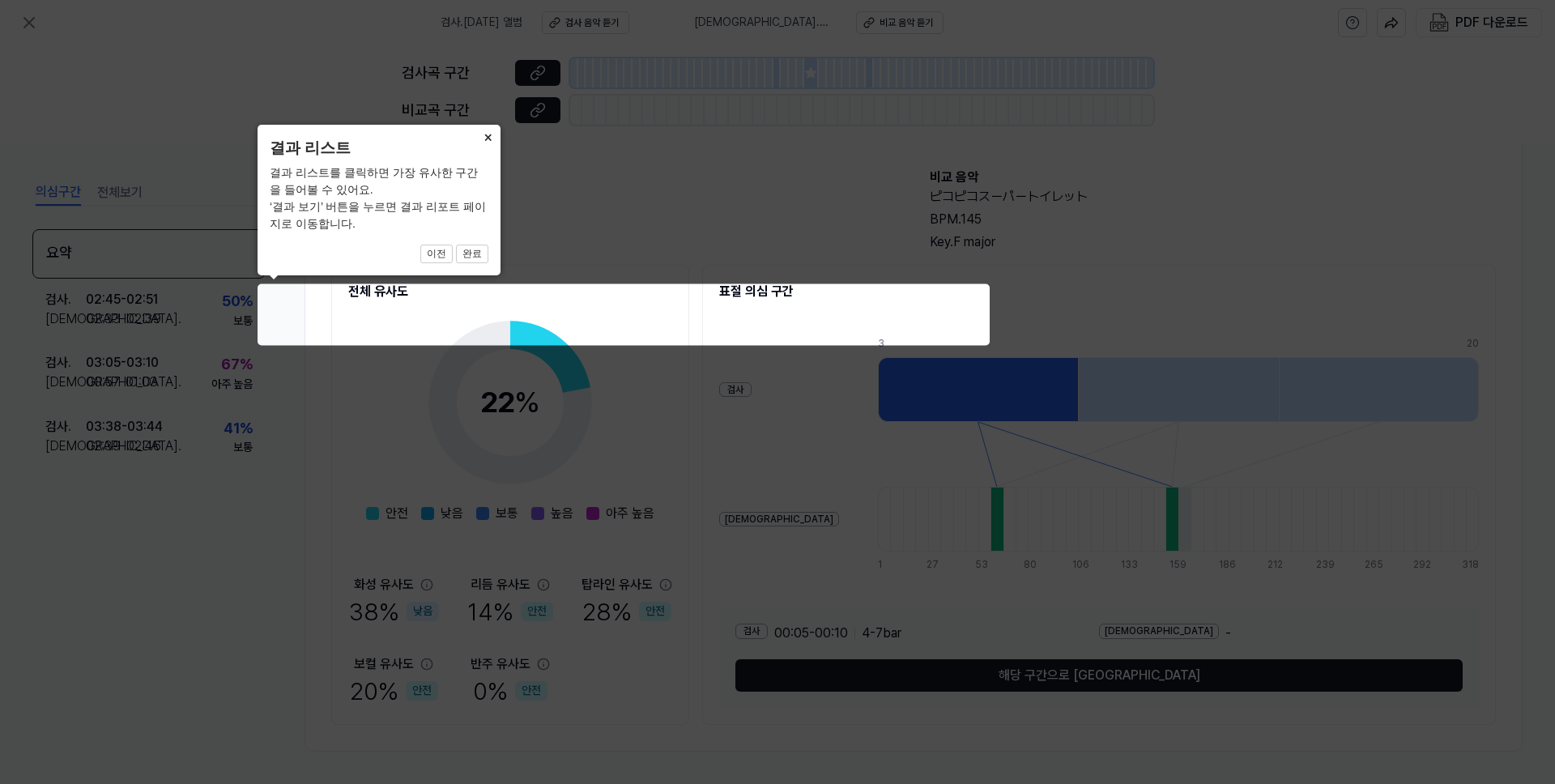
click at [490, 133] on button "×" at bounding box center [487, 136] width 26 height 23
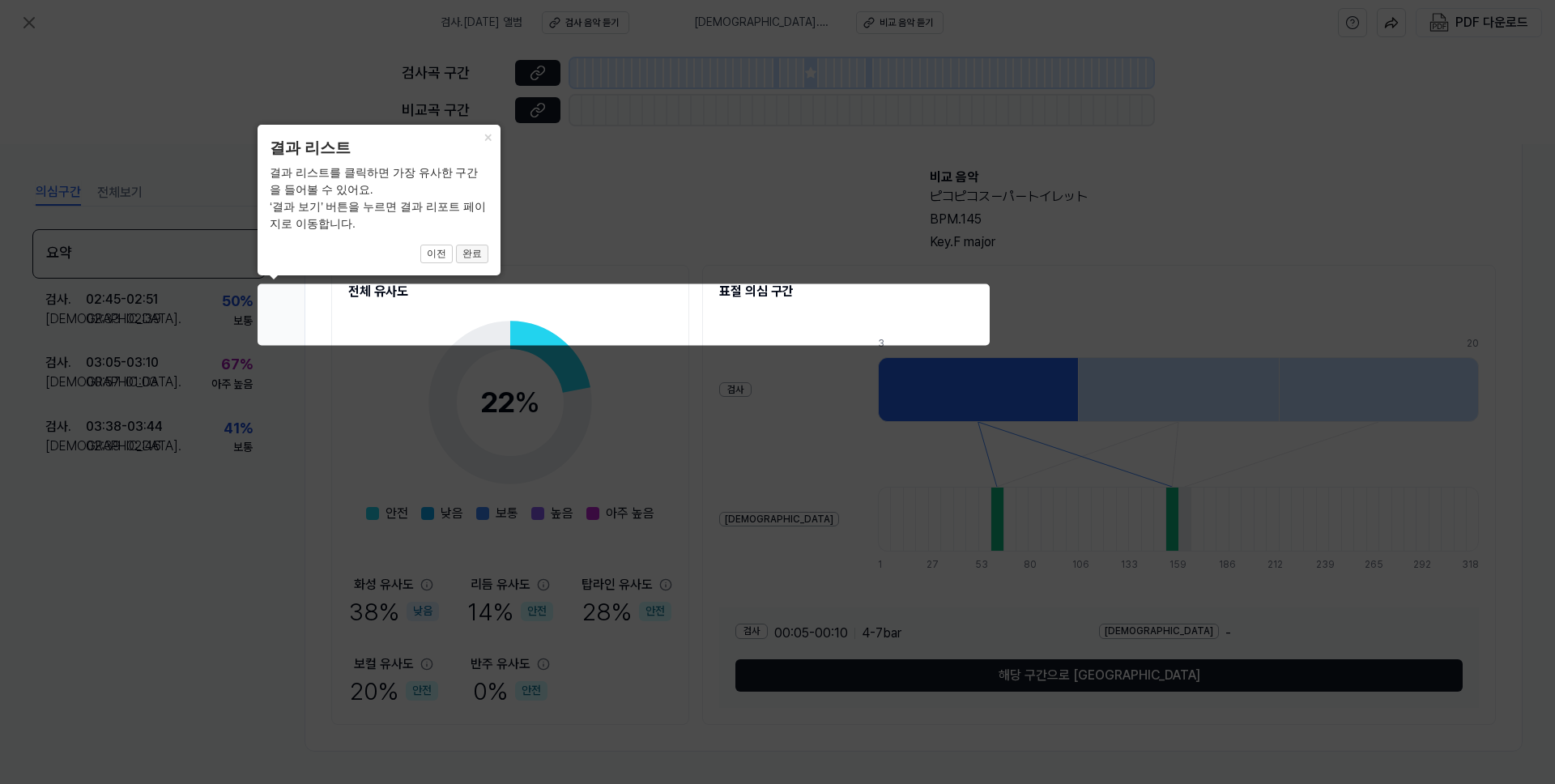
click at [472, 250] on button "완료" at bounding box center [472, 253] width 33 height 19
click at [482, 124] on icon at bounding box center [778, 392] width 1555 height 784
click at [495, 151] on div "× 결과 리스트 결과 리스트를 클릭하면 가장 유사한 구간을 들어볼 수 있어요. ‘결과 보기’ 버튼을 누르면 결과 리포트 페이지로 이동합니다. …" at bounding box center [379, 200] width 243 height 150
click at [185, 141] on icon at bounding box center [778, 392] width 1555 height 784
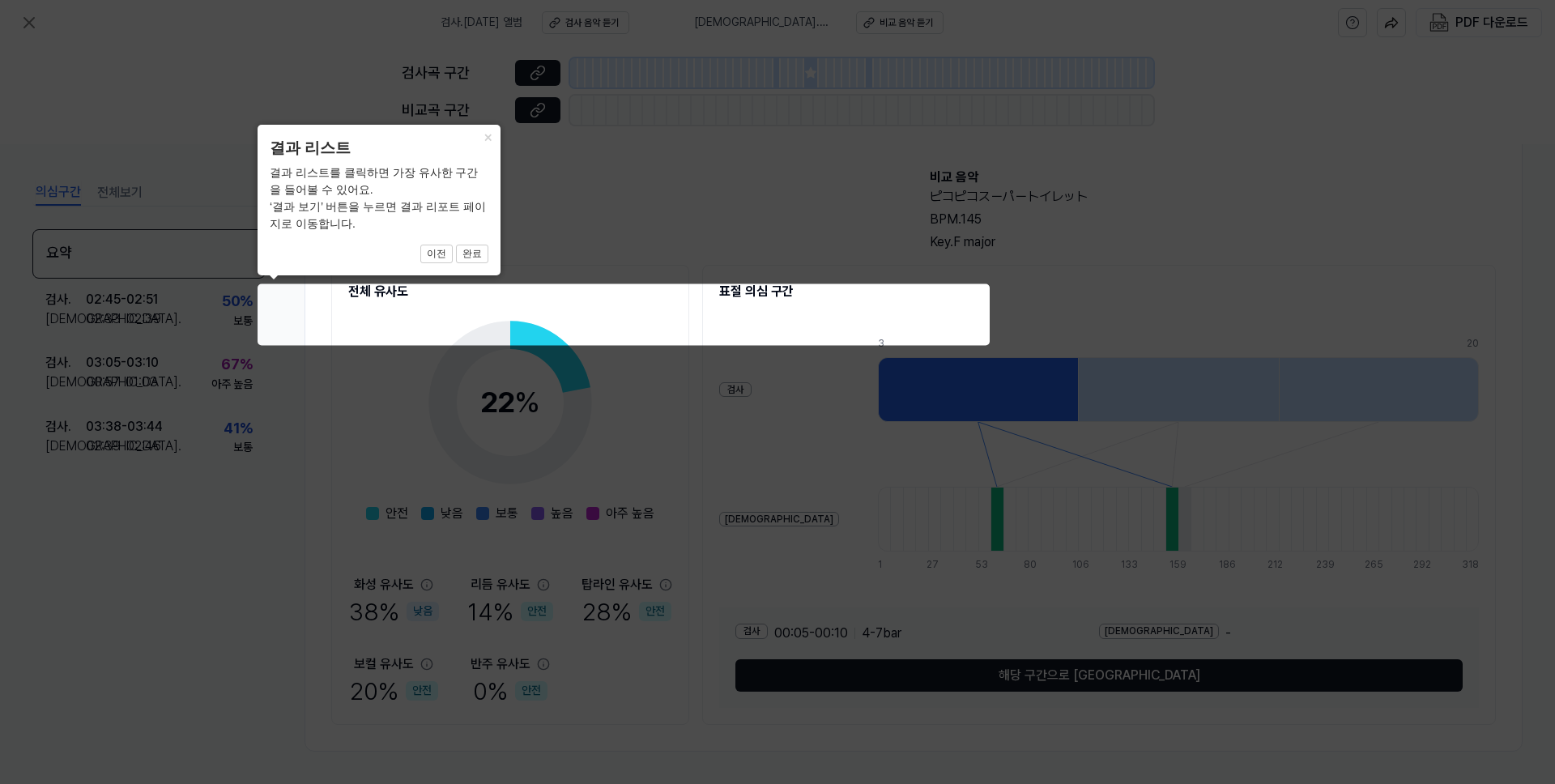
click at [27, 16] on icon at bounding box center [778, 392] width 1555 height 784
click at [1464, 435] on icon at bounding box center [778, 392] width 1555 height 784
click at [466, 247] on button "완료" at bounding box center [472, 253] width 33 height 19
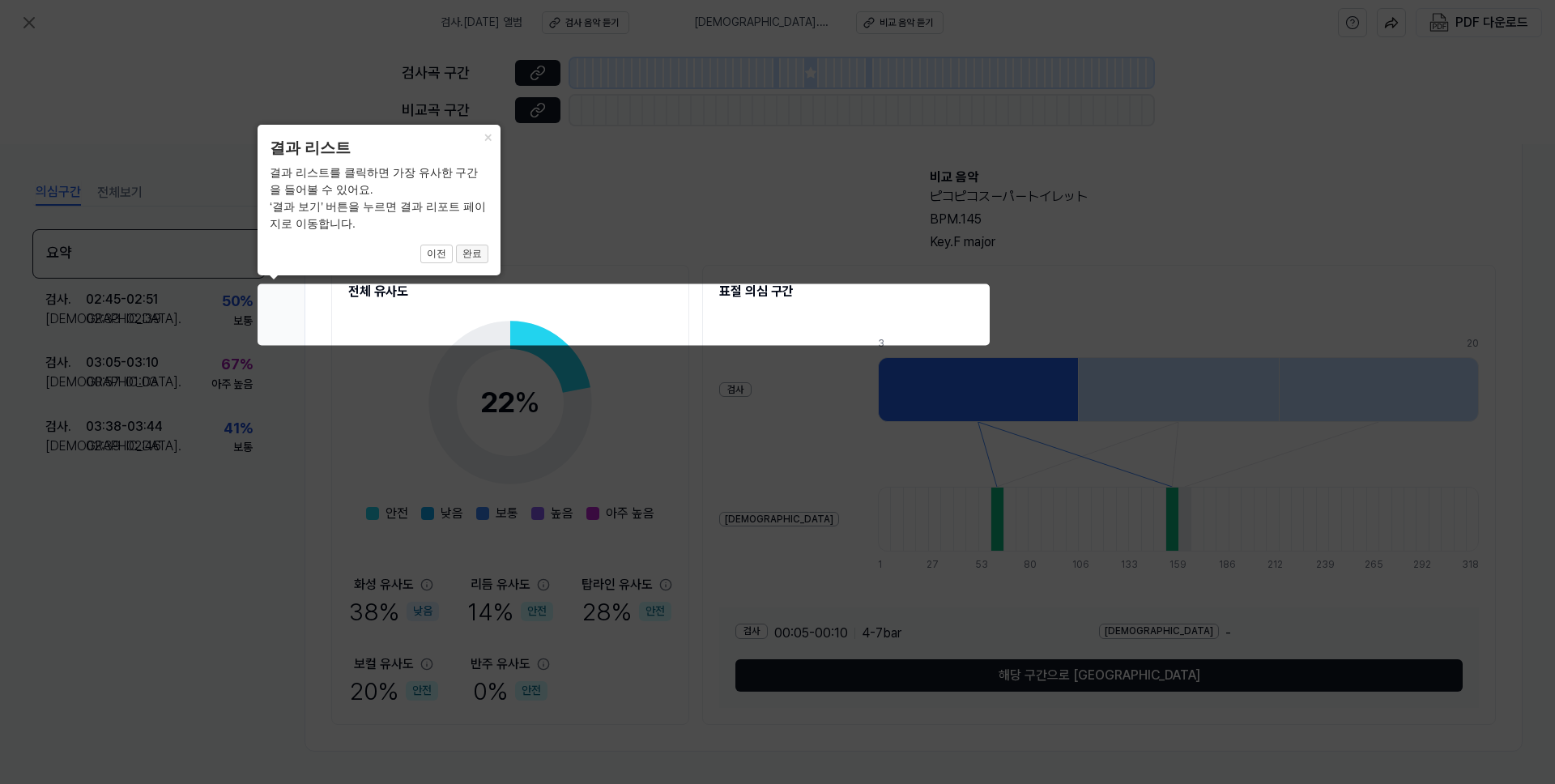
click at [466, 247] on button "완료" at bounding box center [472, 253] width 33 height 19
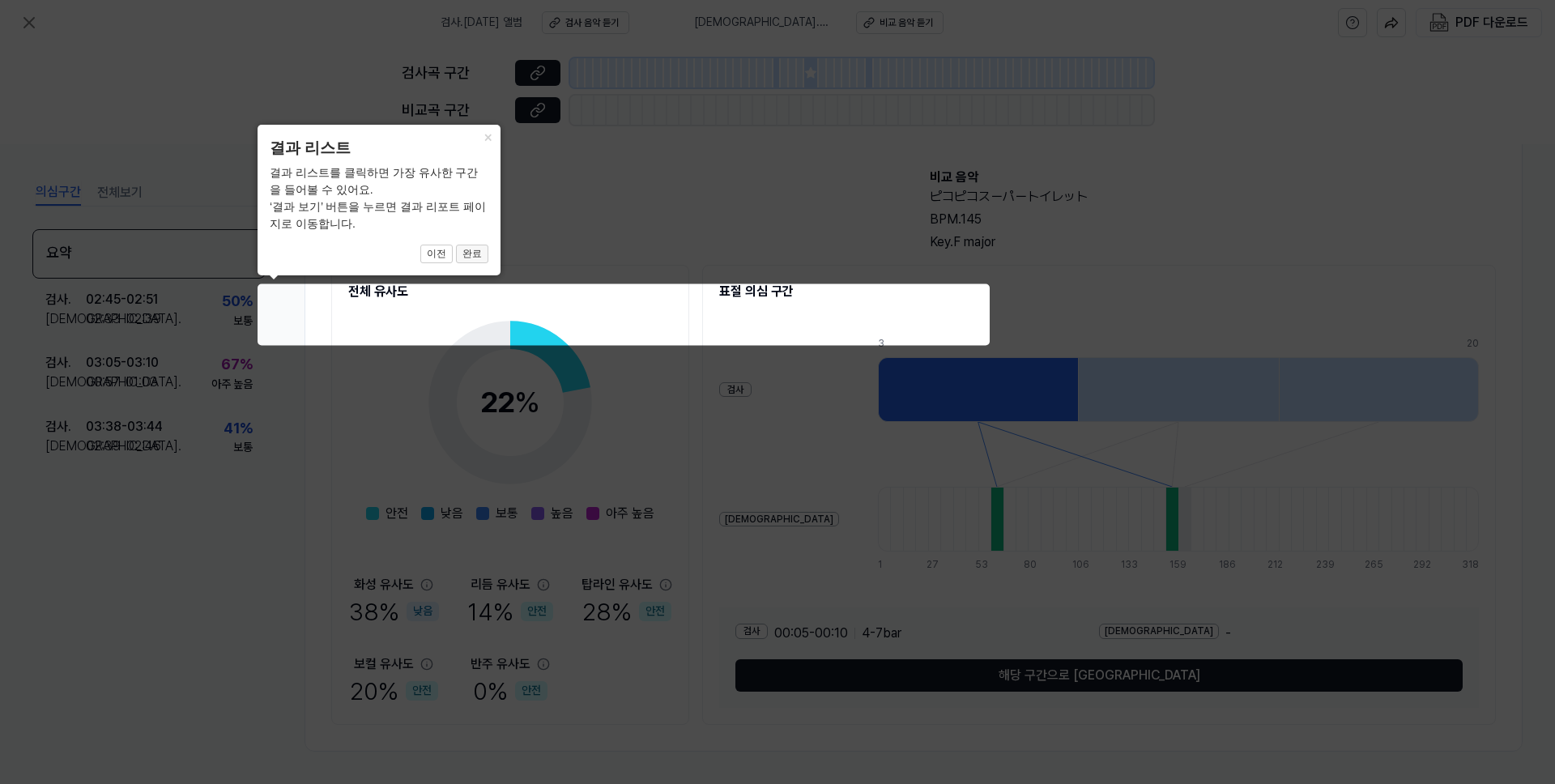
click at [466, 247] on button "완료" at bounding box center [472, 253] width 33 height 19
click at [652, 466] on icon at bounding box center [778, 392] width 1555 height 784
click at [649, 423] on icon at bounding box center [778, 392] width 1555 height 784
click at [390, 620] on icon at bounding box center [778, 392] width 1555 height 784
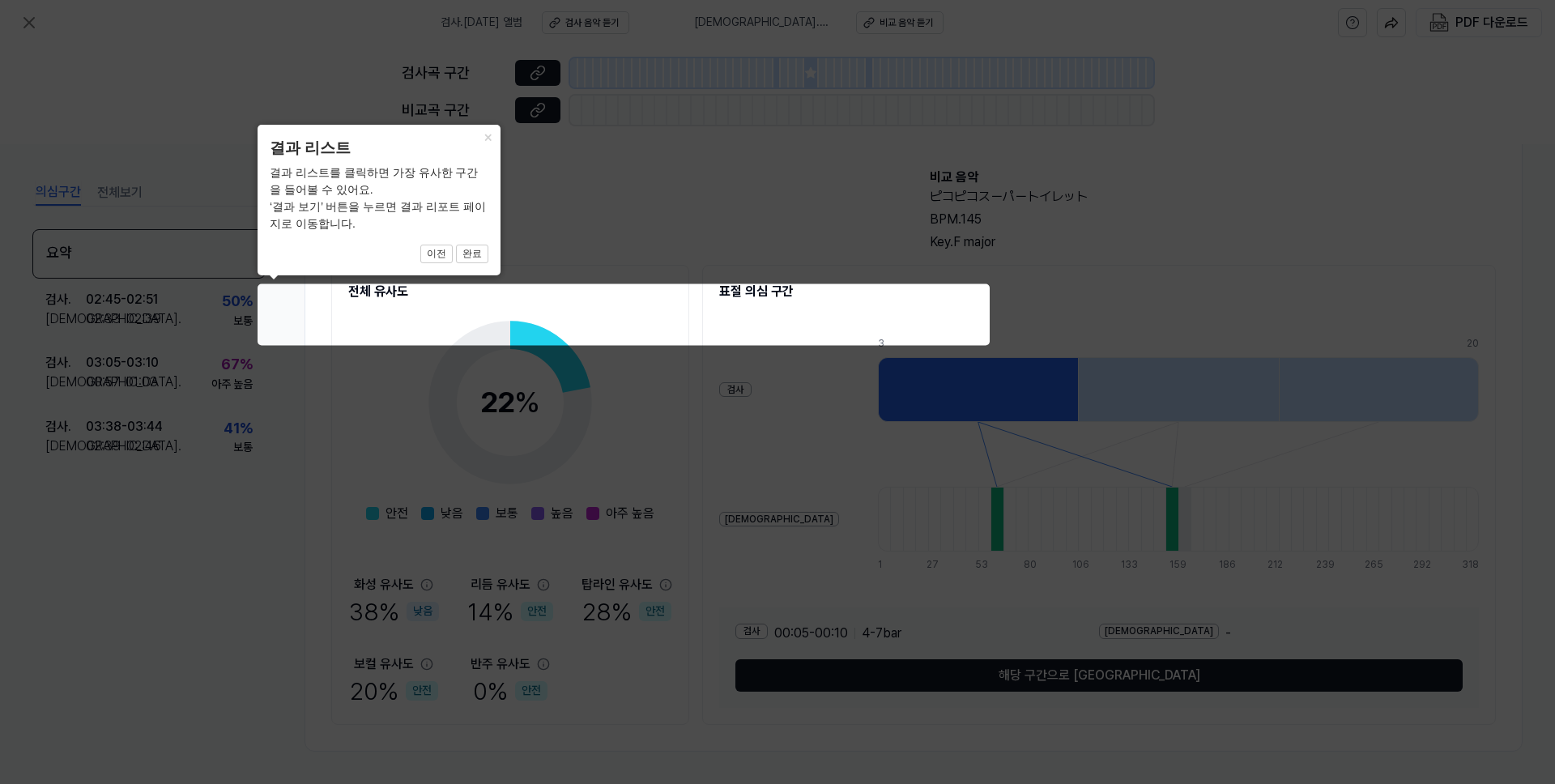
click at [404, 615] on icon at bounding box center [778, 392] width 1555 height 784
click at [395, 520] on icon at bounding box center [778, 392] width 1555 height 784
click at [493, 395] on icon at bounding box center [778, 392] width 1555 height 784
click at [766, 295] on icon at bounding box center [778, 392] width 1555 height 784
click at [845, 167] on icon at bounding box center [778, 392] width 1555 height 784
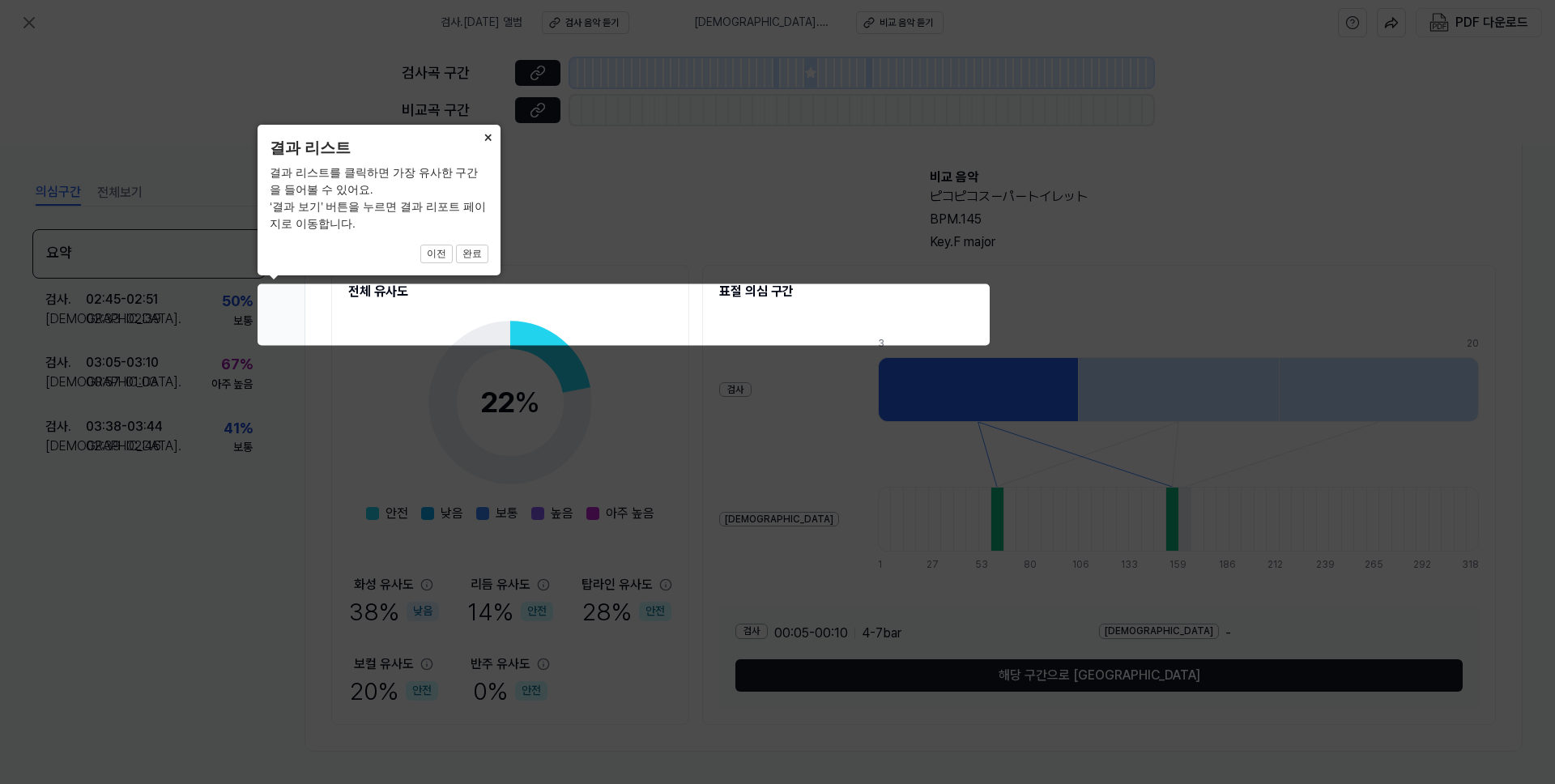
click at [484, 134] on button "×" at bounding box center [487, 136] width 26 height 23
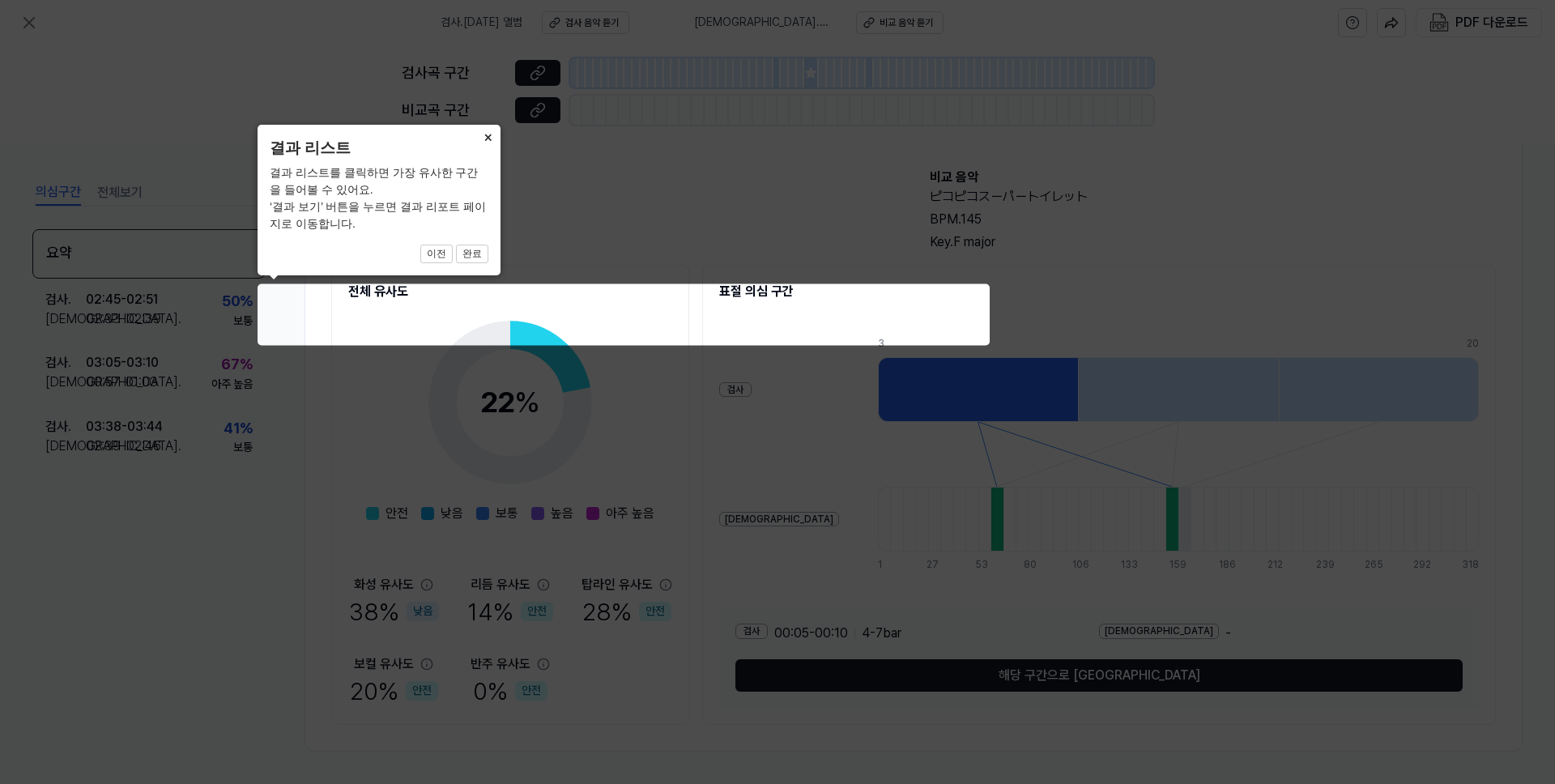
click at [484, 134] on button "×" at bounding box center [487, 136] width 26 height 23
click at [170, 342] on icon at bounding box center [778, 392] width 1555 height 784
click at [160, 392] on icon at bounding box center [778, 392] width 1555 height 784
click at [151, 464] on icon at bounding box center [778, 392] width 1555 height 784
click at [223, 465] on icon at bounding box center [778, 392] width 1555 height 784
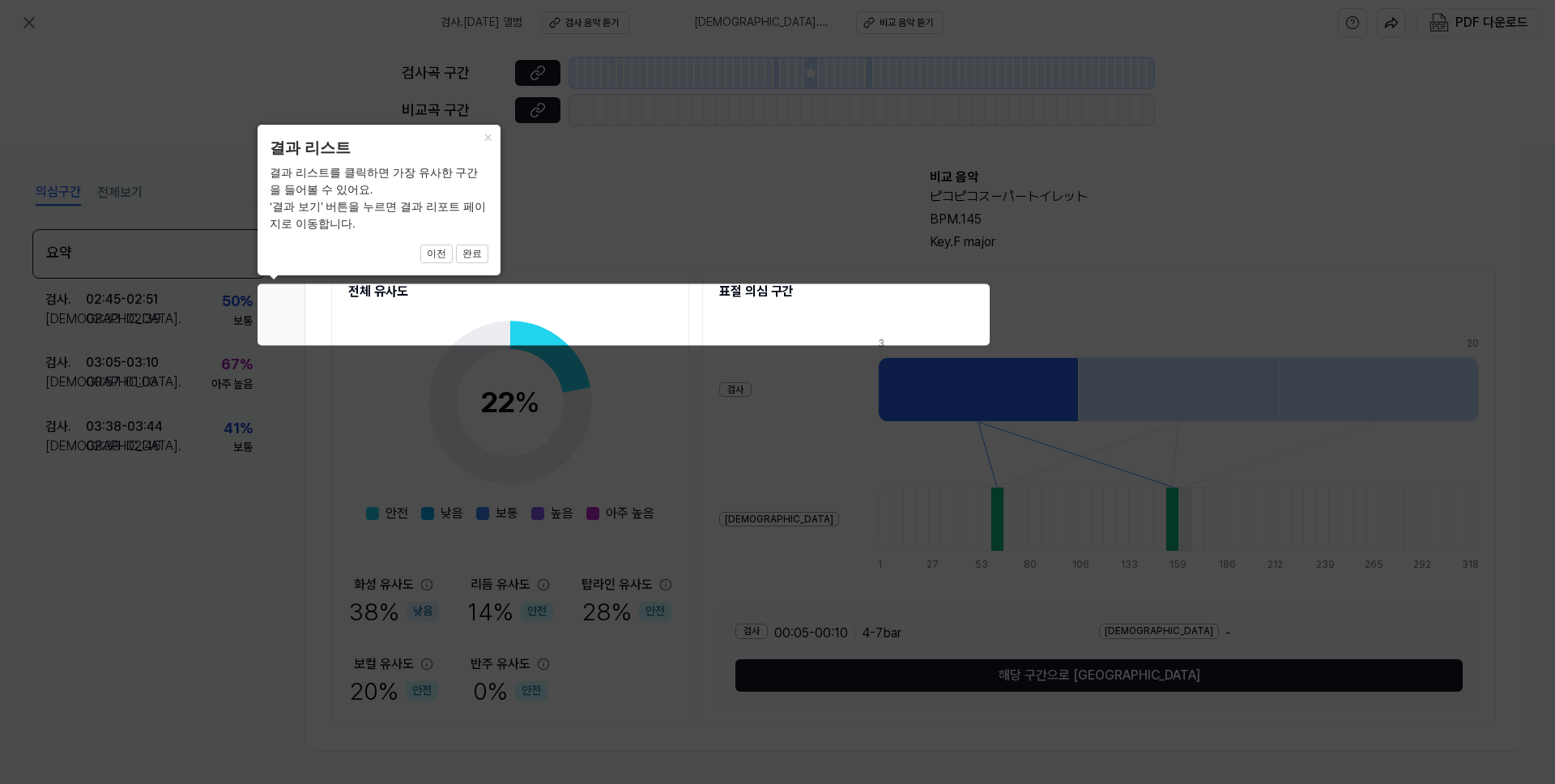
click at [1109, 672] on icon at bounding box center [778, 392] width 1555 height 784
click at [932, 430] on icon at bounding box center [778, 392] width 1555 height 784
click at [804, 337] on icon at bounding box center [778, 392] width 1555 height 784
click at [614, 350] on icon at bounding box center [778, 392] width 1555 height 784
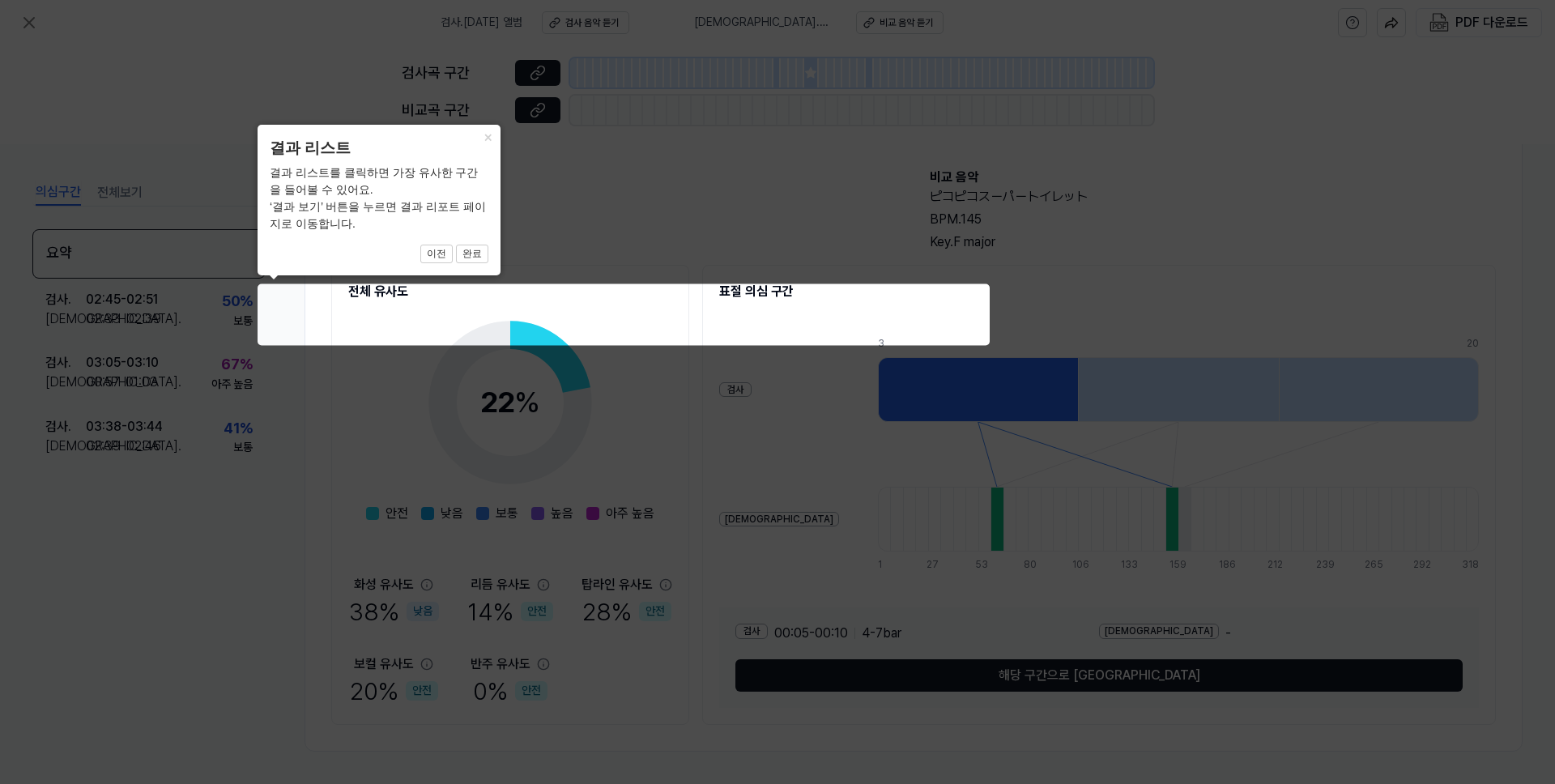
click at [533, 346] on icon at bounding box center [778, 392] width 1555 height 784
click at [463, 246] on button "완료" at bounding box center [472, 253] width 33 height 19
click at [396, 339] on icon at bounding box center [778, 392] width 1555 height 784
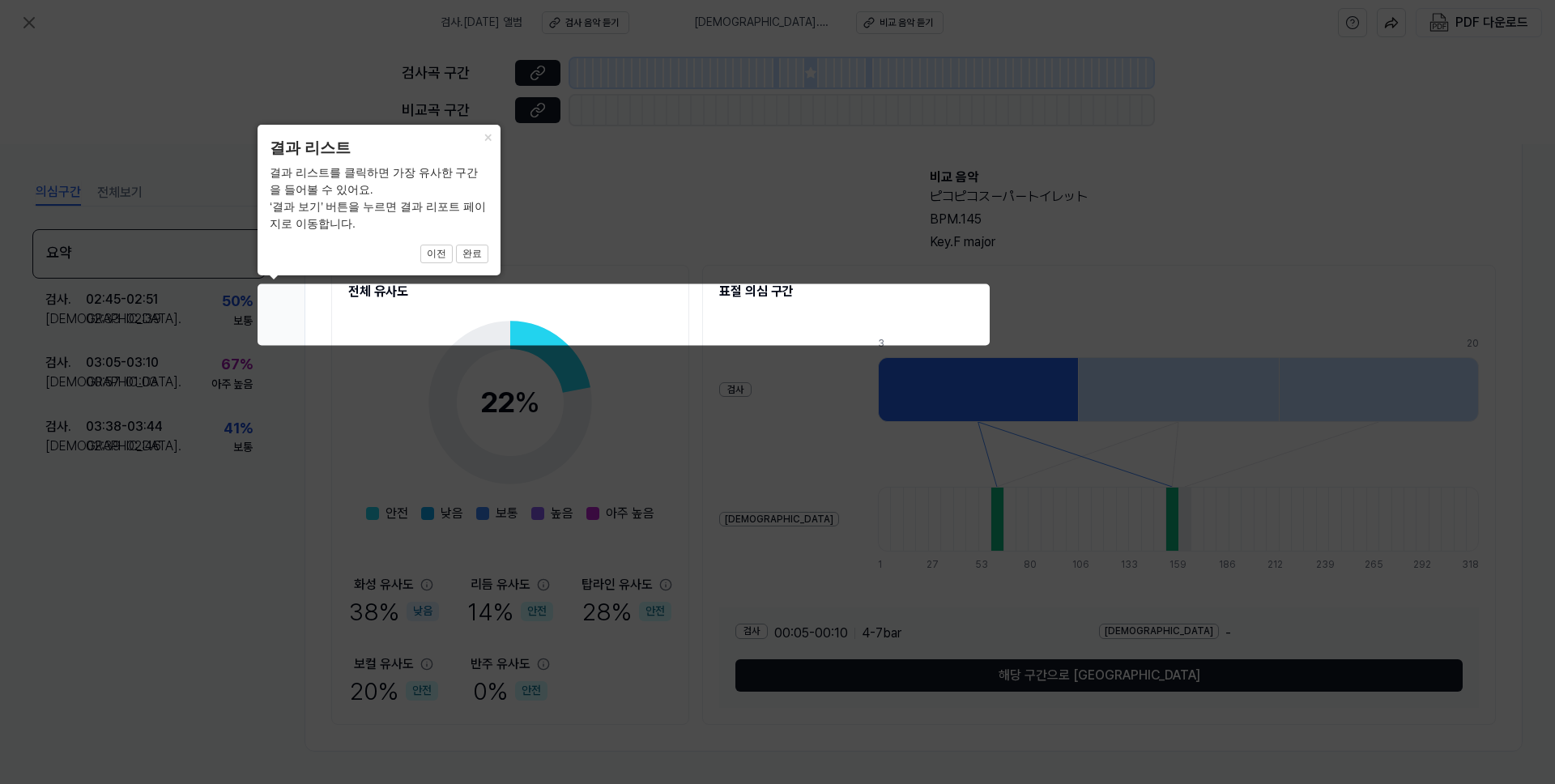
click at [402, 311] on icon at bounding box center [778, 392] width 1555 height 784
click at [230, 398] on icon at bounding box center [778, 392] width 1555 height 784
click at [212, 468] on icon at bounding box center [778, 392] width 1555 height 784
click at [233, 693] on icon at bounding box center [778, 392] width 1555 height 784
click at [479, 248] on button "완료" at bounding box center [472, 253] width 33 height 19
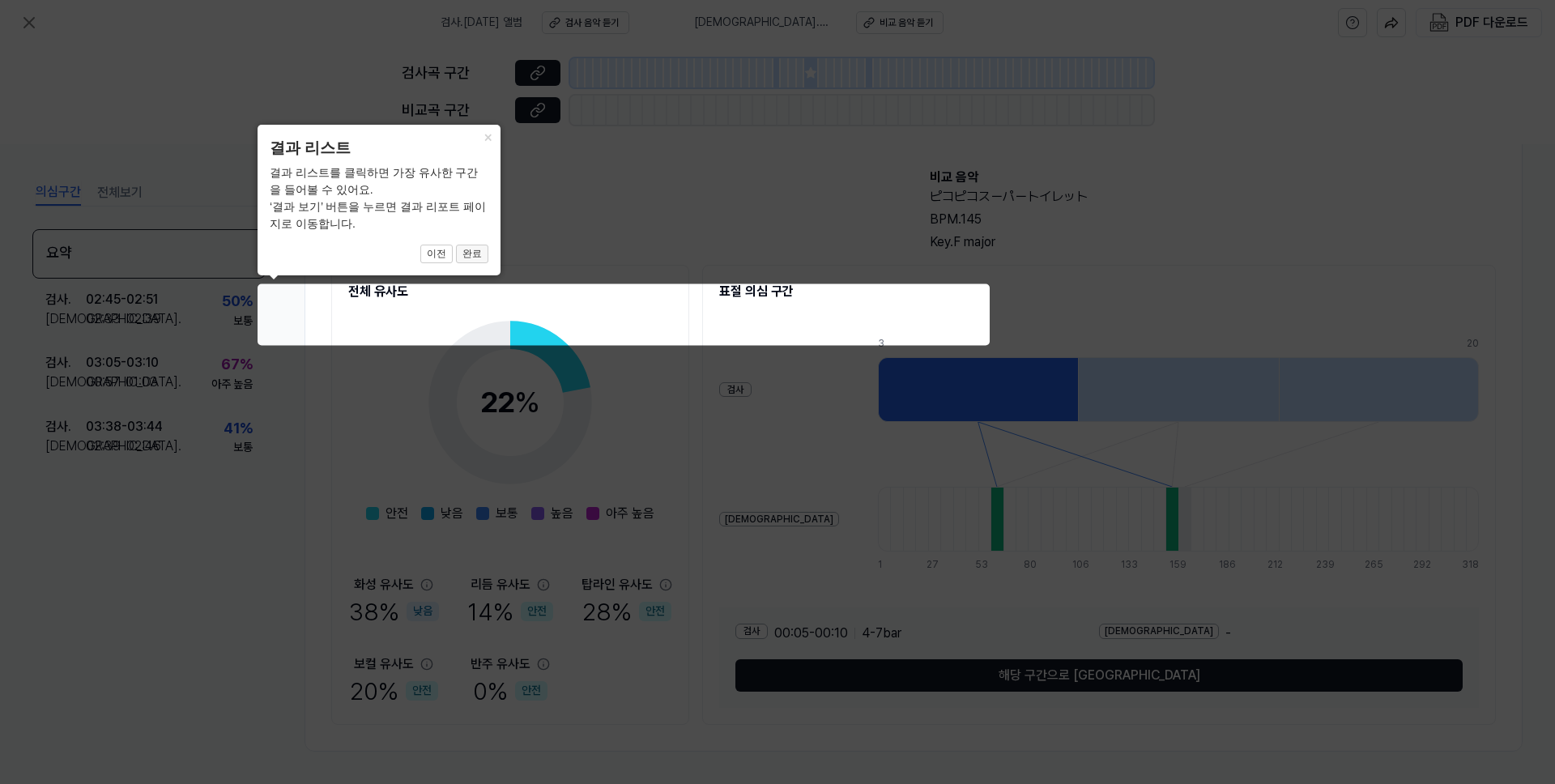
click at [479, 248] on button "완료" at bounding box center [472, 253] width 33 height 19
click at [485, 139] on button "×" at bounding box center [487, 136] width 26 height 23
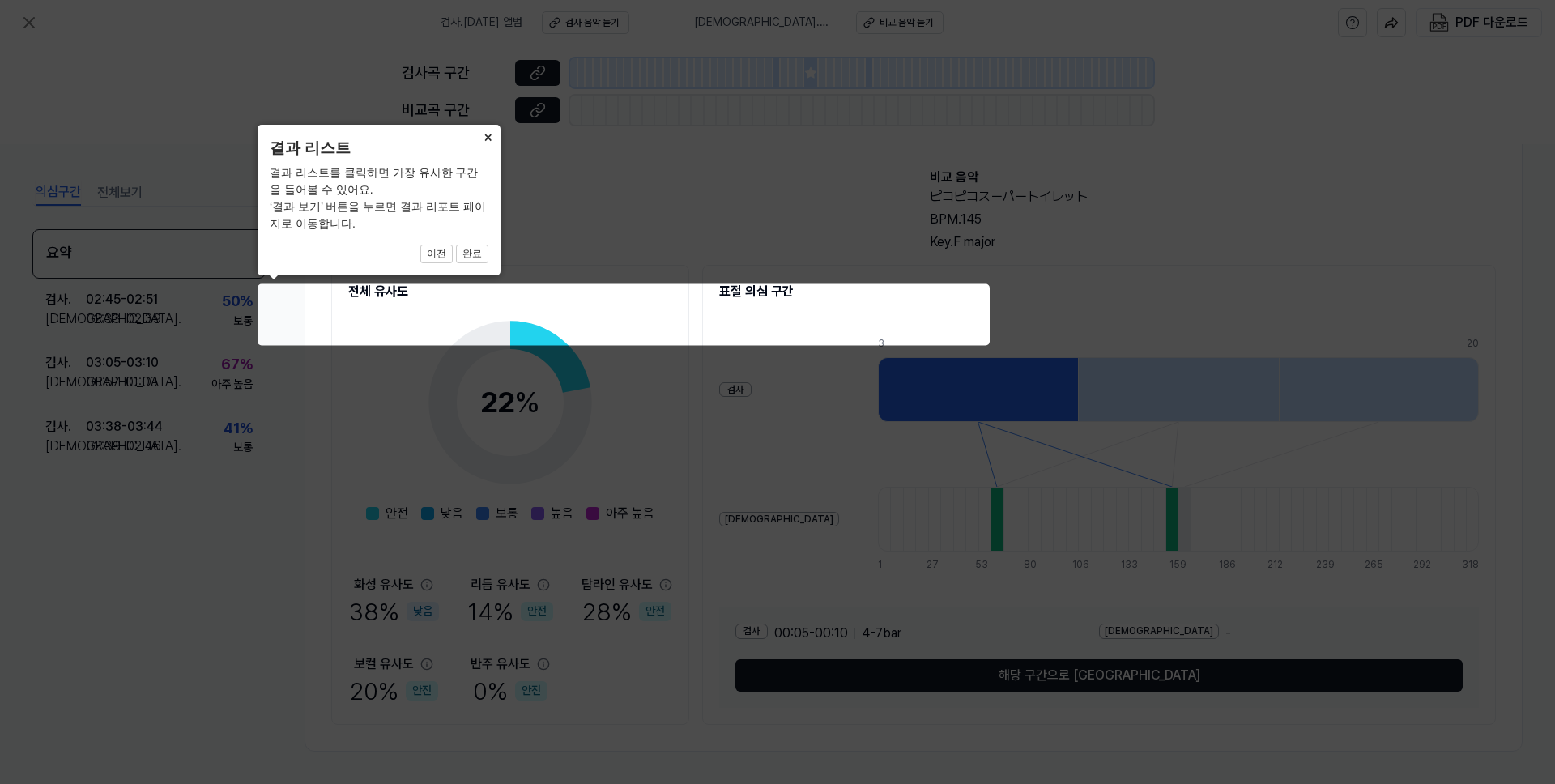
click at [485, 139] on button "×" at bounding box center [487, 136] width 26 height 23
click at [485, 139] on button "×" at bounding box center [487, 136] width 26 height 23
click at [1210, 128] on icon at bounding box center [778, 392] width 1555 height 784
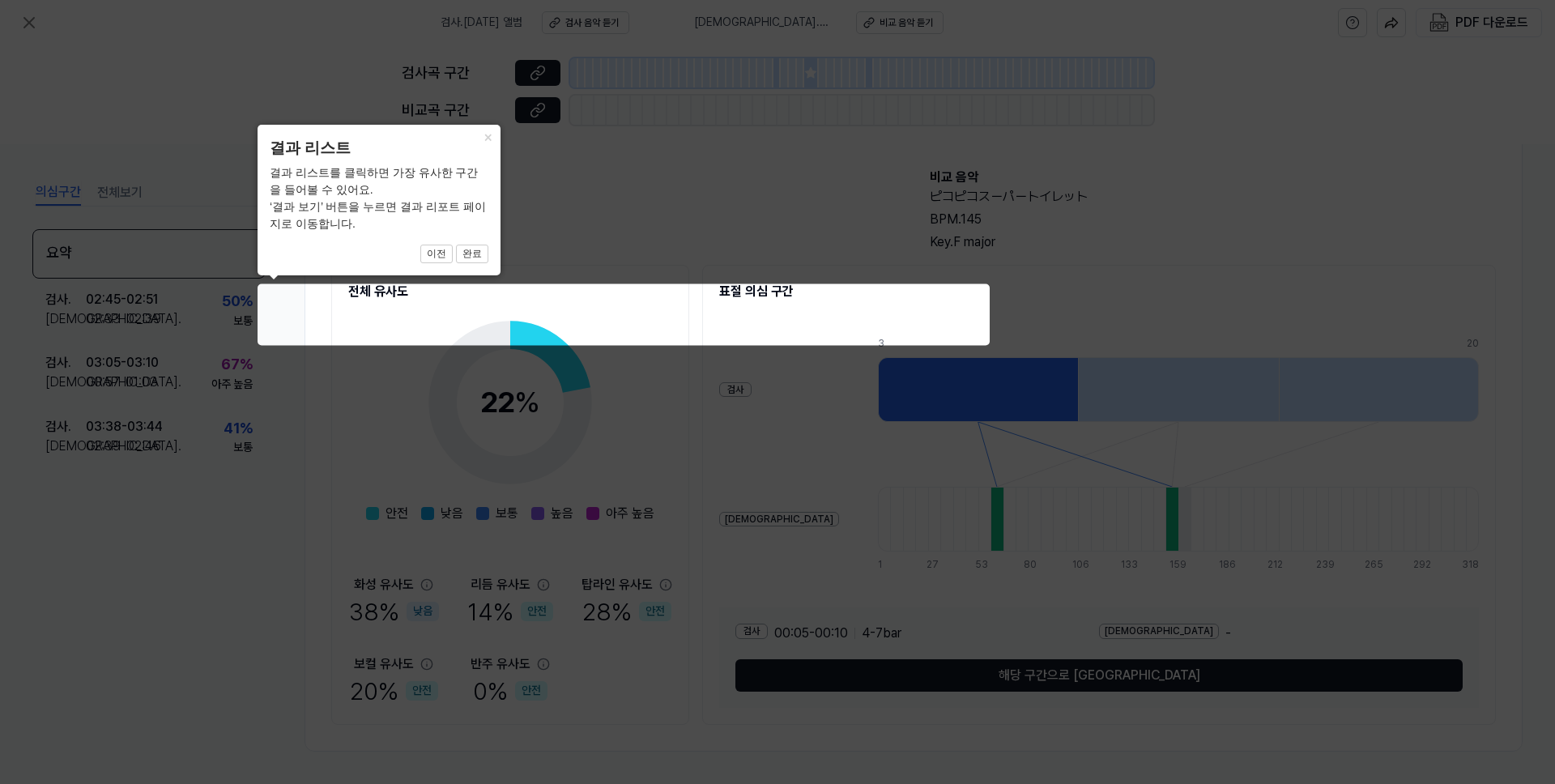
click at [1153, 238] on icon at bounding box center [778, 392] width 1555 height 784
click at [433, 250] on button "이전" at bounding box center [437, 253] width 33 height 19
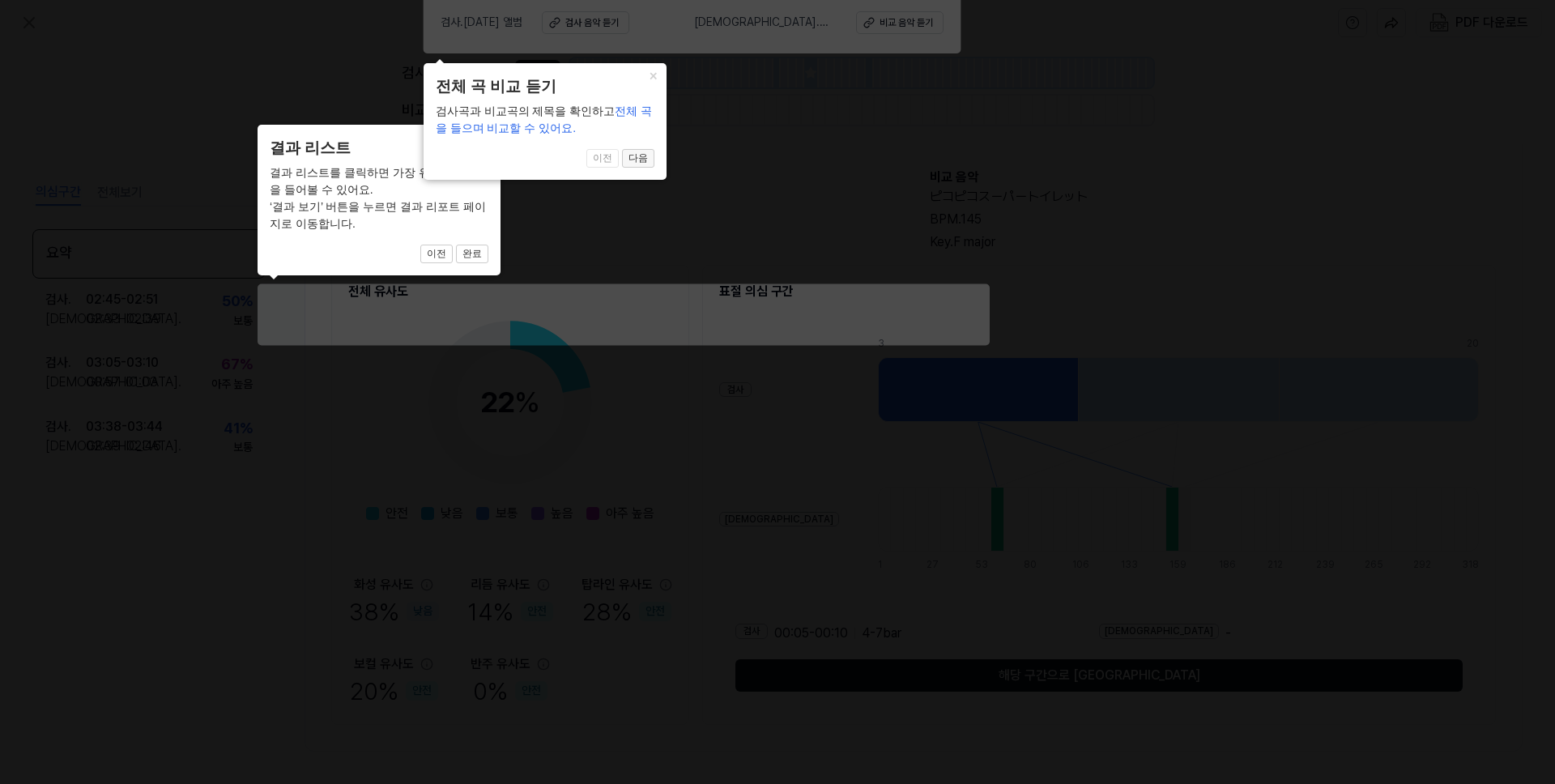
click at [645, 160] on button "다음" at bounding box center [638, 159] width 33 height 19
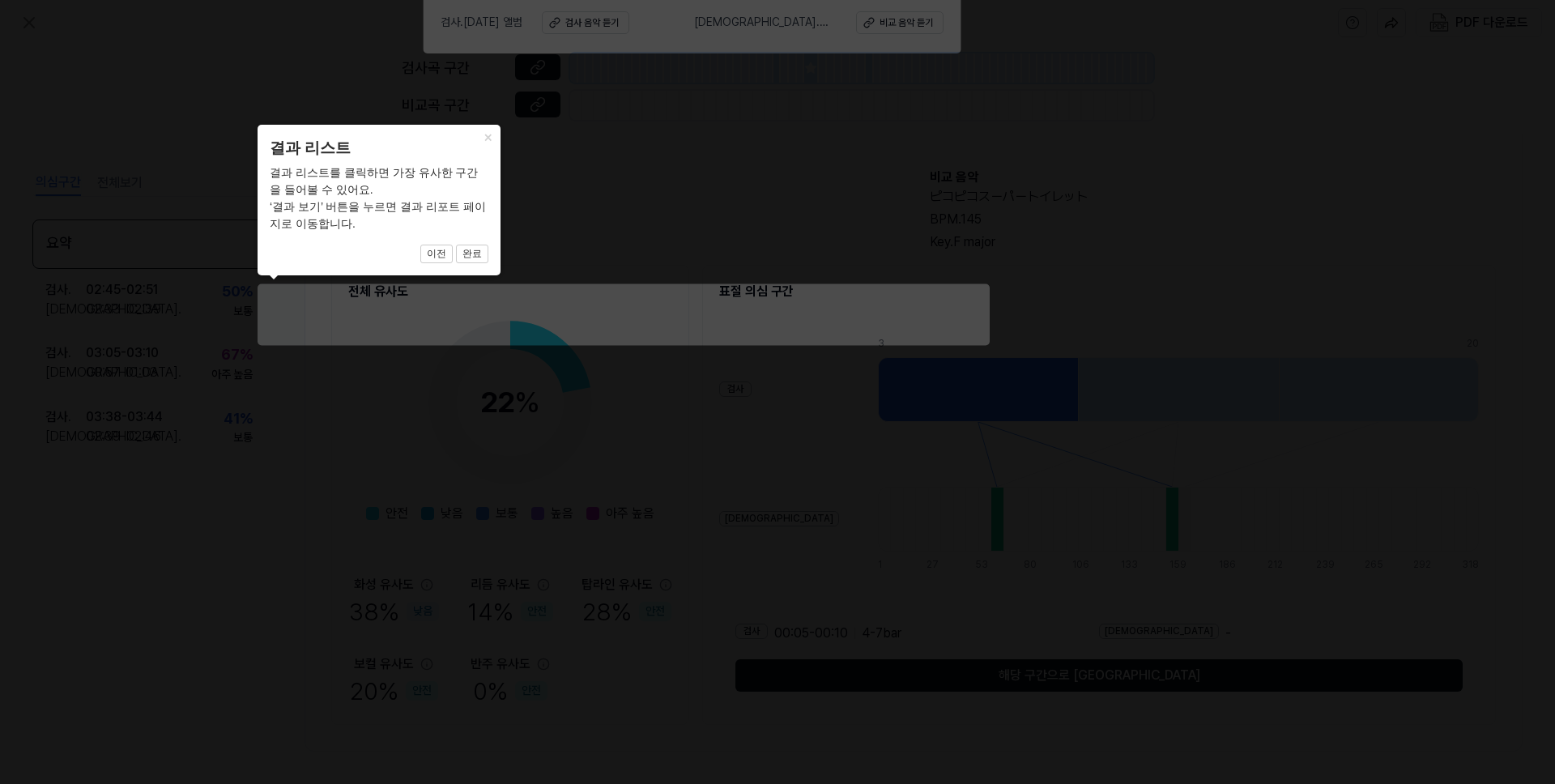
scroll to position [65, 0]
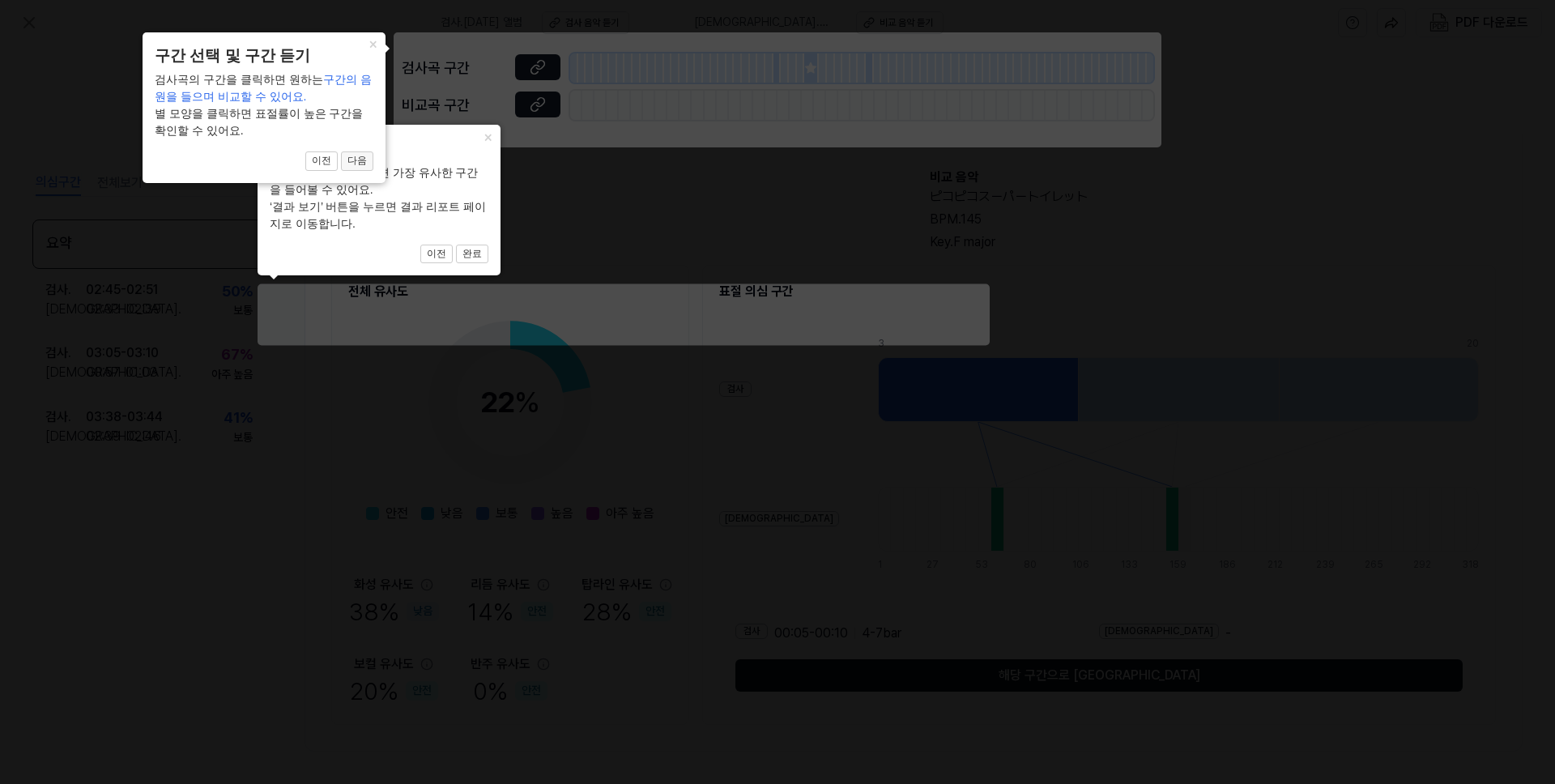
click at [363, 165] on button "다음" at bounding box center [357, 160] width 33 height 19
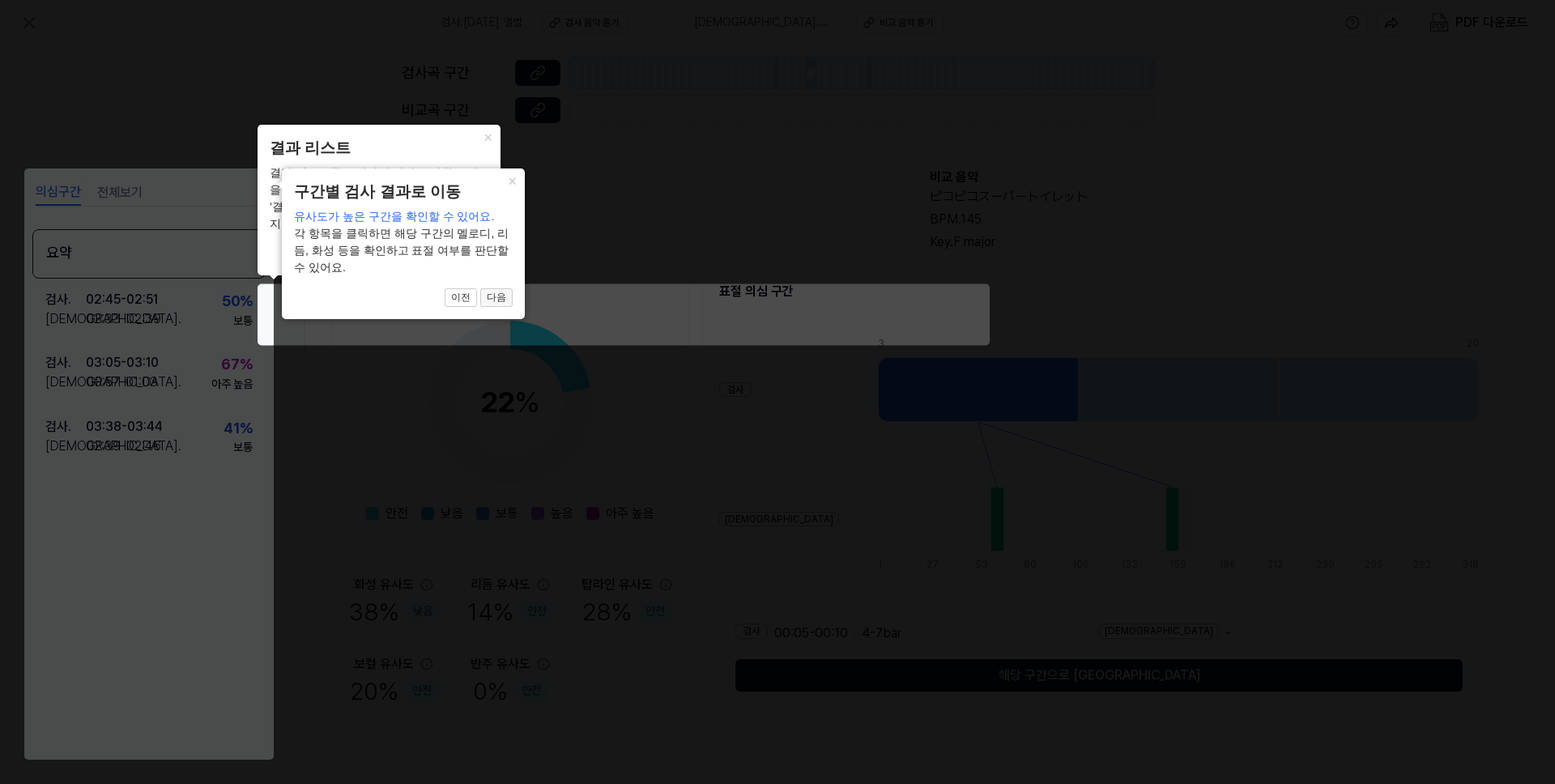
click at [492, 301] on button "다음" at bounding box center [496, 297] width 33 height 19
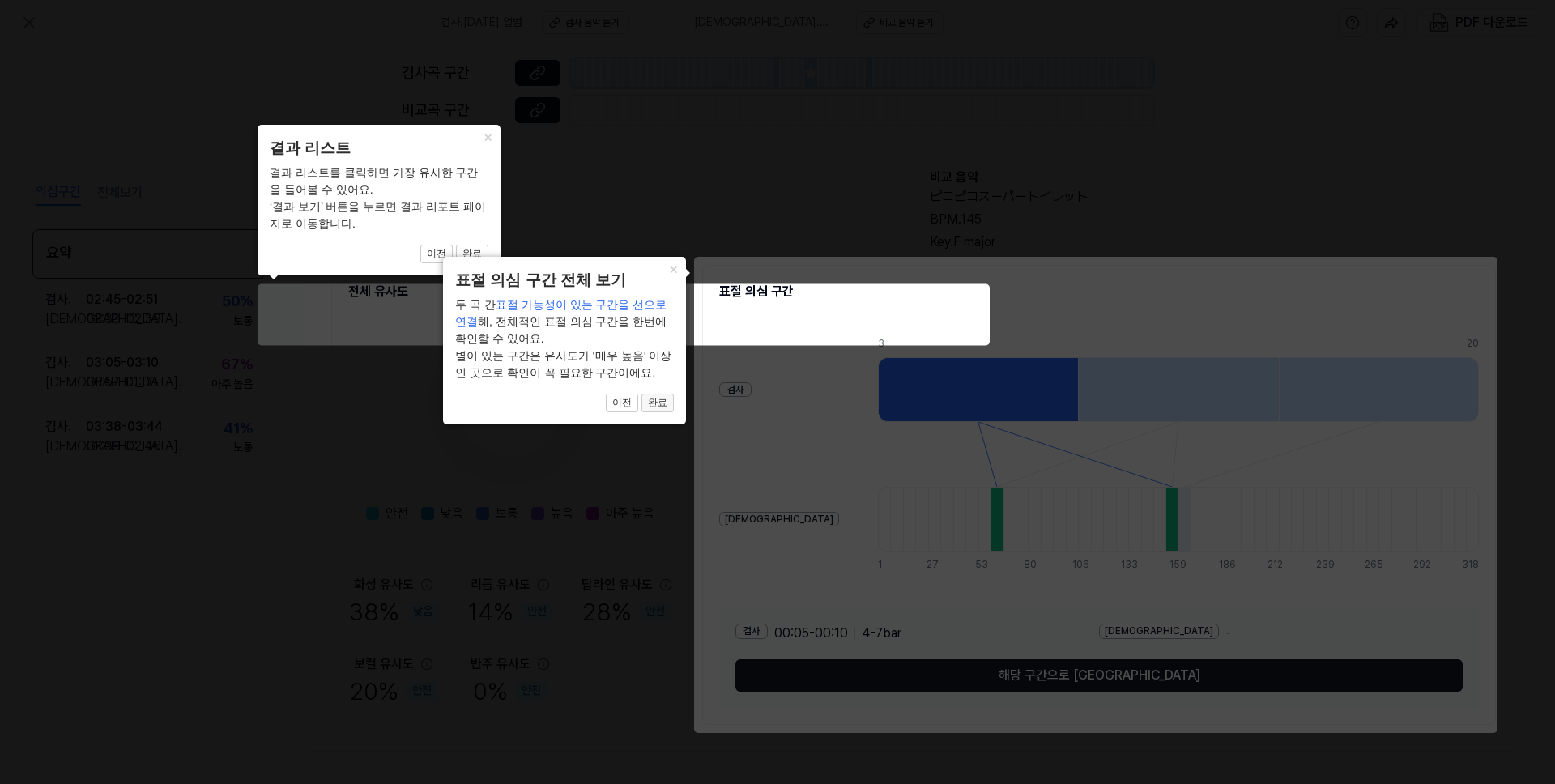
click at [649, 405] on button "완료" at bounding box center [657, 403] width 33 height 19
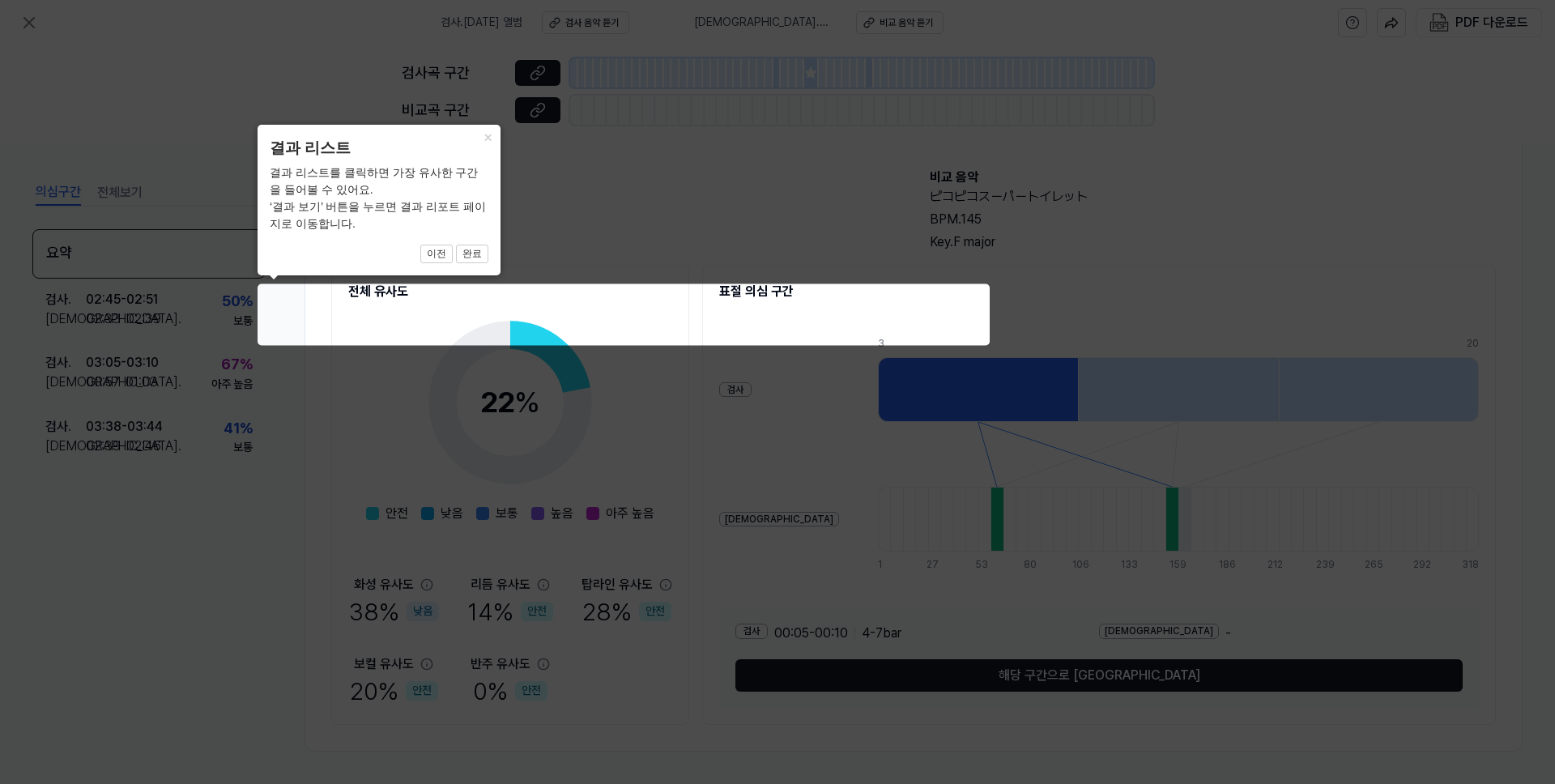
click at [643, 418] on icon at bounding box center [778, 392] width 1555 height 784
click at [490, 138] on button "×" at bounding box center [487, 136] width 26 height 23
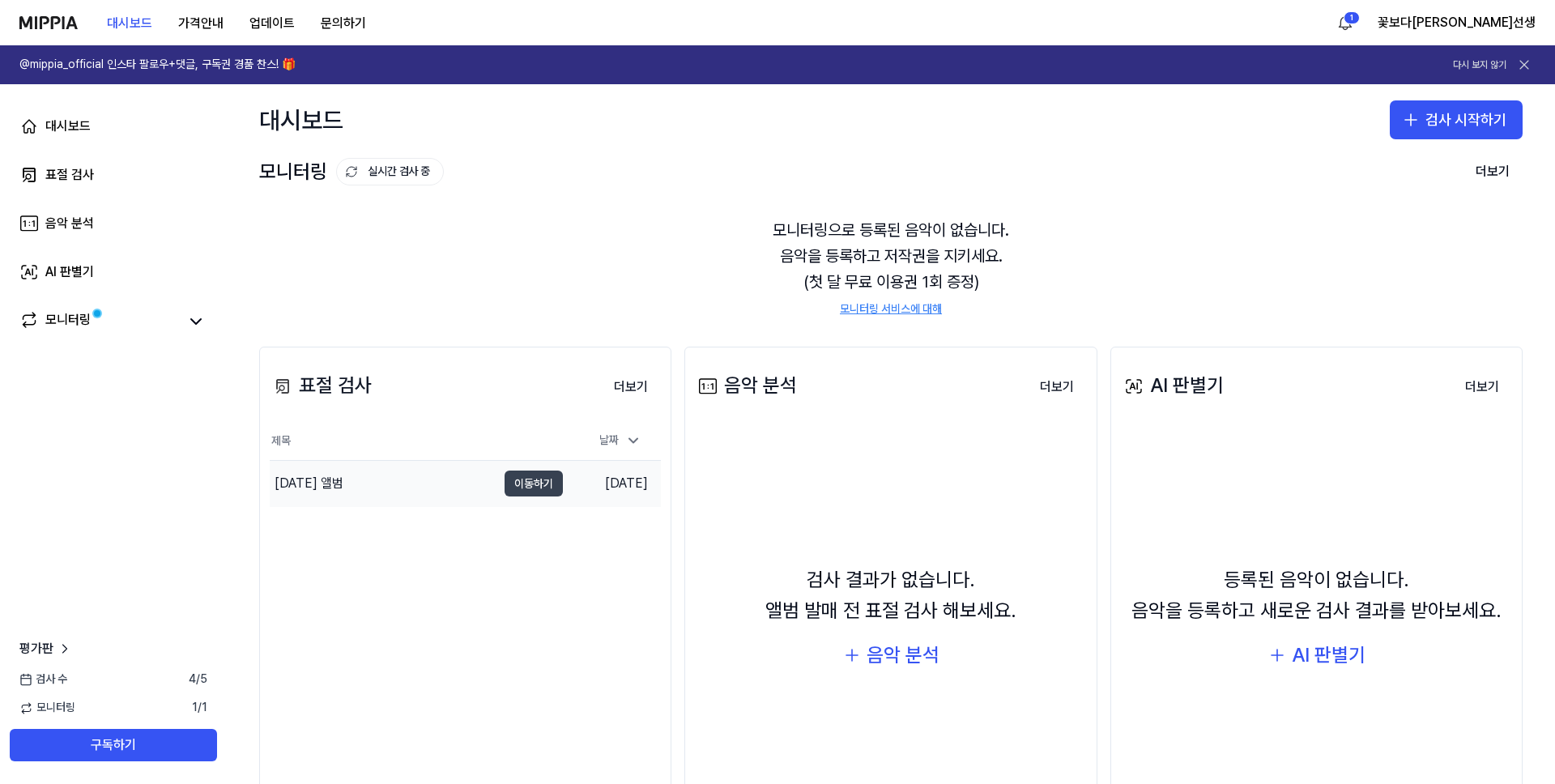
click at [541, 487] on button "이동하기" at bounding box center [533, 483] width 58 height 26
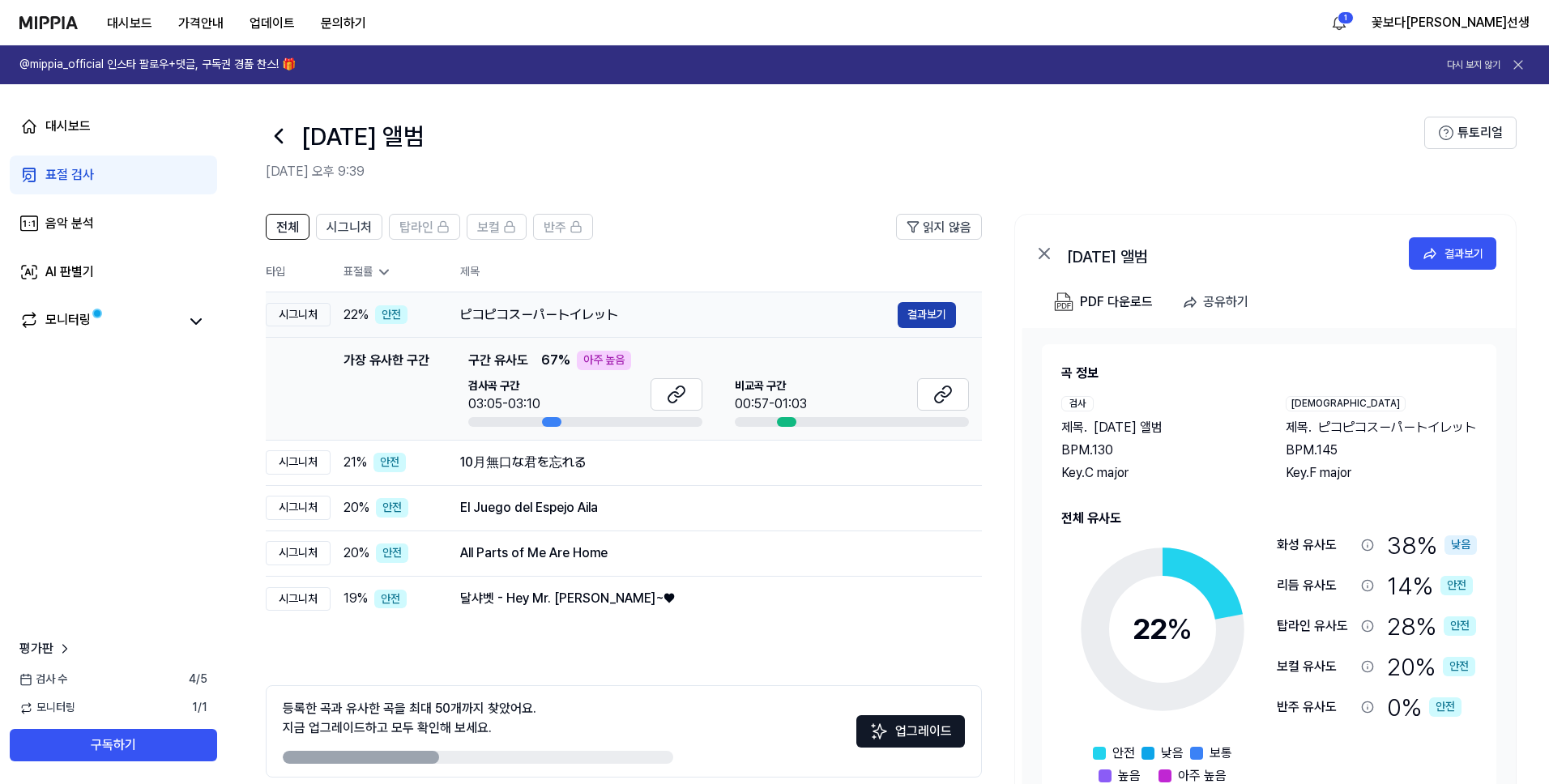
click at [917, 319] on button "결과보기" at bounding box center [926, 315] width 58 height 26
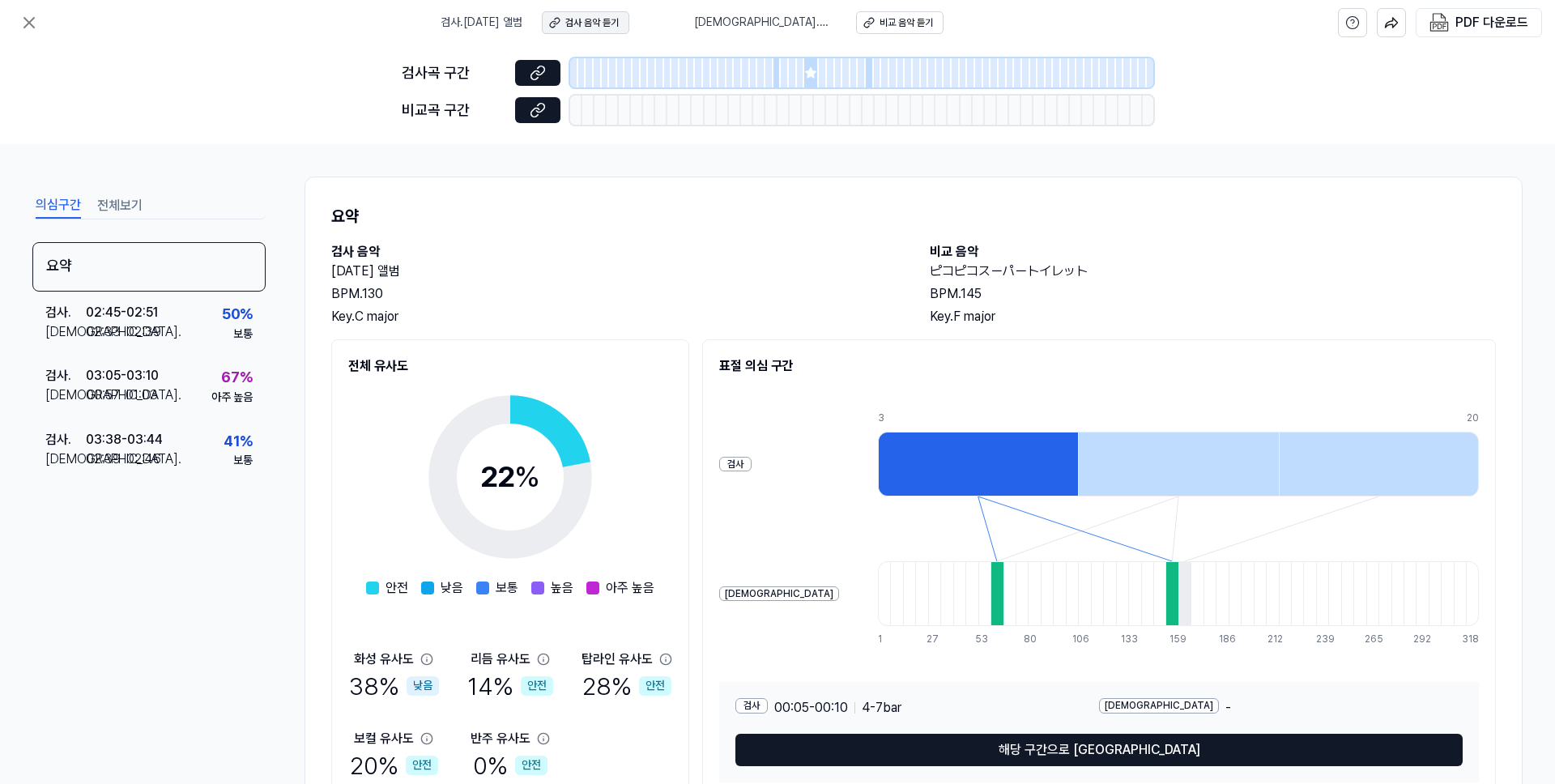
click at [601, 30] on button "검사 음악 듣기" at bounding box center [585, 23] width 87 height 23
click at [187, 379] on div "검사 . 03:05 - 03:10 비교 . 00:57 - 01:03 67 % 아주 높음" at bounding box center [149, 386] width 233 height 63
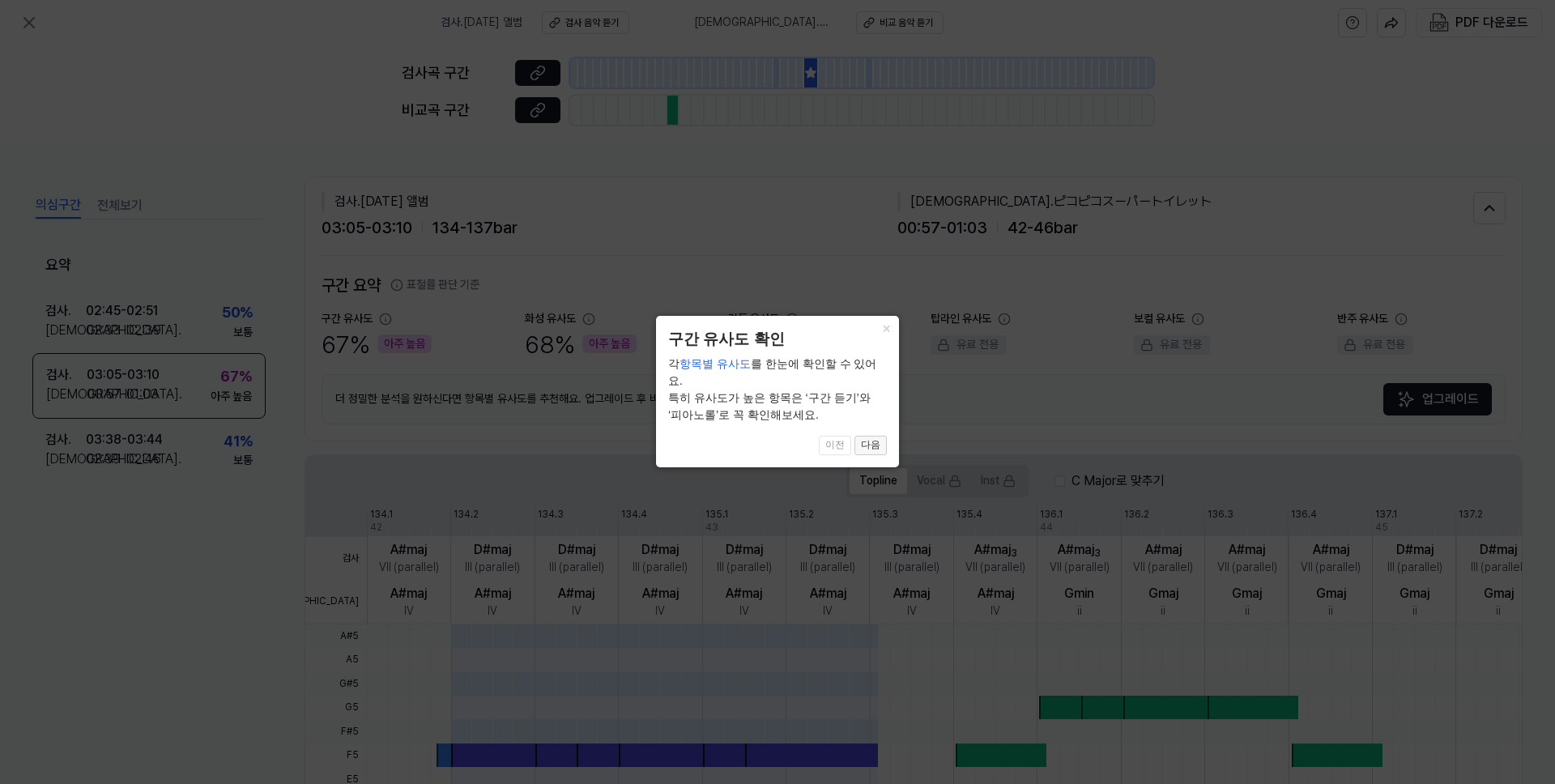
click at [868, 446] on button "다음" at bounding box center [871, 445] width 33 height 19
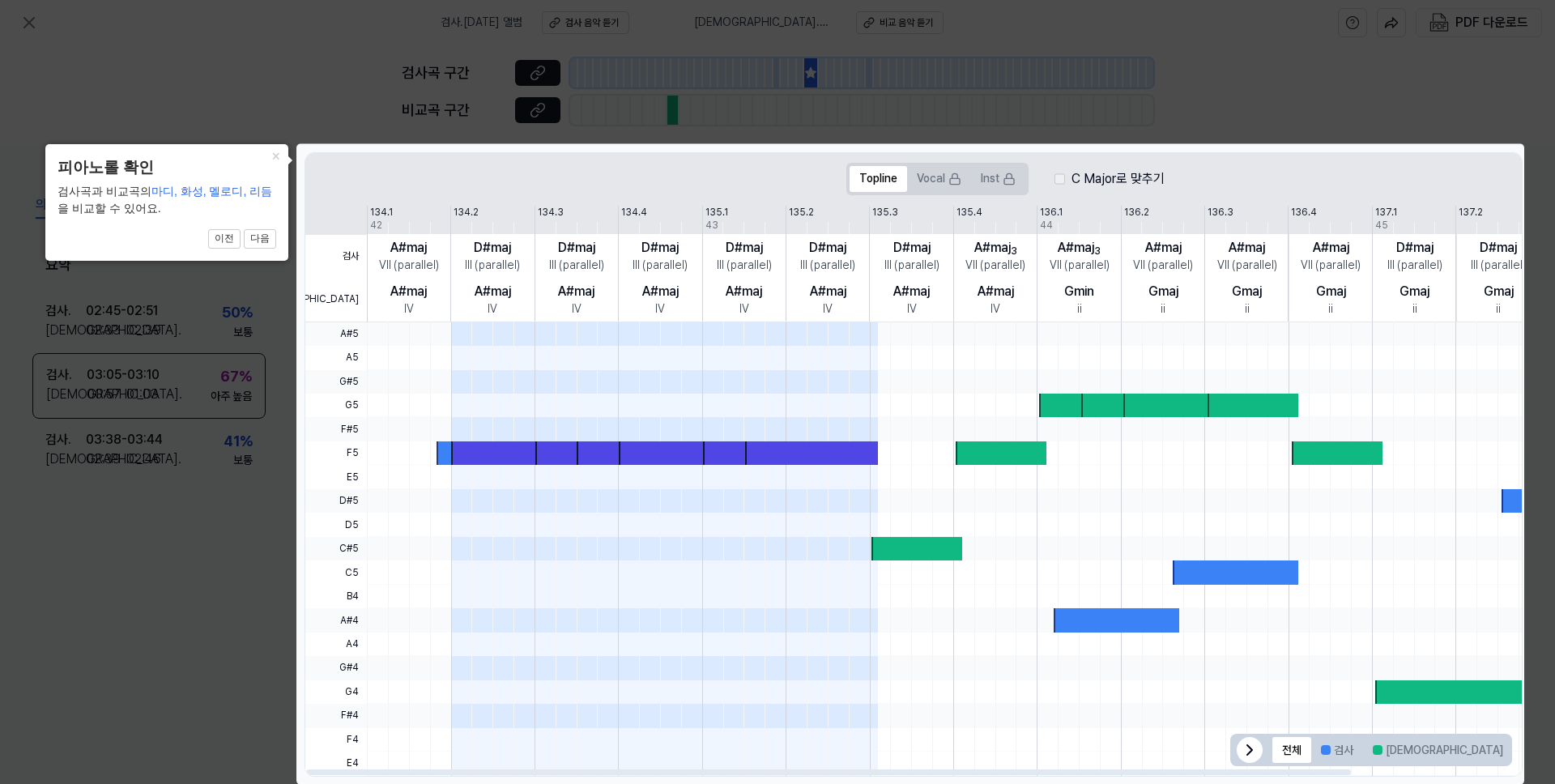
click at [1133, 52] on icon at bounding box center [778, 392] width 1555 height 785
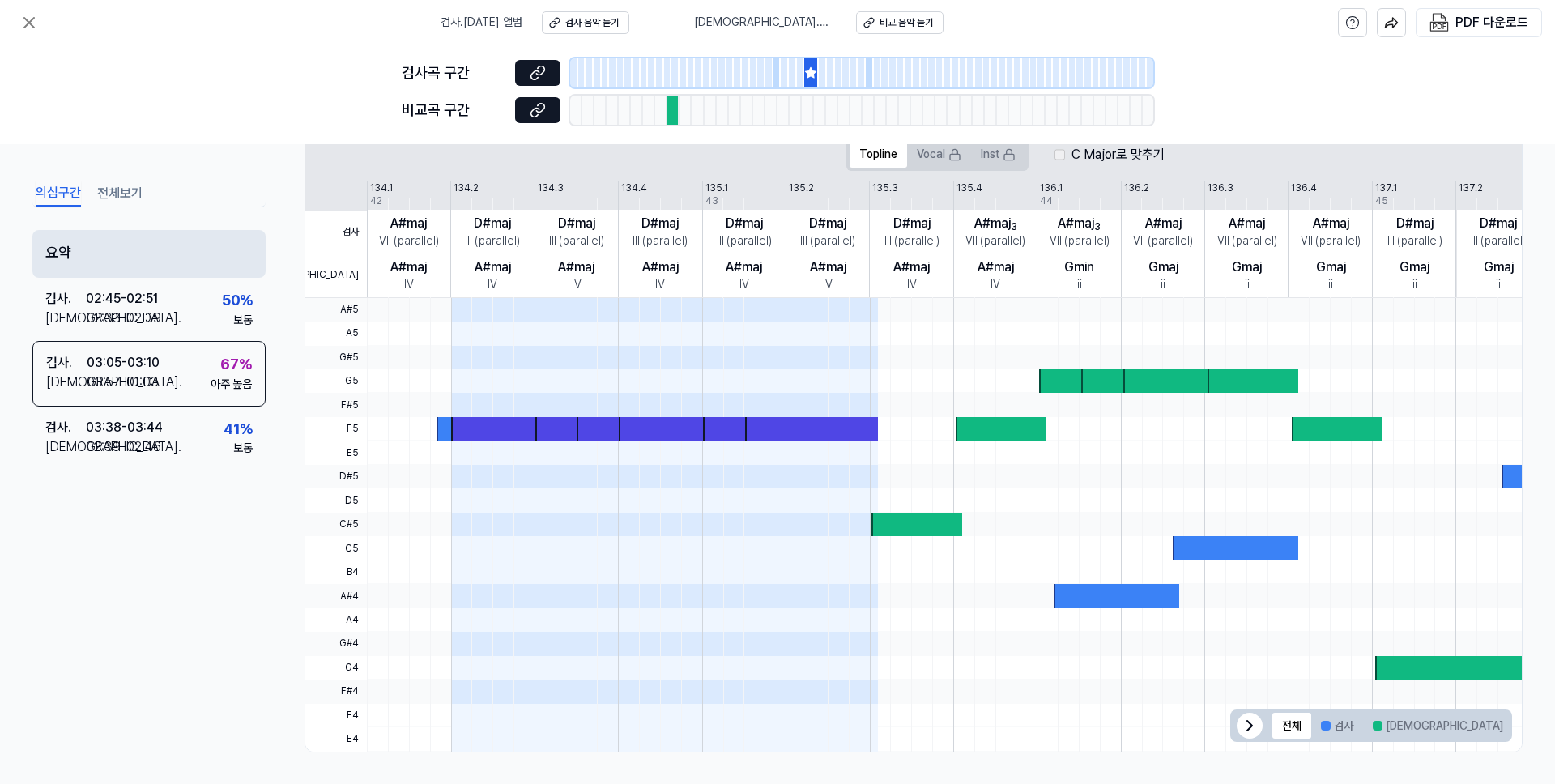
scroll to position [327, 0]
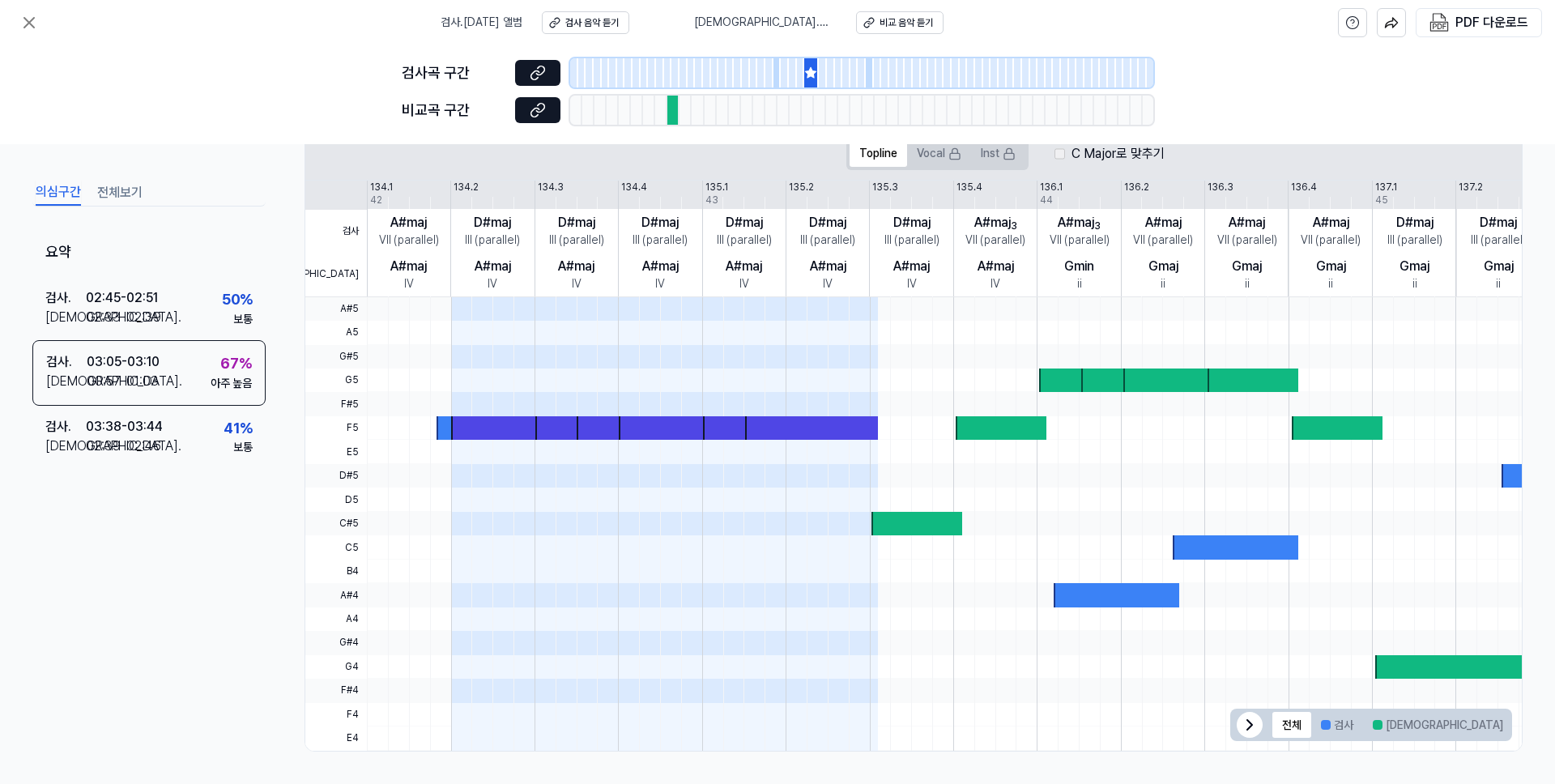
click at [124, 186] on button "전체보기" at bounding box center [120, 192] width 45 height 26
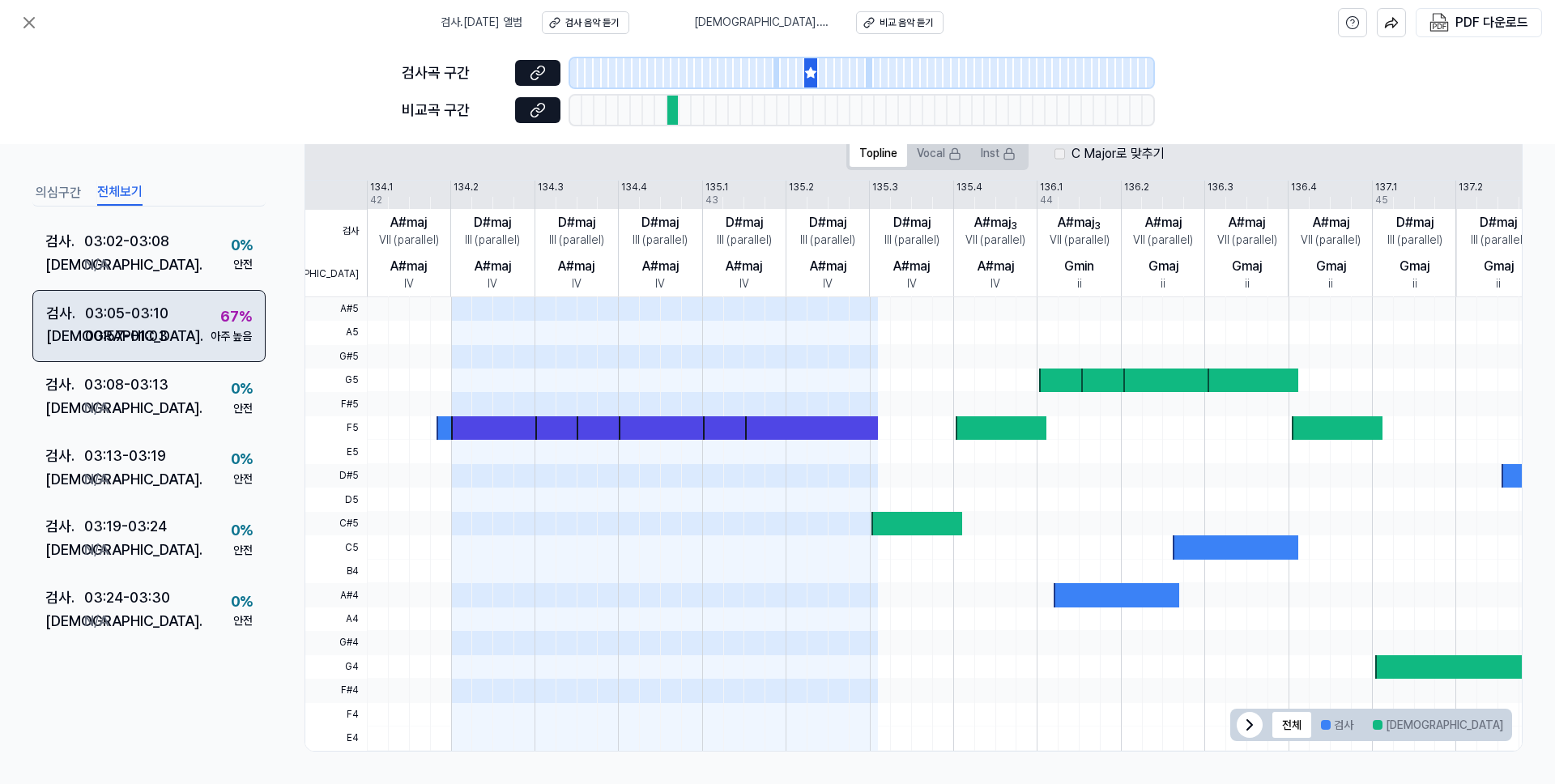
scroll to position [2035, 0]
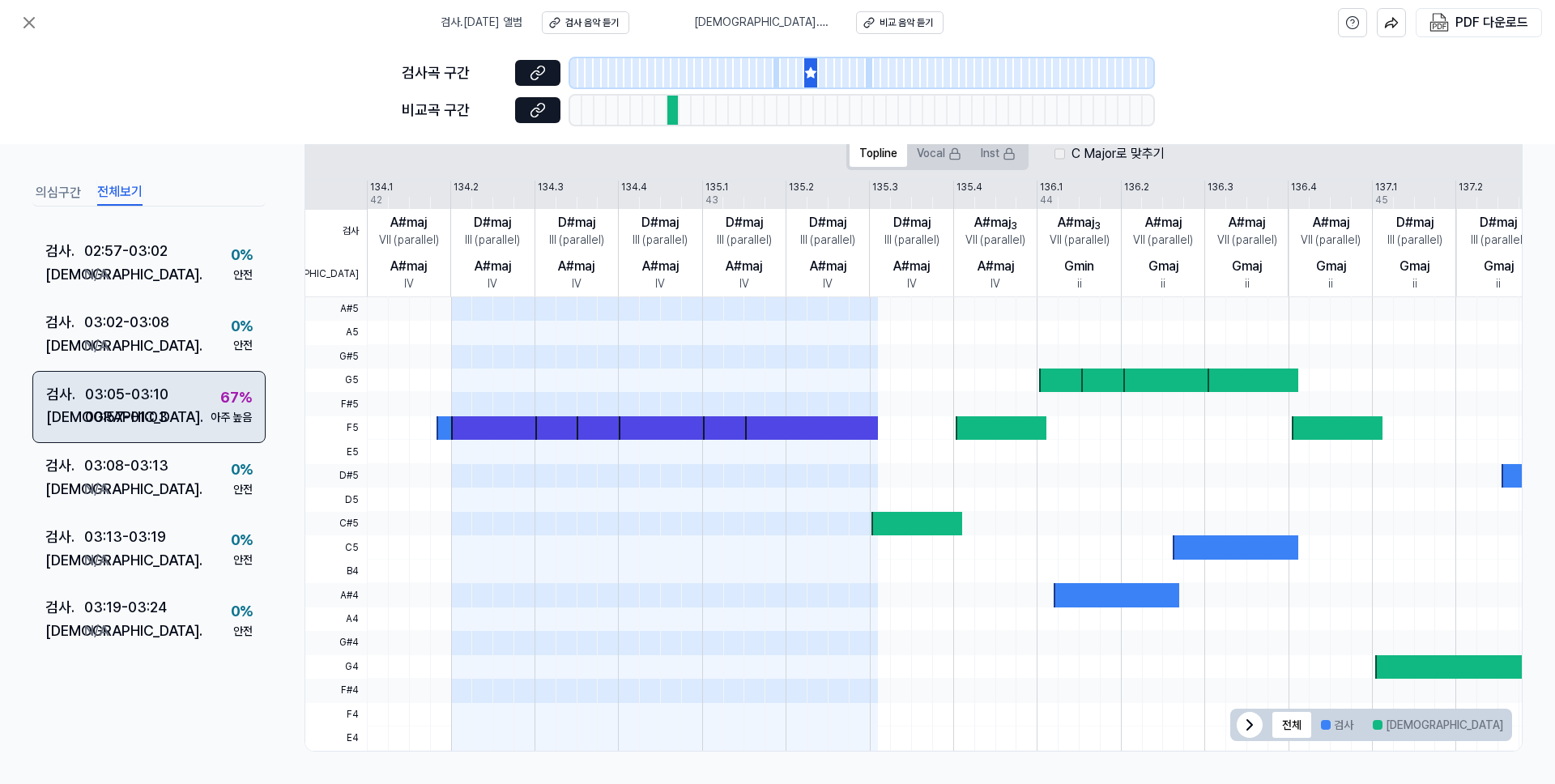
click at [159, 397] on div "03:05 - 03:10" at bounding box center [126, 394] width 83 height 24
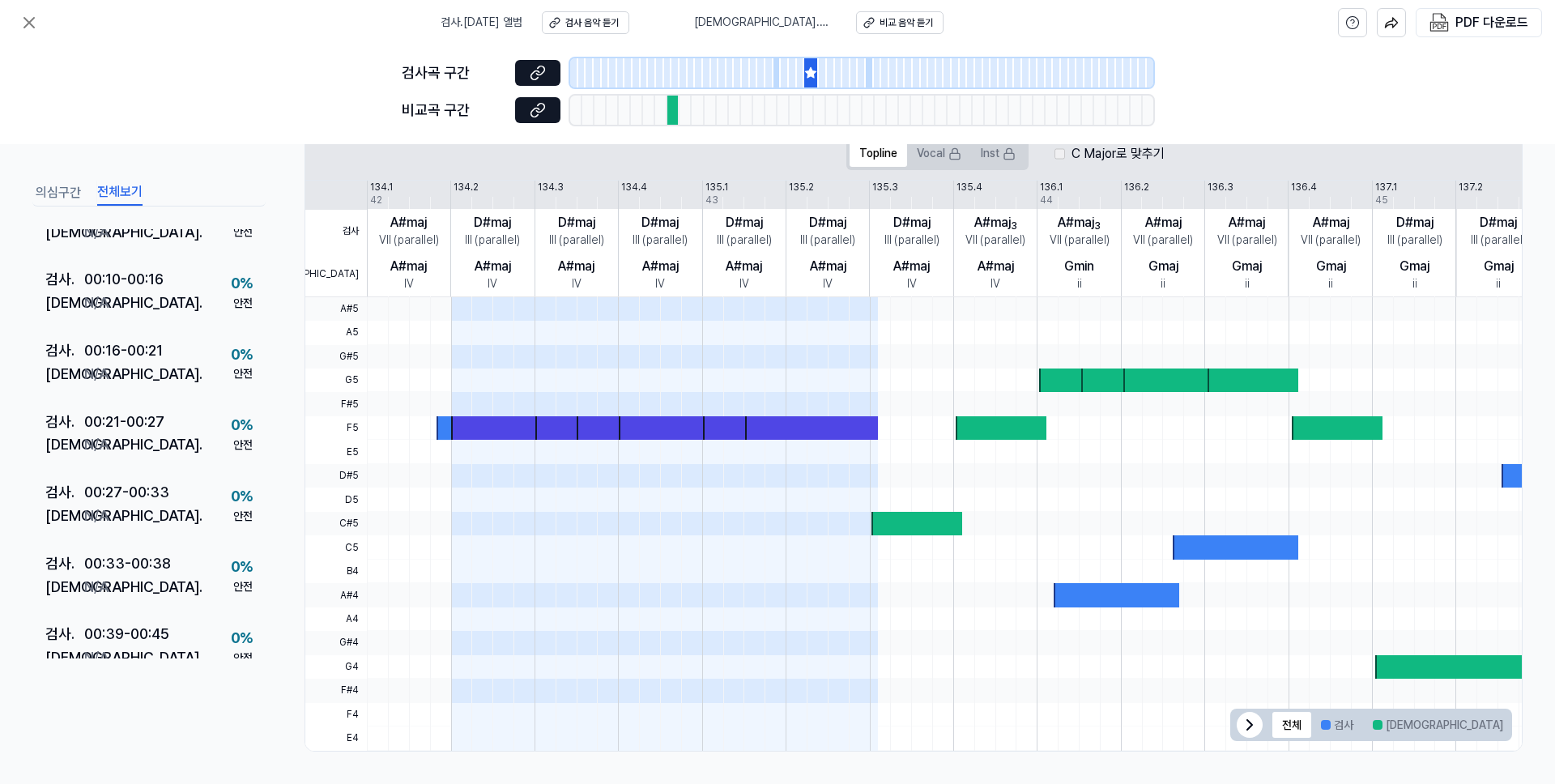
scroll to position [0, 0]
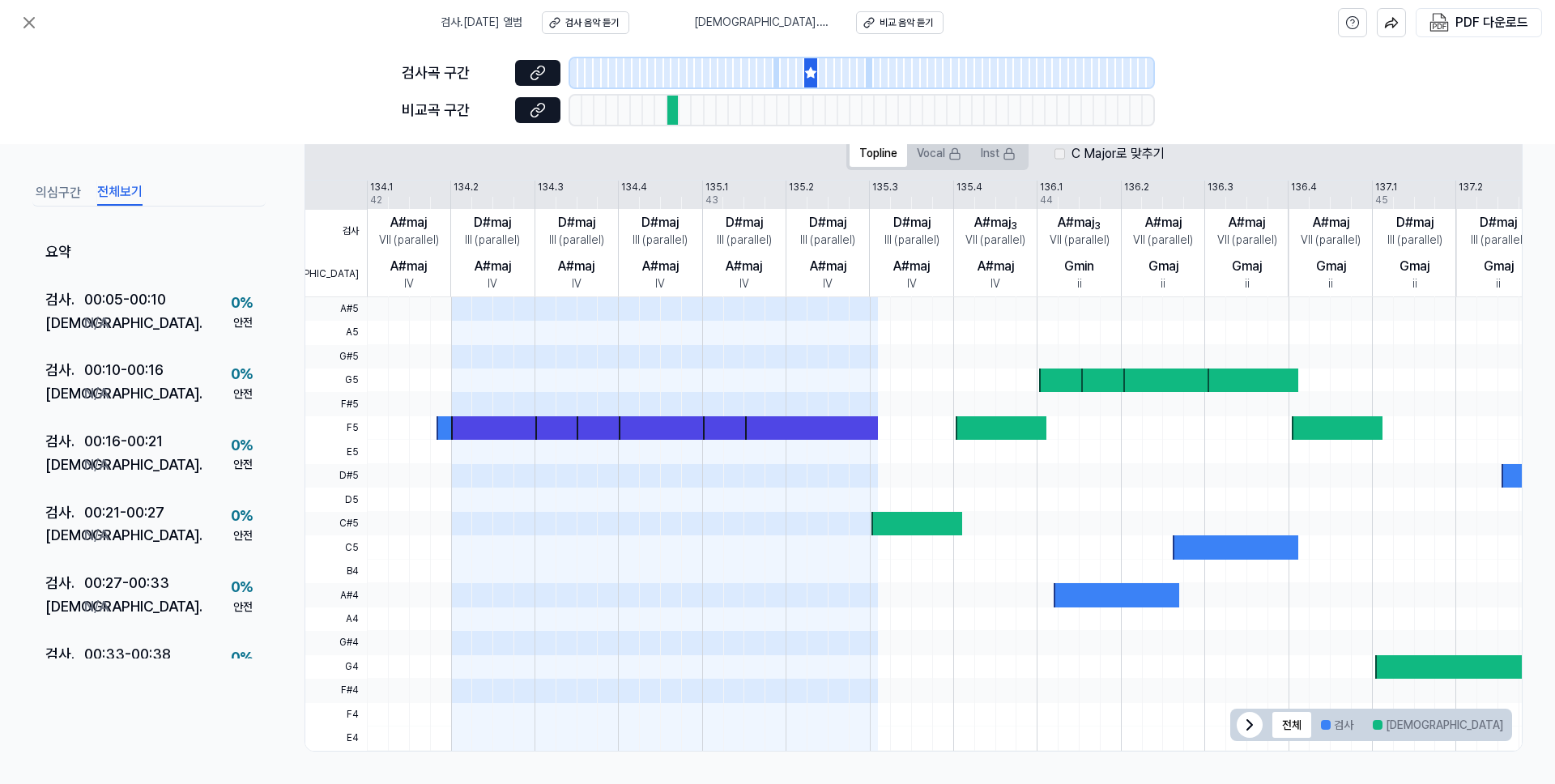
drag, startPoint x: 65, startPoint y: 187, endPoint x: 70, endPoint y: 198, distance: 12.1
click at [65, 187] on button "의심구간" at bounding box center [58, 192] width 45 height 26
